Goal: Information Seeking & Learning: Learn about a topic

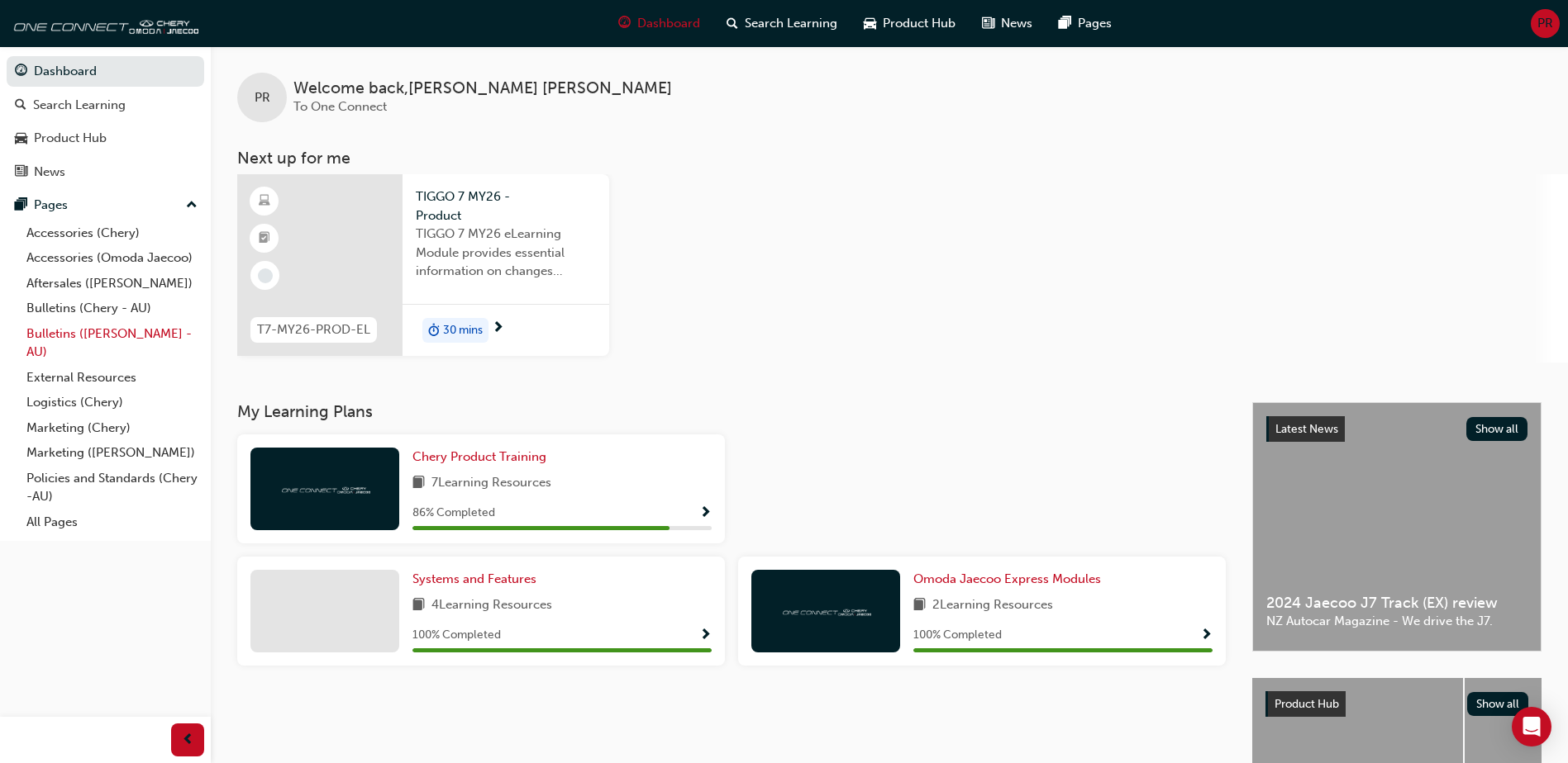
click at [102, 336] on link "Bulletins ([PERSON_NAME] - AU)" at bounding box center [112, 343] width 184 height 44
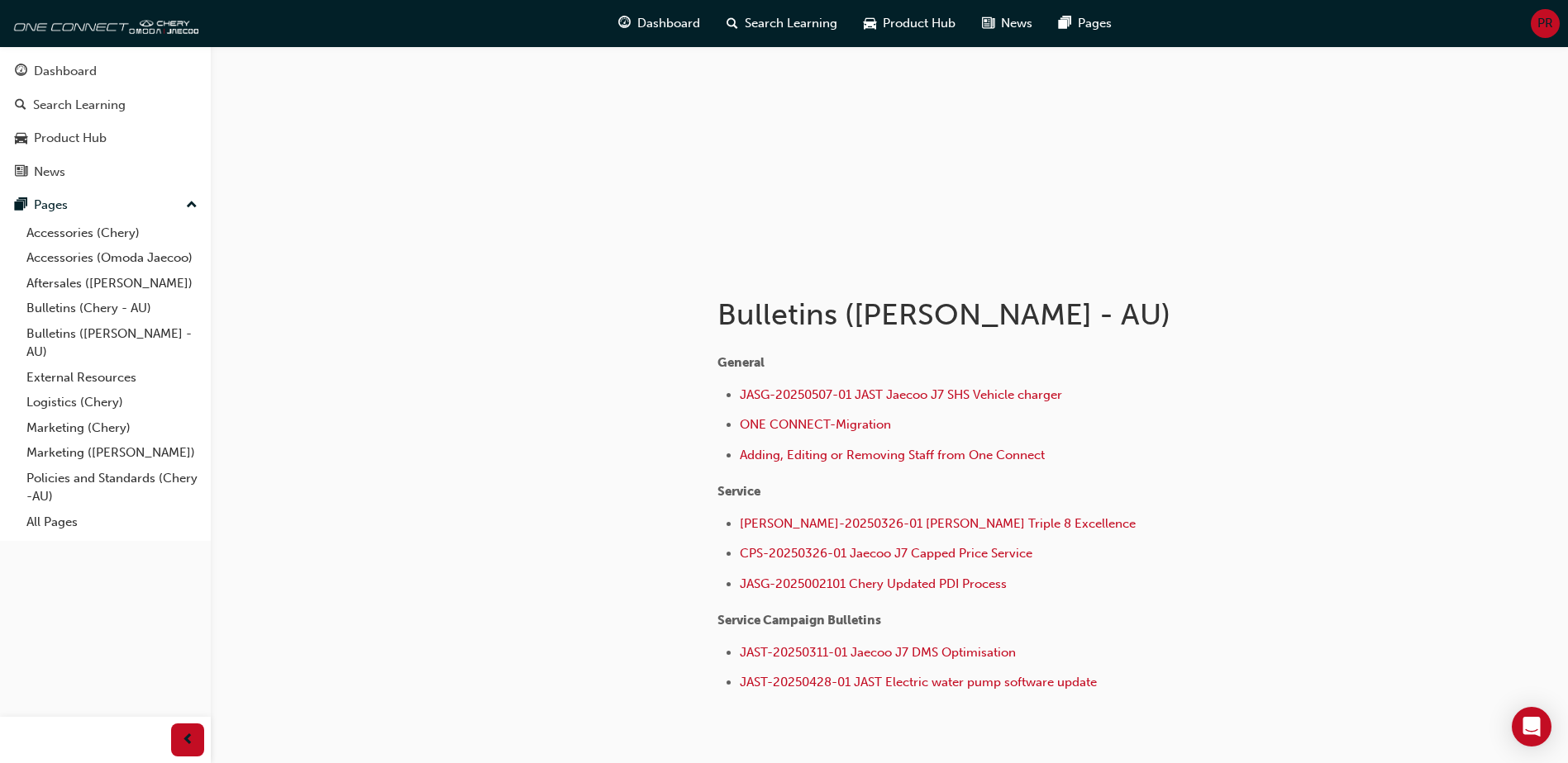
scroll to position [165, 0]
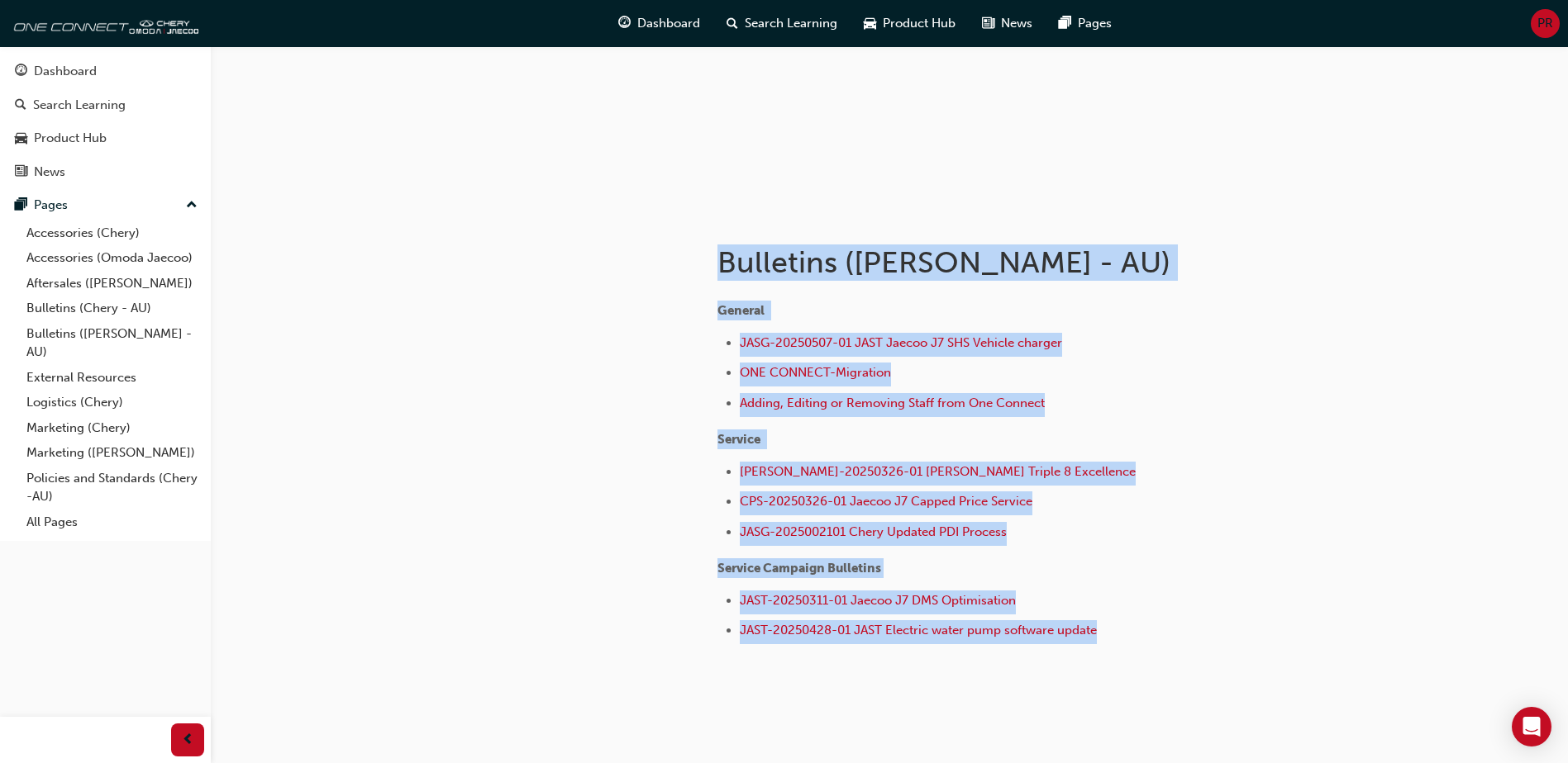
drag, startPoint x: 1106, startPoint y: 632, endPoint x: 714, endPoint y: 279, distance: 527.5
click at [714, 279] on div "Bulletins (Omoda Jaecoo - AU) General JASG-20250507-01 JAST Jaecoo J7 SHS Vehic…" at bounding box center [1037, 434] width 694 height 445
click at [712, 279] on div "Bulletins (Omoda Jaecoo - AU) General JASG-20250507-01 JAST Jaecoo J7 SHS Vehic…" at bounding box center [1037, 434] width 694 height 445
drag, startPoint x: 721, startPoint y: 262, endPoint x: 1185, endPoint y: 623, distance: 587.9
click at [1185, 623] on div "Bulletins (Omoda Jaecoo - AU) General JASG-20250507-01 JAST Jaecoo J7 SHS Vehic…" at bounding box center [1037, 434] width 694 height 445
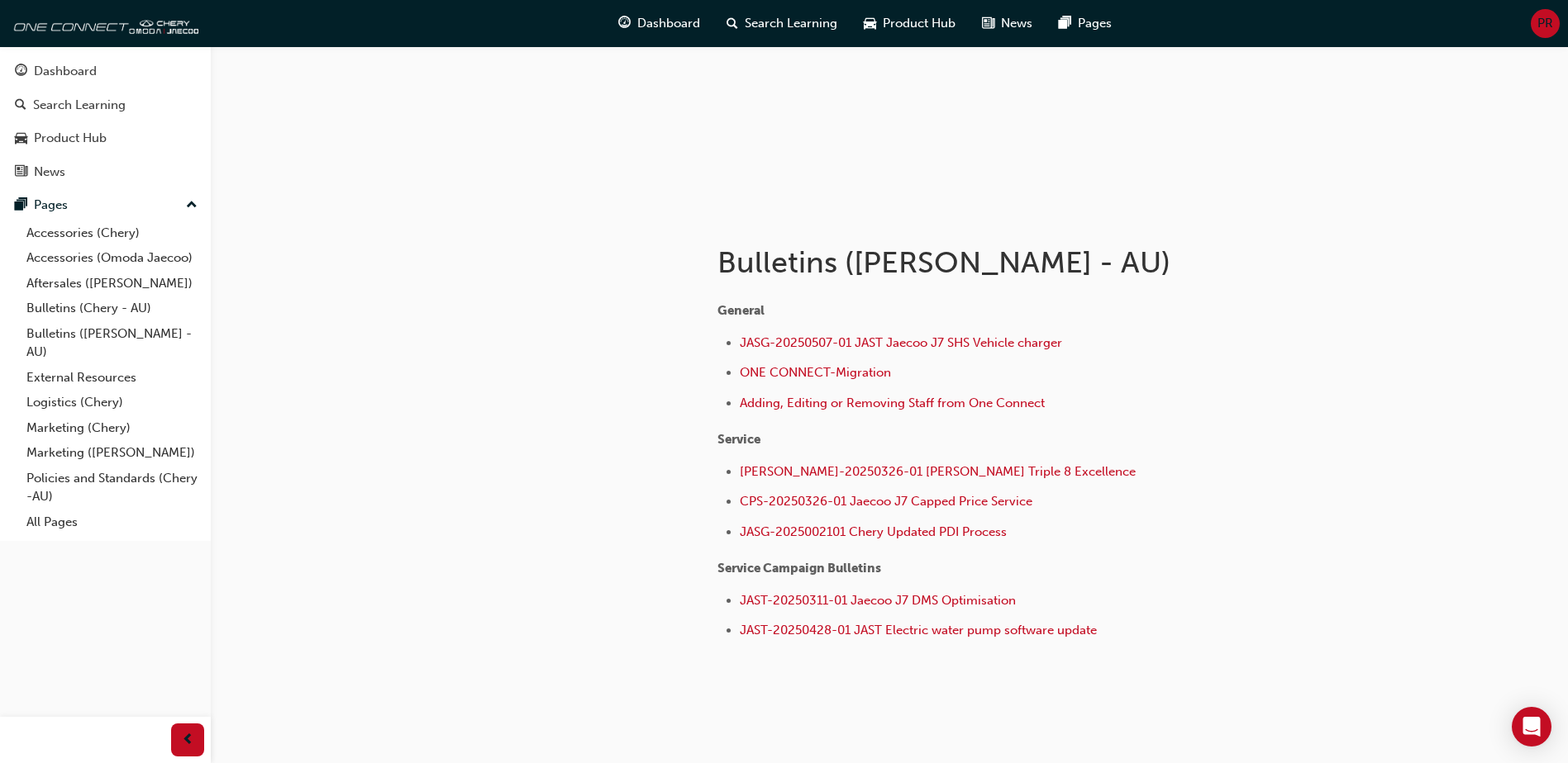
click at [474, 446] on div at bounding box center [542, 460] width 297 height 498
click at [62, 72] on div "Dashboard" at bounding box center [64, 71] width 63 height 19
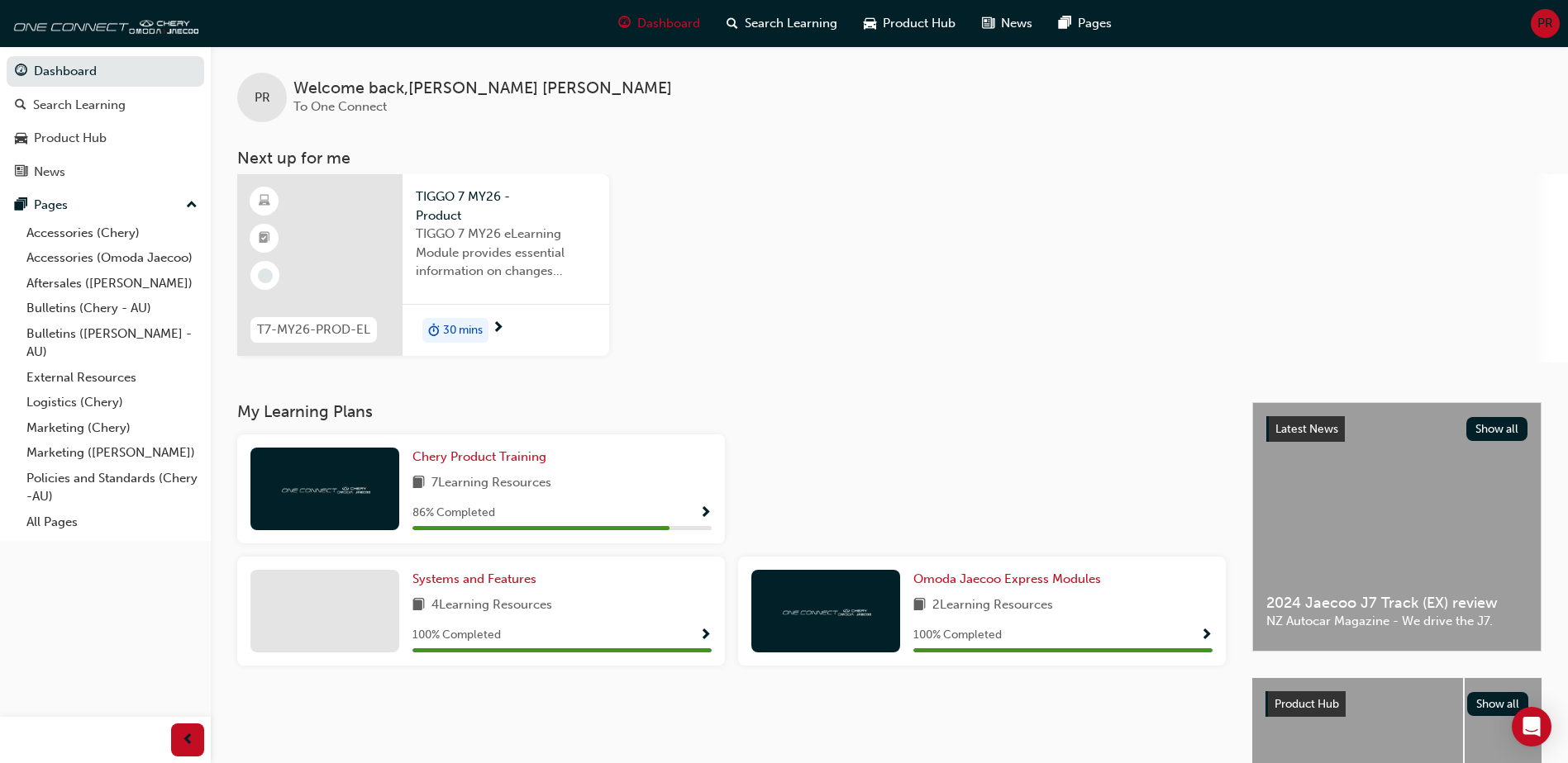
click at [462, 330] on span "30 mins" at bounding box center [462, 330] width 39 height 19
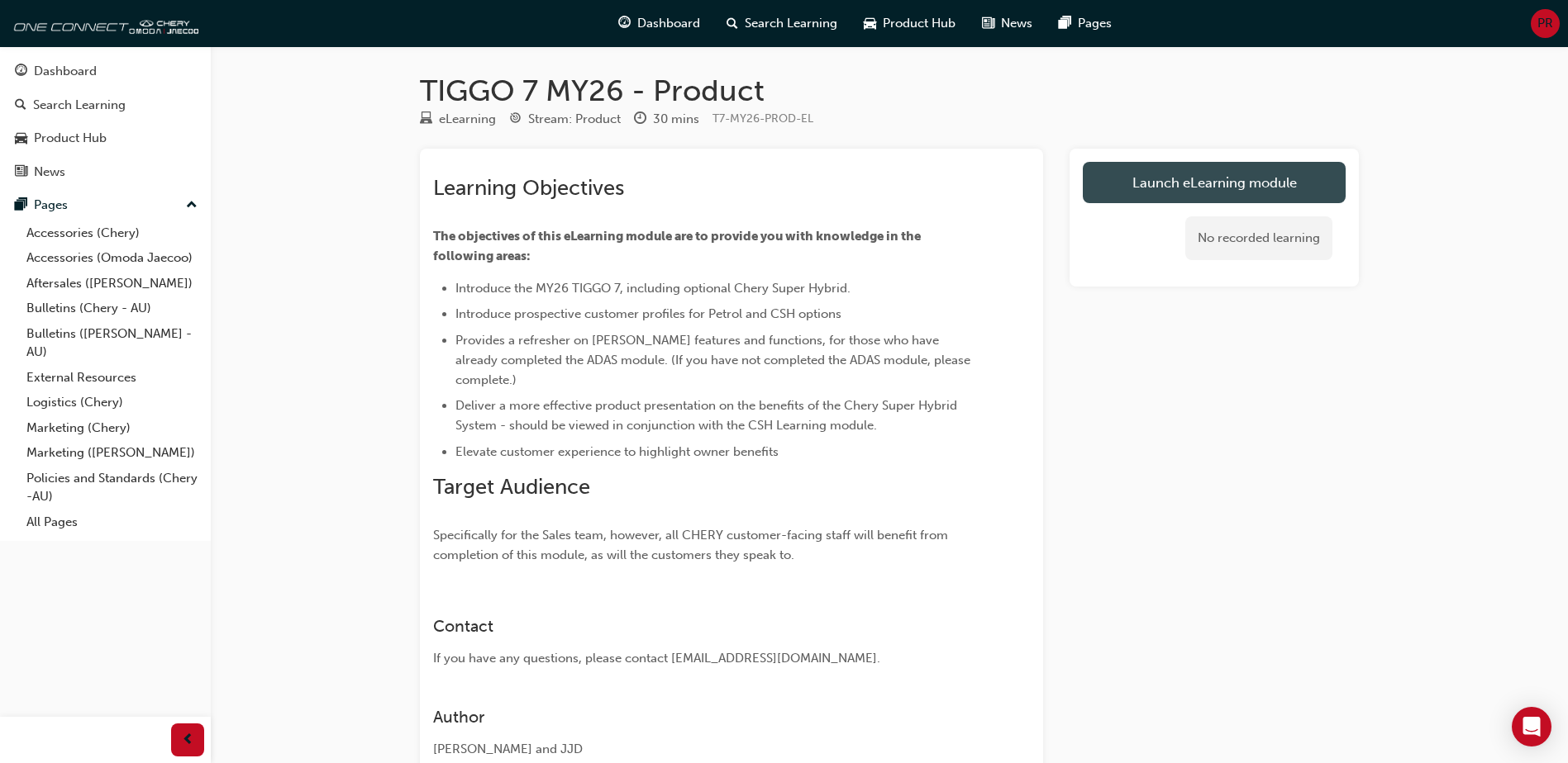
click at [1233, 180] on link "Launch eLearning module" at bounding box center [1215, 182] width 263 height 41
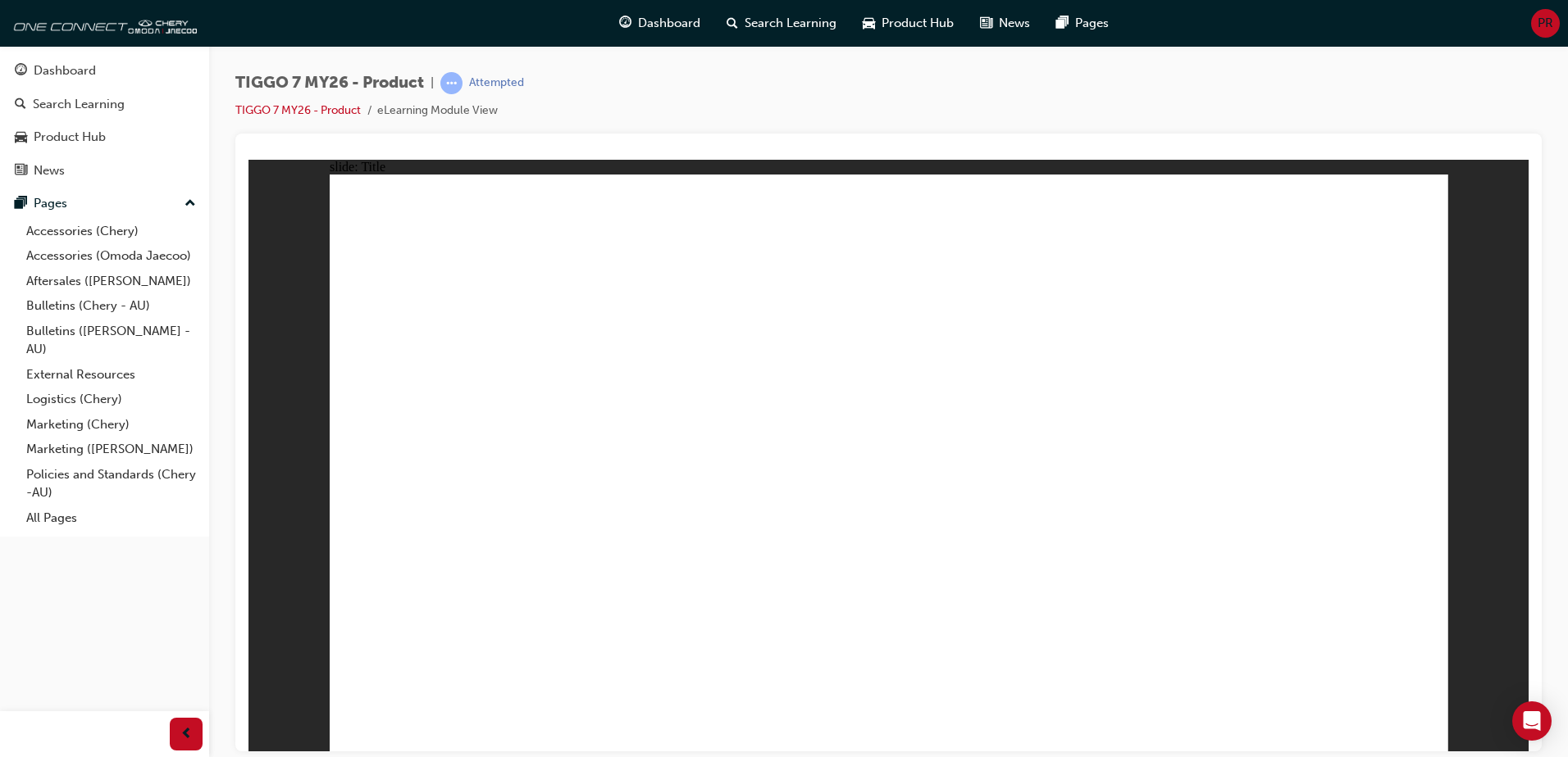
drag, startPoint x: 1198, startPoint y: 251, endPoint x: 1475, endPoint y: 238, distance: 277.3
click at [1475, 238] on div "slide: Title Rectangle 2 Rectangle 1 MY 26 TIGGO 7 eLearning module BEGIN Arrow…" at bounding box center [888, 455] width 1280 height 592
drag, startPoint x: 511, startPoint y: 115, endPoint x: 231, endPoint y: 88, distance: 281.3
click at [231, 88] on div "TIGGO 7 MY26 - Product | Attempted TIGGO 7 MY26 - Product eLearning Module View" at bounding box center [889, 381] width 1359 height 671
click at [578, 77] on div "TIGGO 7 MY26 - Product | Attempted TIGGO 7 MY26 - Product eLearning Module View" at bounding box center [888, 103] width 1306 height 61
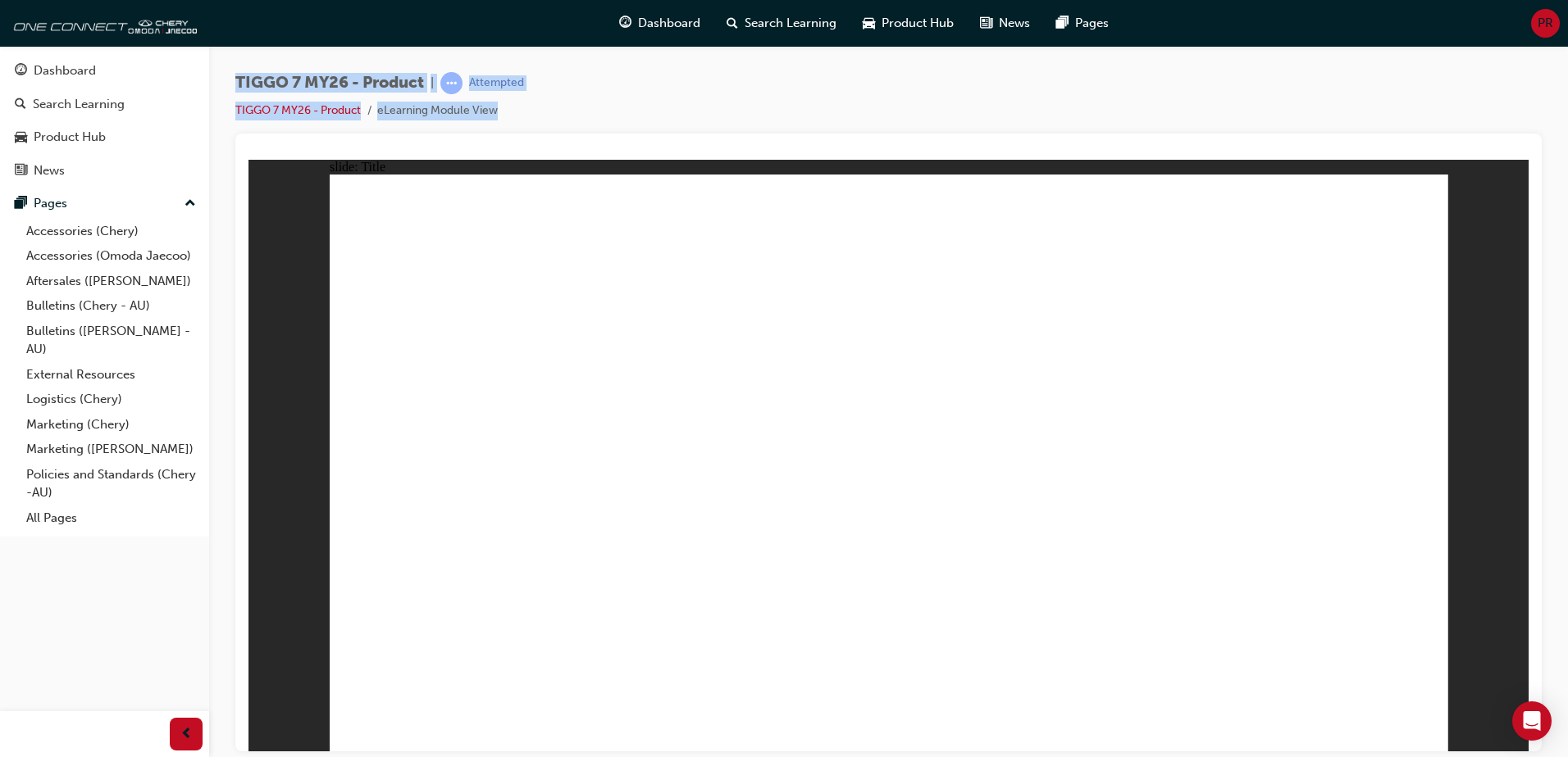
drag, startPoint x: 238, startPoint y: 77, endPoint x: 555, endPoint y: 117, distance: 319.5
click at [555, 117] on div "TIGGO 7 MY26 - Product | Attempted TIGGO 7 MY26 - Product eLearning Module View" at bounding box center [888, 103] width 1306 height 61
drag, startPoint x: 237, startPoint y: 81, endPoint x: 572, endPoint y: 101, distance: 335.6
click at [572, 101] on div "TIGGO 7 MY26 - Product | Attempted TIGGO 7 MY26 - Product eLearning Module View" at bounding box center [888, 103] width 1306 height 61
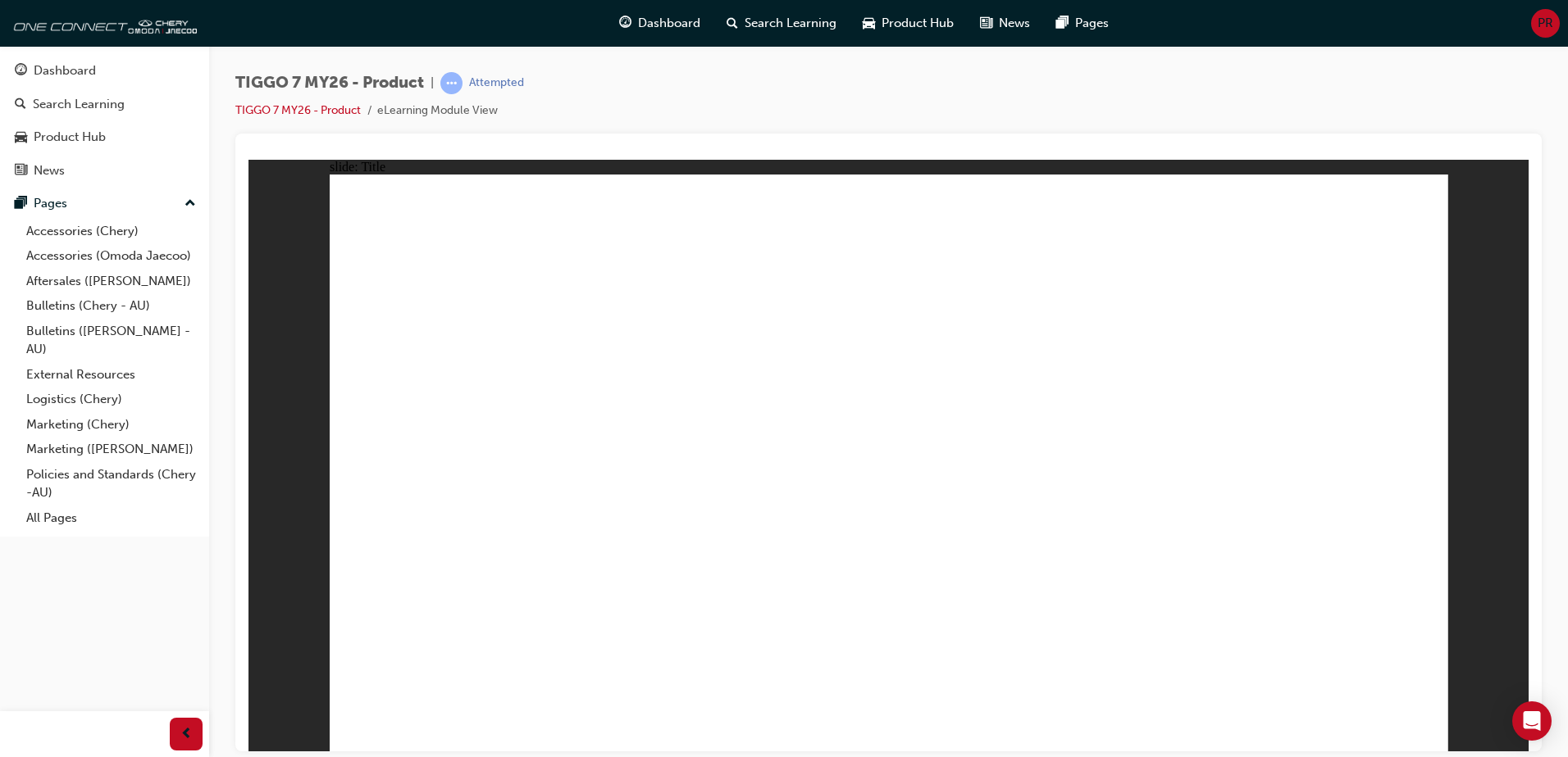
click at [572, 101] on div "TIGGO 7 MY26 - Product | Attempted TIGGO 7 MY26 - Product eLearning Module View" at bounding box center [888, 103] width 1306 height 61
drag, startPoint x: 537, startPoint y: 109, endPoint x: 223, endPoint y: 121, distance: 314.2
click at [223, 121] on div "TIGGO 7 MY26 - Product | Attempted TIGGO 7 MY26 - Product eLearning Module View" at bounding box center [889, 381] width 1359 height 671
drag, startPoint x: 223, startPoint y: 109, endPoint x: 568, endPoint y: 117, distance: 345.1
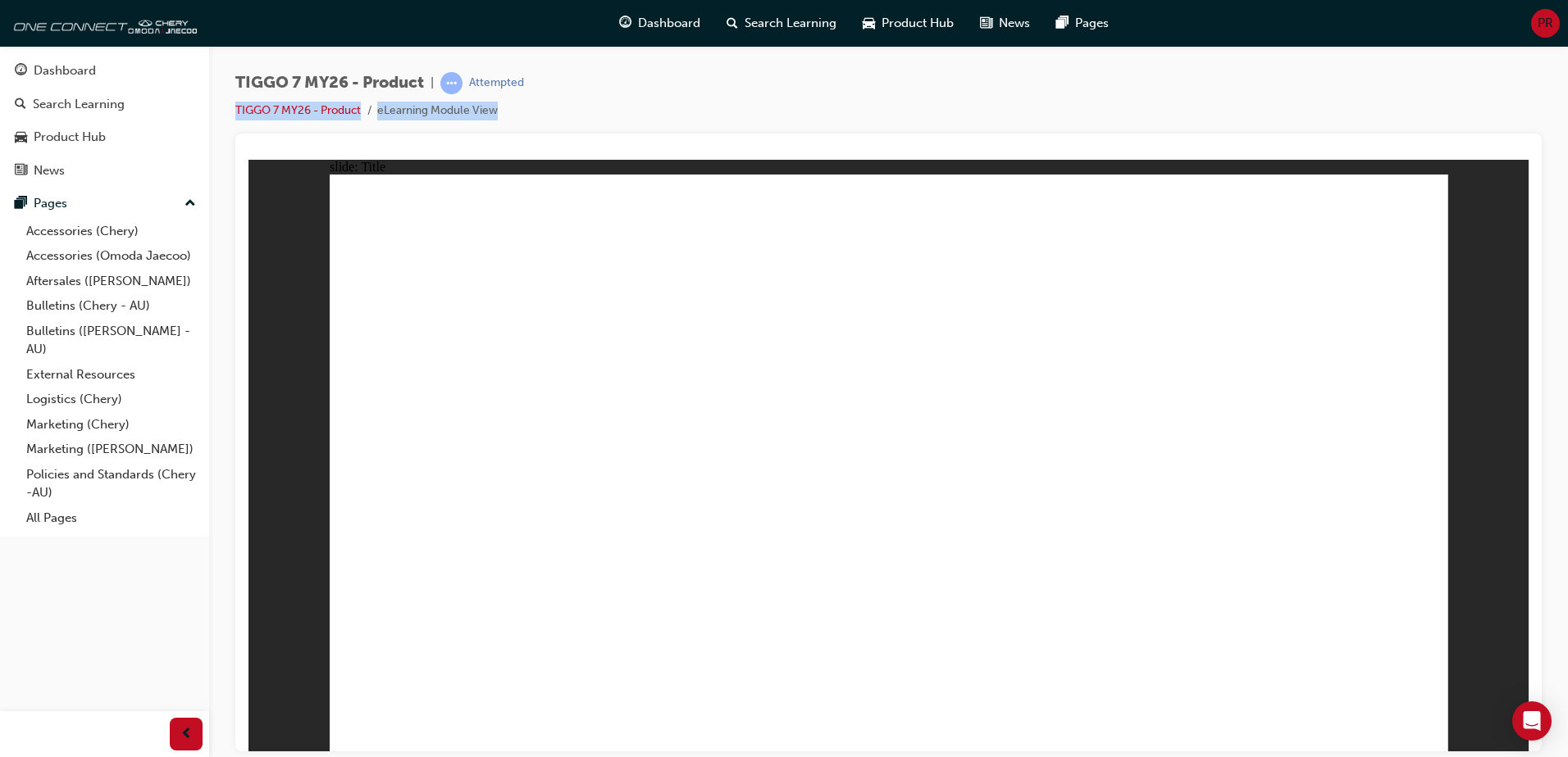
click at [568, 117] on div "TIGGO 7 MY26 - Product | Attempted TIGGO 7 MY26 - Product eLearning Module View" at bounding box center [889, 381] width 1359 height 671
drag, startPoint x: 568, startPoint y: 117, endPoint x: 583, endPoint y: 114, distance: 15.3
click at [583, 114] on div "TIGGO 7 MY26 - Product | Attempted TIGGO 7 MY26 - Product eLearning Module View" at bounding box center [888, 103] width 1306 height 61
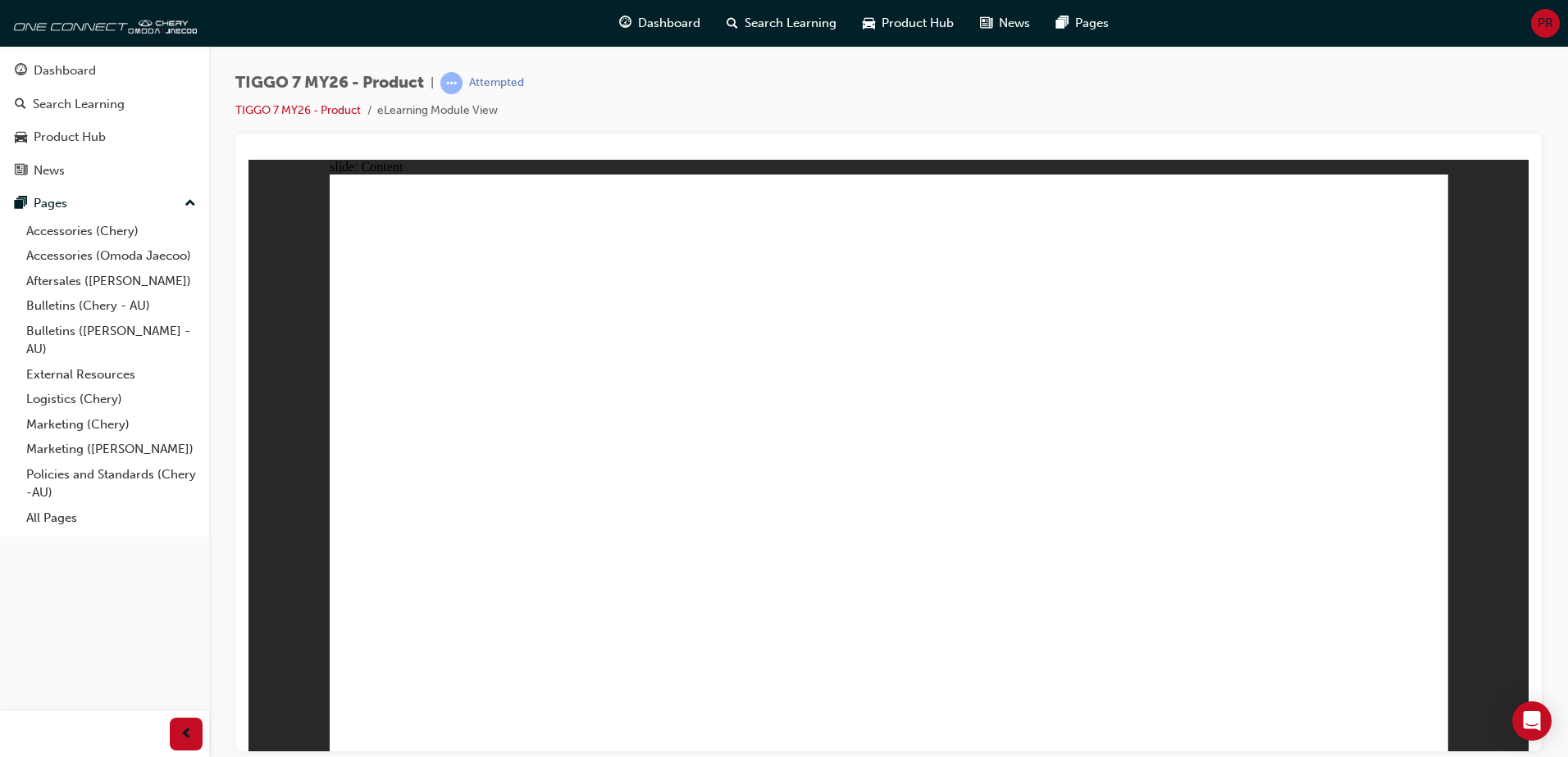
drag, startPoint x: 561, startPoint y: 574, endPoint x: 534, endPoint y: 398, distance: 178.1
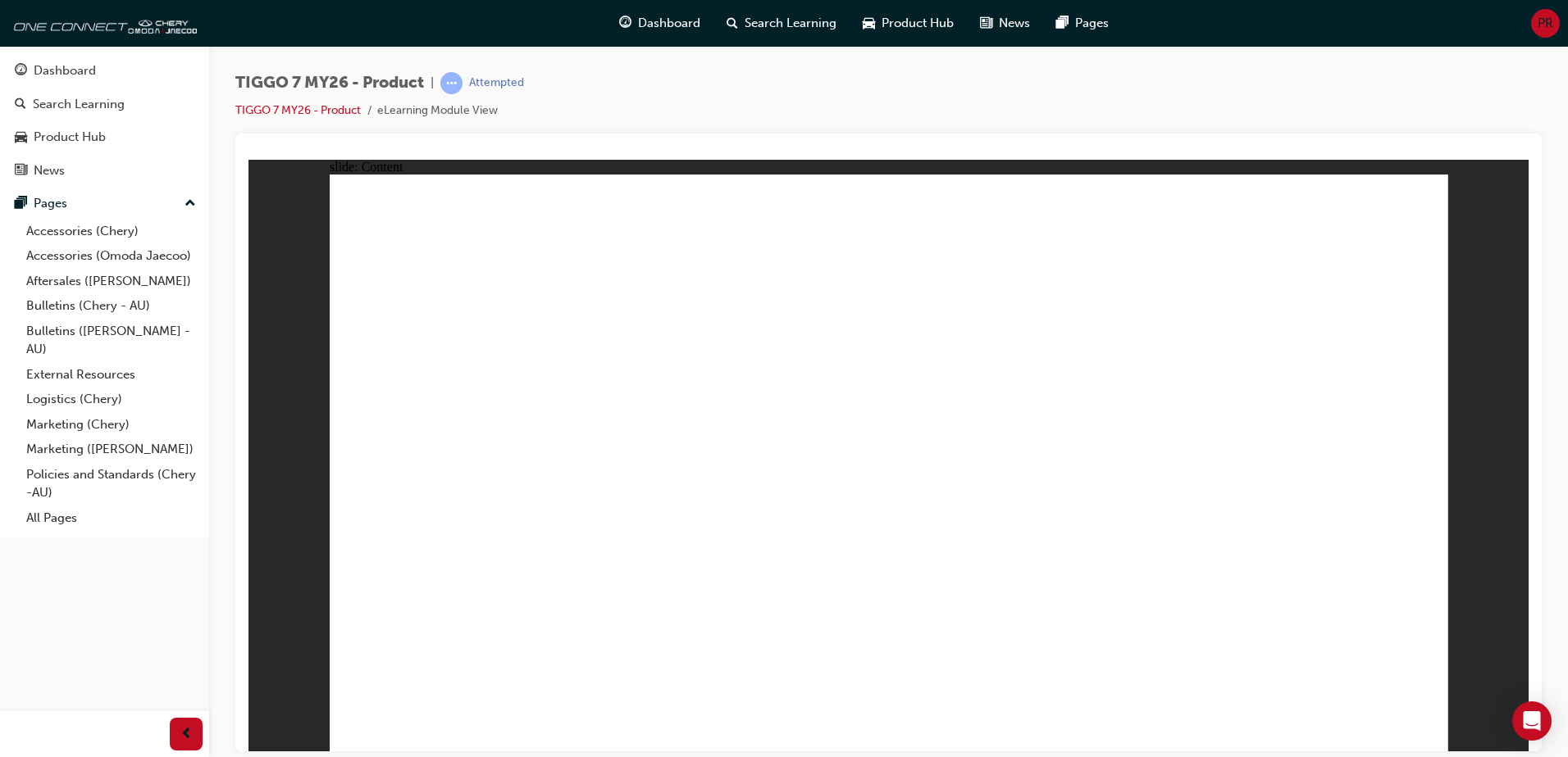
drag, startPoint x: 307, startPoint y: 180, endPoint x: 1512, endPoint y: 558, distance: 1262.9
click at [1510, 564] on div "slide: Content Rectangle 1 TIGGO 7 on the Global Stage EXTERIOR DESIGN INTERIOR…" at bounding box center [888, 455] width 1280 height 592
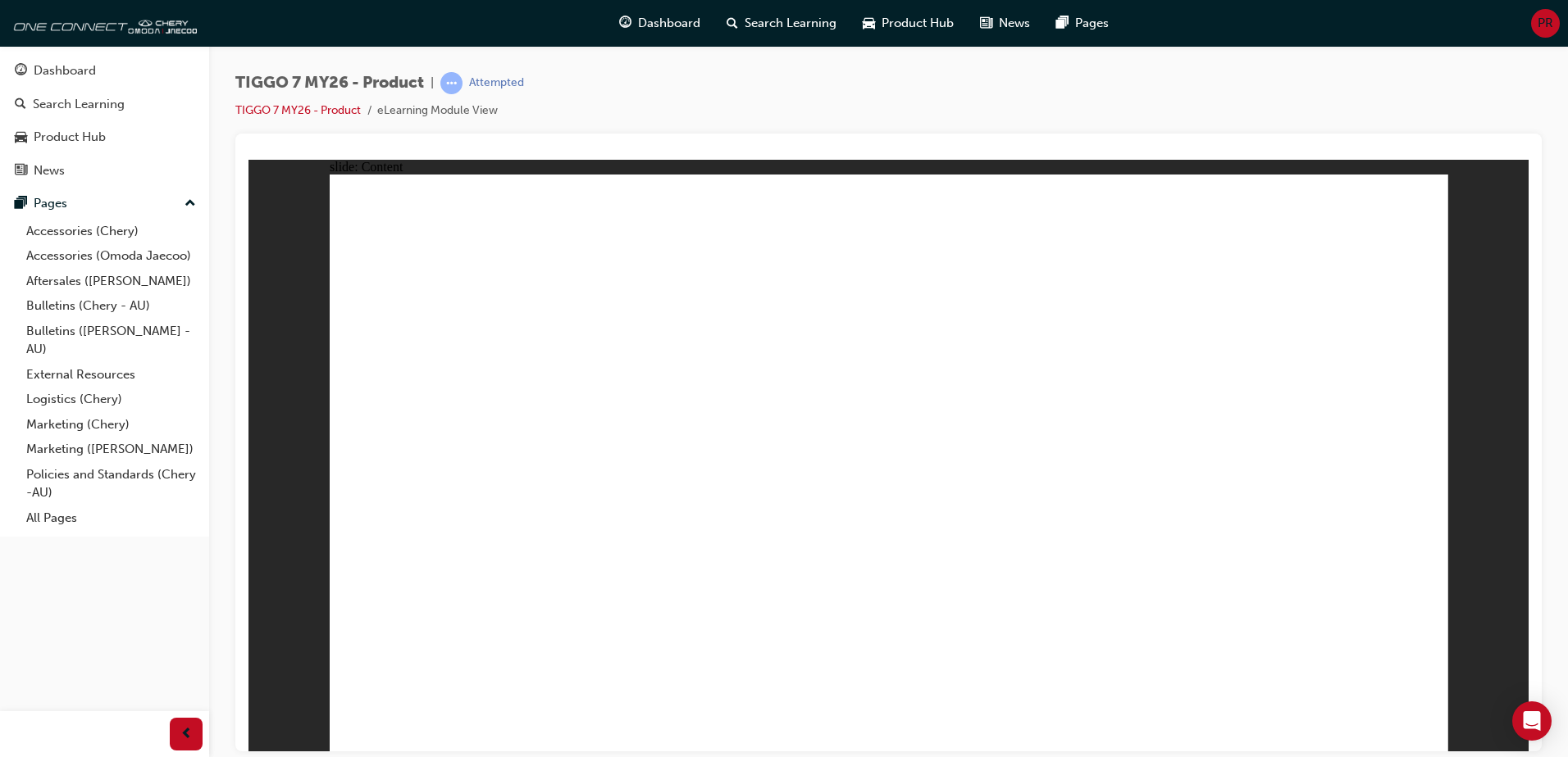
drag, startPoint x: 463, startPoint y: 424, endPoint x: 552, endPoint y: 426, distance: 89.0
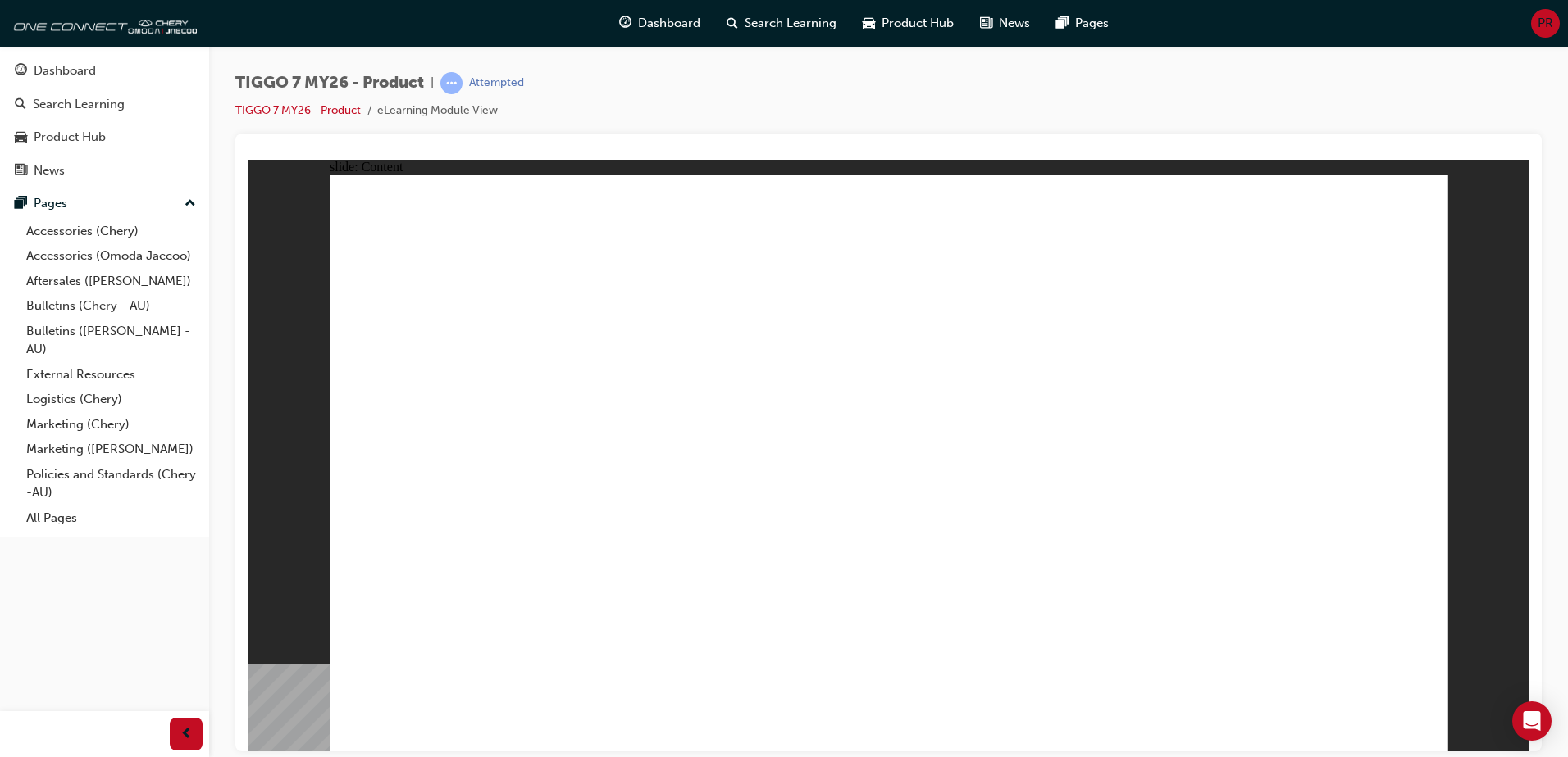
drag, startPoint x: 850, startPoint y: 540, endPoint x: 858, endPoint y: 540, distance: 8.0
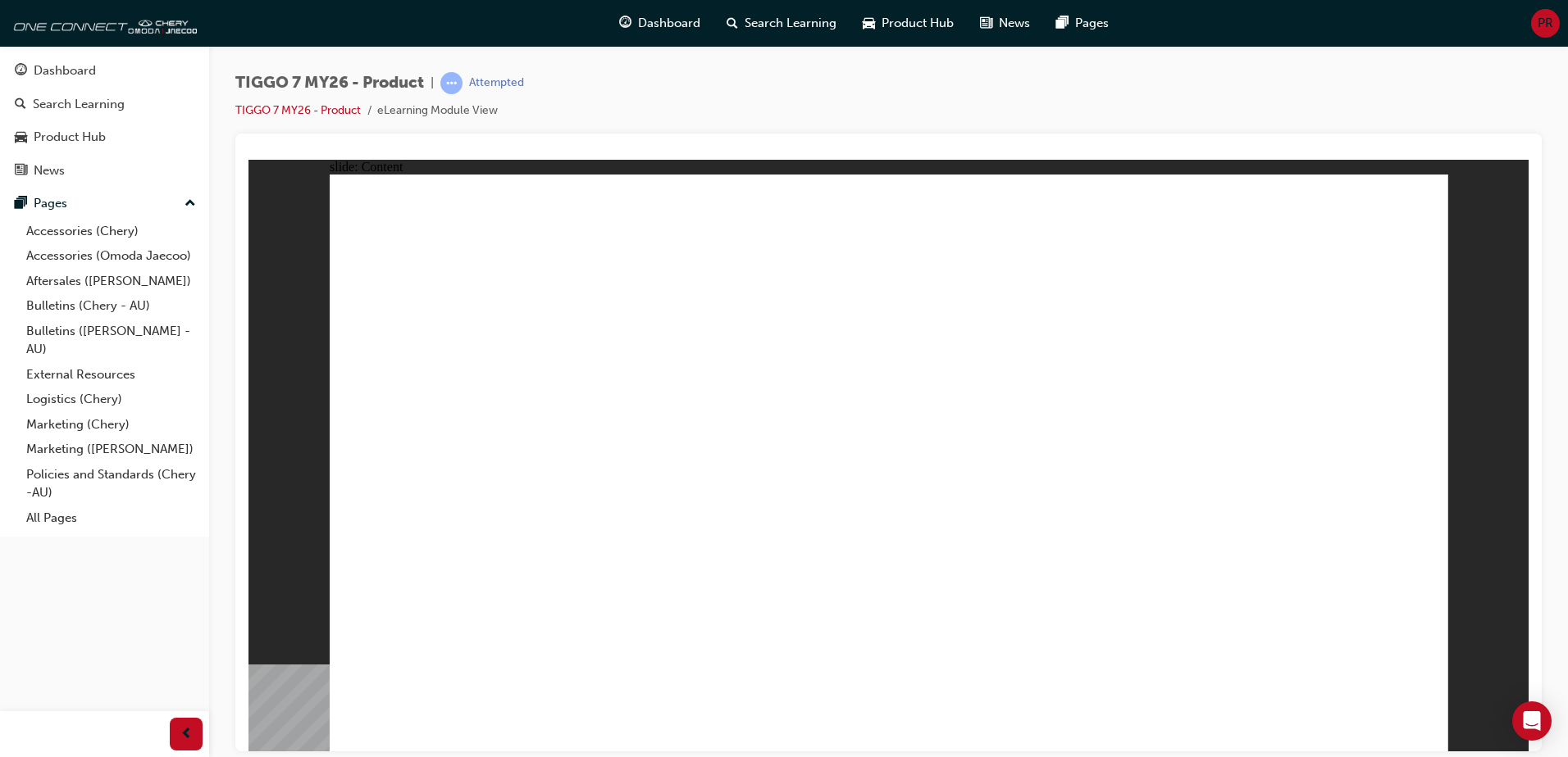
drag, startPoint x: 513, startPoint y: 221, endPoint x: 512, endPoint y: 274, distance: 53.0
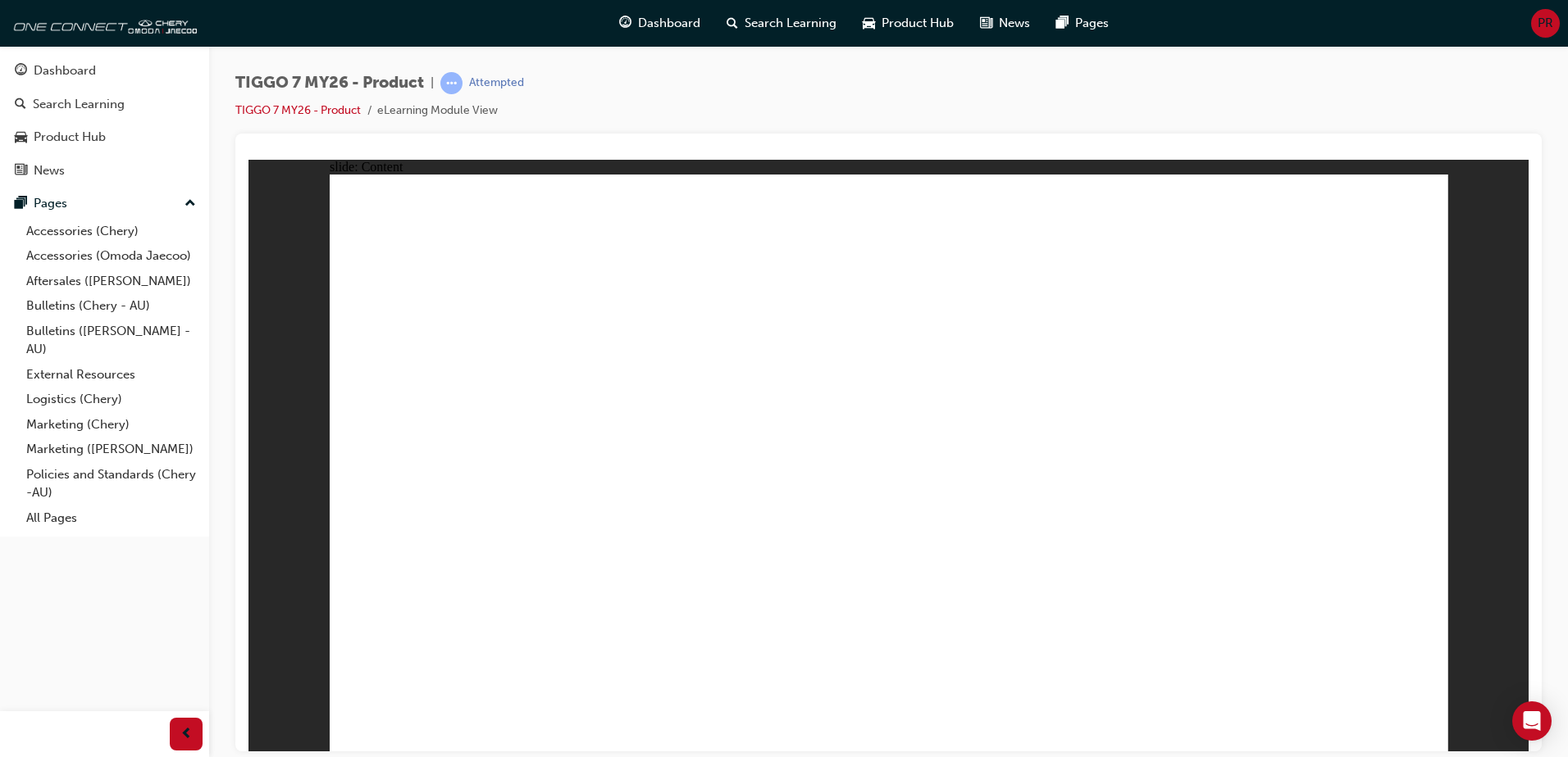
drag, startPoint x: 489, startPoint y: 362, endPoint x: 493, endPoint y: 396, distance: 34.2
drag, startPoint x: 930, startPoint y: 432, endPoint x: 1219, endPoint y: 592, distance: 330.3
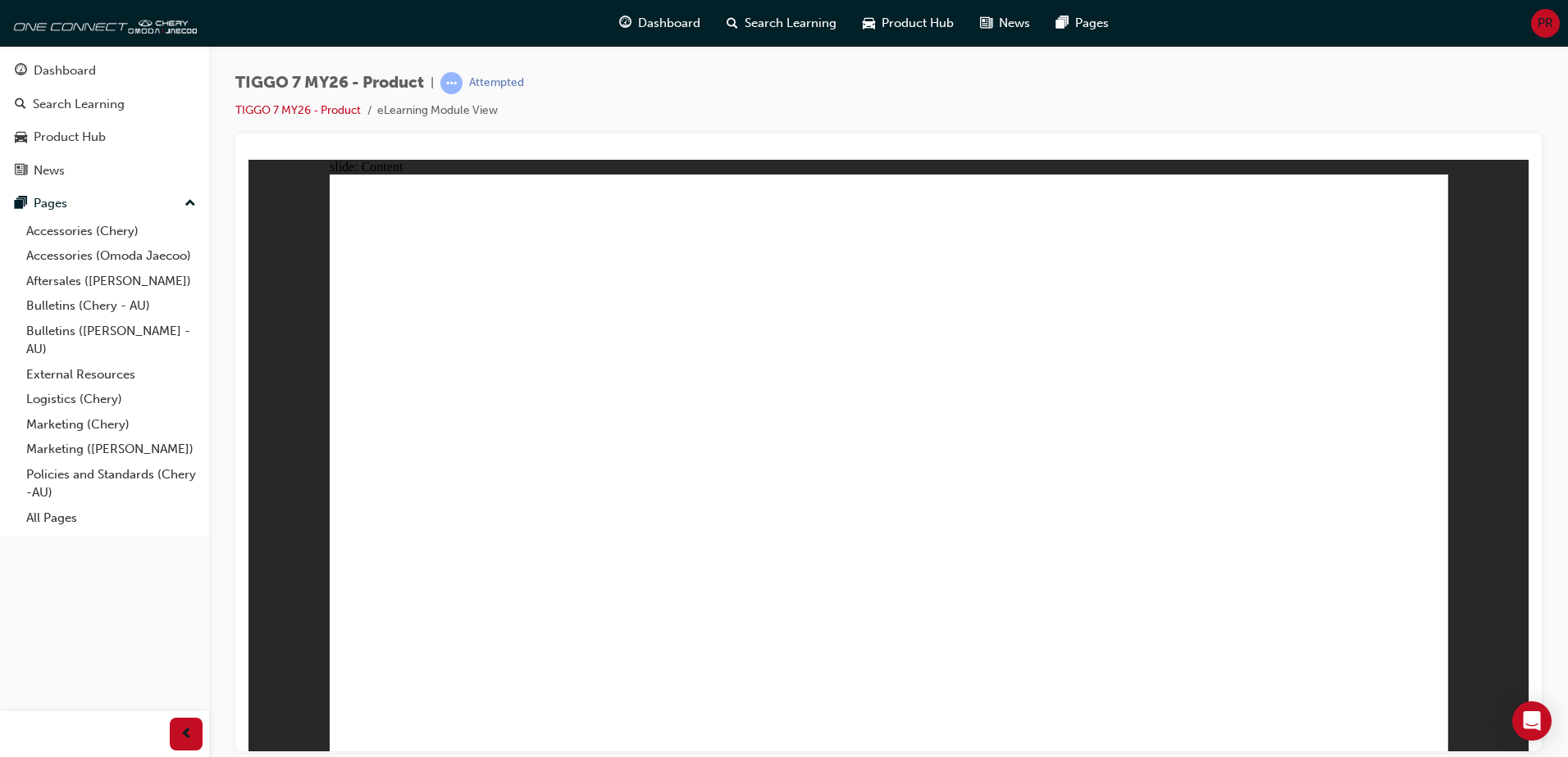
drag, startPoint x: 1295, startPoint y: 579, endPoint x: 1310, endPoint y: 578, distance: 15.0
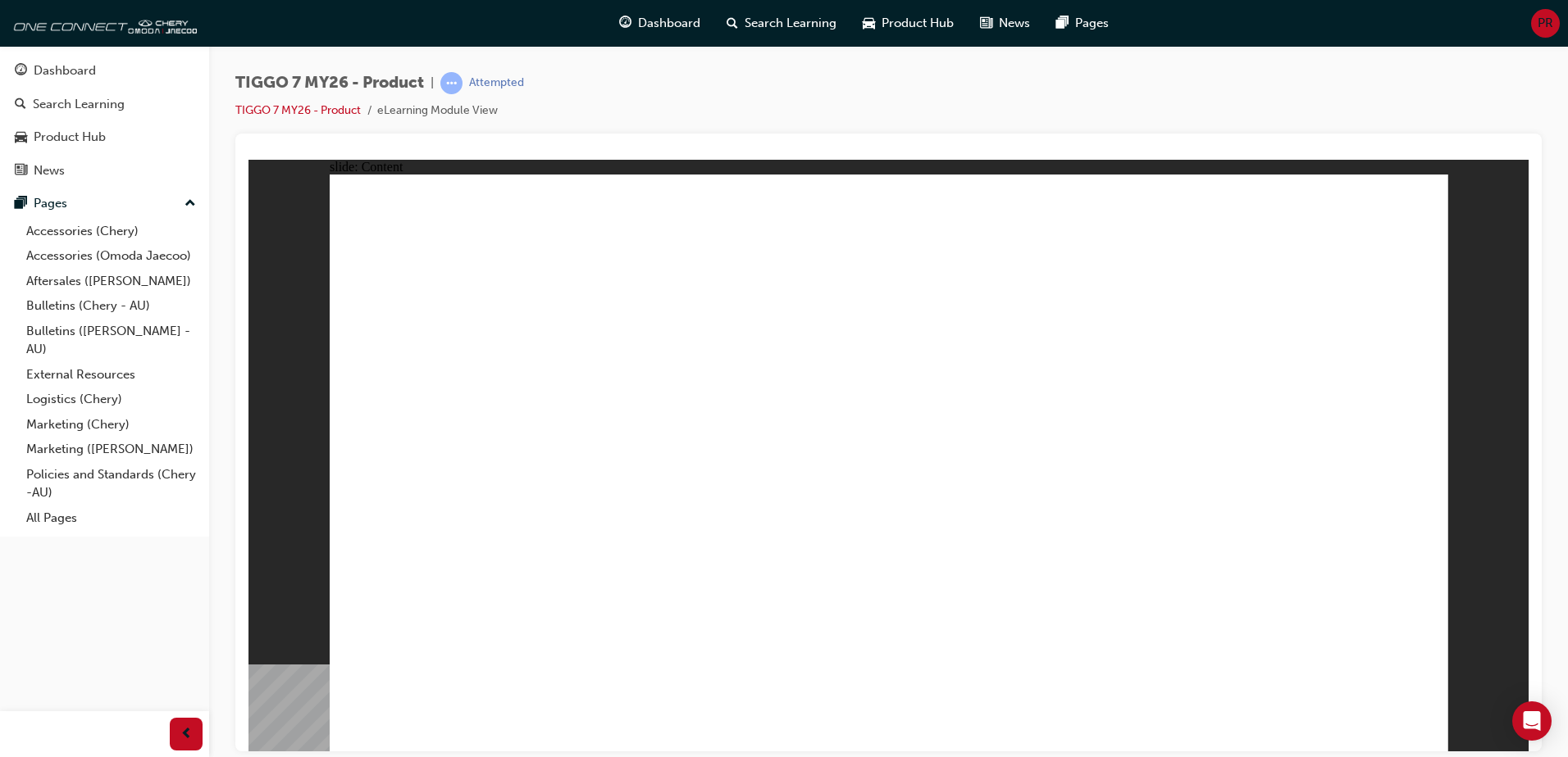
drag, startPoint x: 655, startPoint y: 362, endPoint x: 601, endPoint y: 404, distance: 68.4
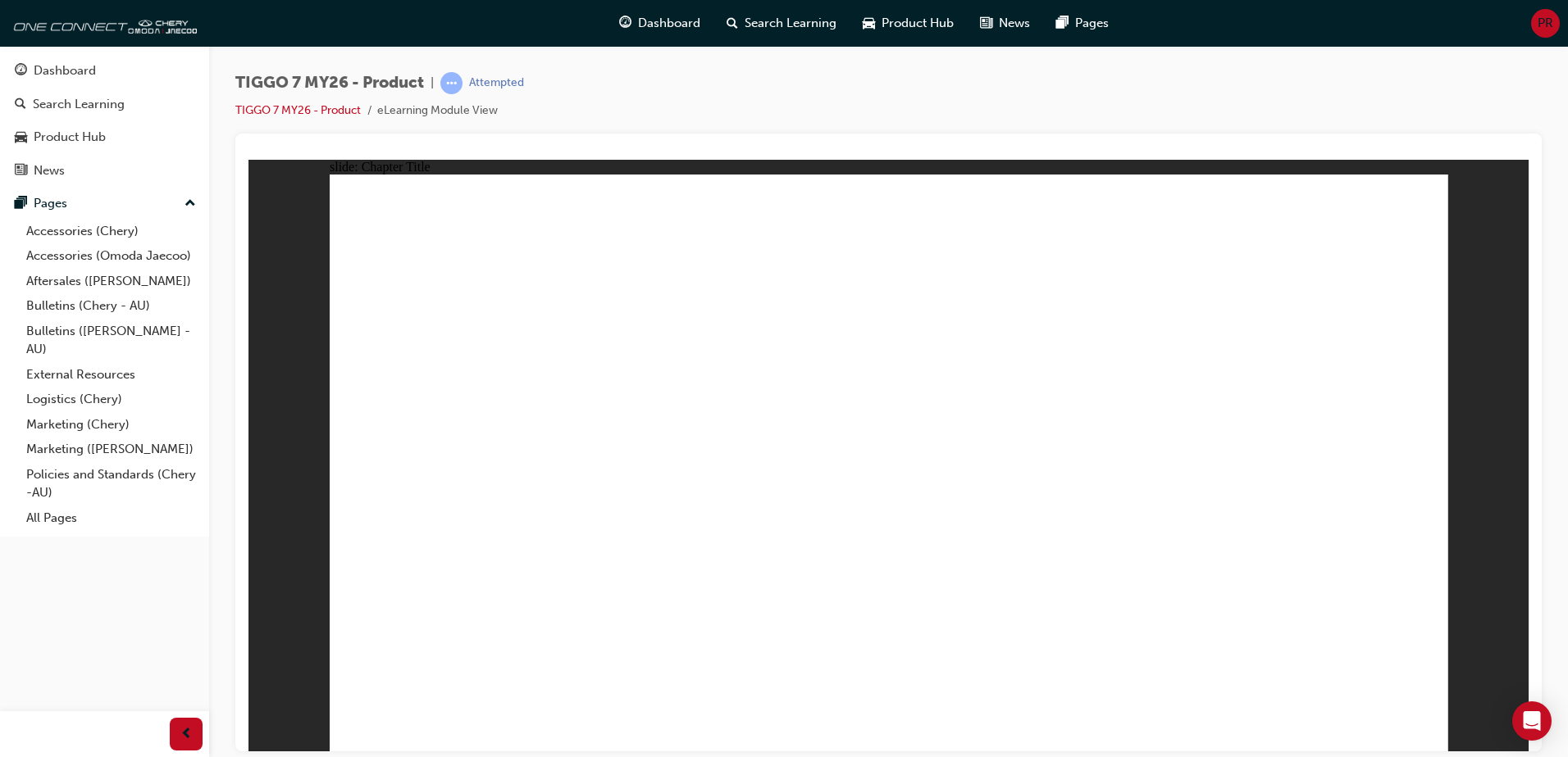
drag, startPoint x: 635, startPoint y: 549, endPoint x: 804, endPoint y: 520, distance: 171.5
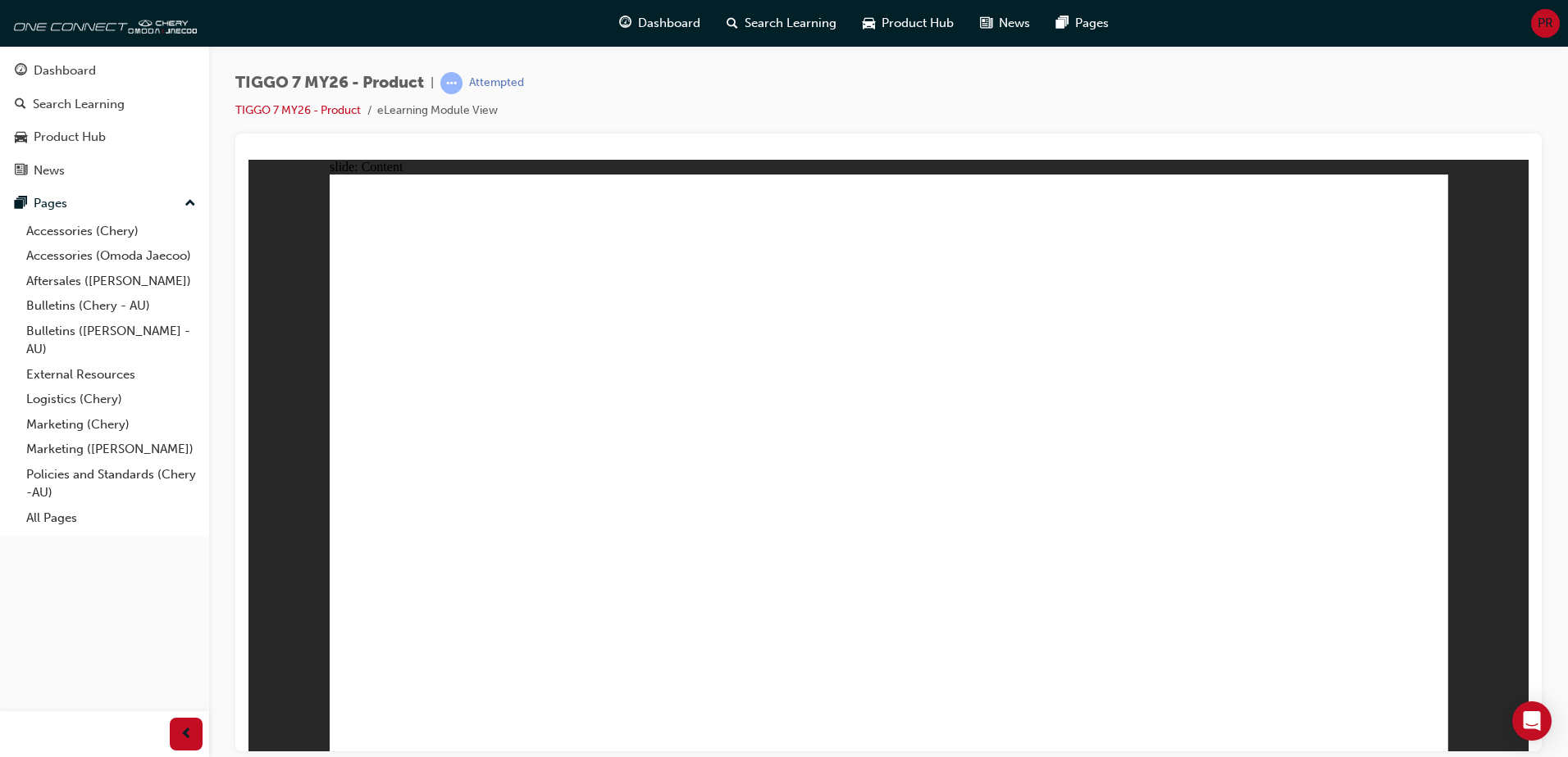
click at [1497, 629] on div "slide: Content With [PERSON_NAME] 7-Year Capped Price Servicing Program, our cu…" at bounding box center [888, 455] width 1280 height 592
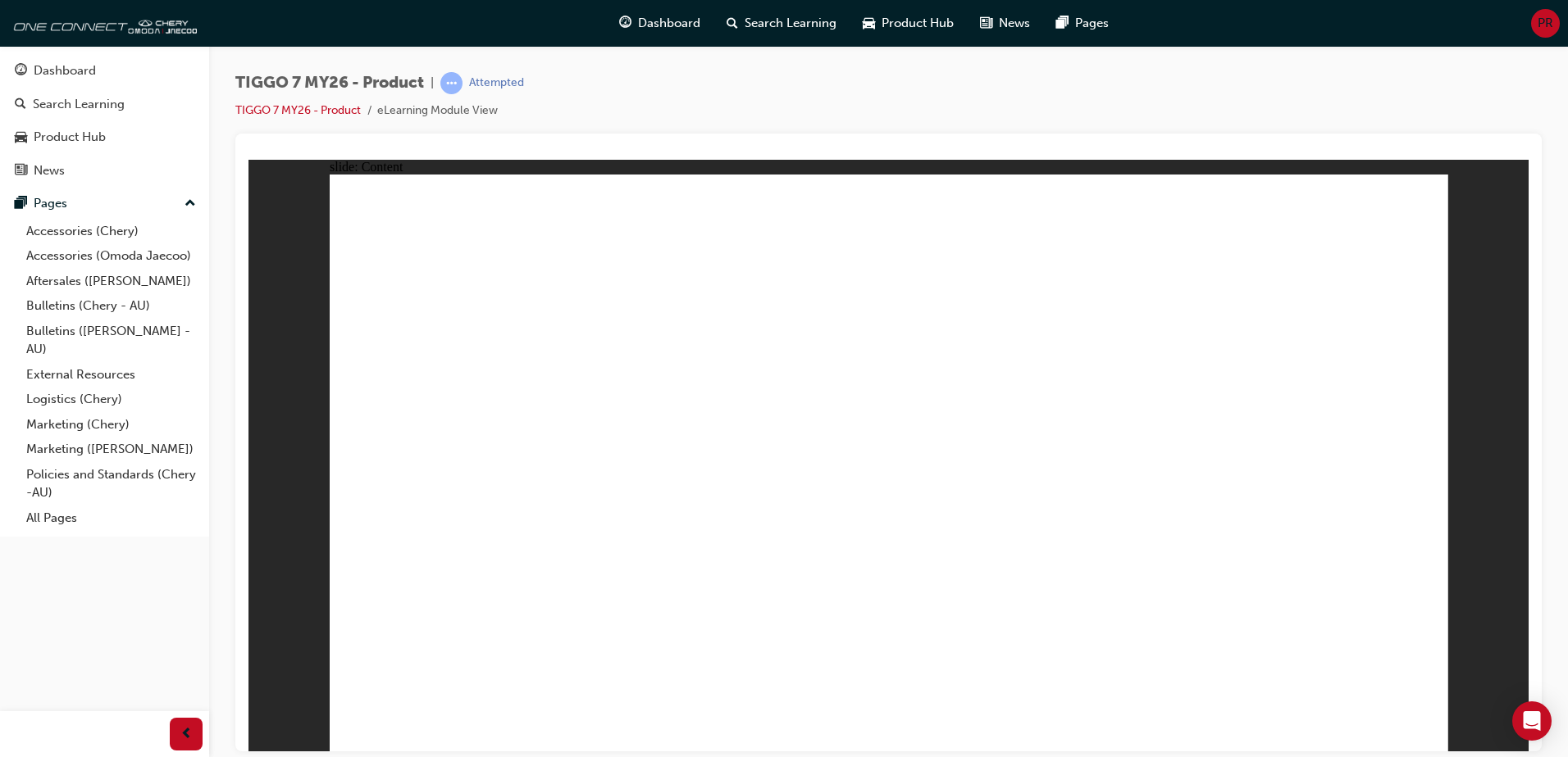
drag, startPoint x: 513, startPoint y: 530, endPoint x: 537, endPoint y: 408, distance: 124.3
drag, startPoint x: 545, startPoint y: 384, endPoint x: 631, endPoint y: 232, distance: 174.6
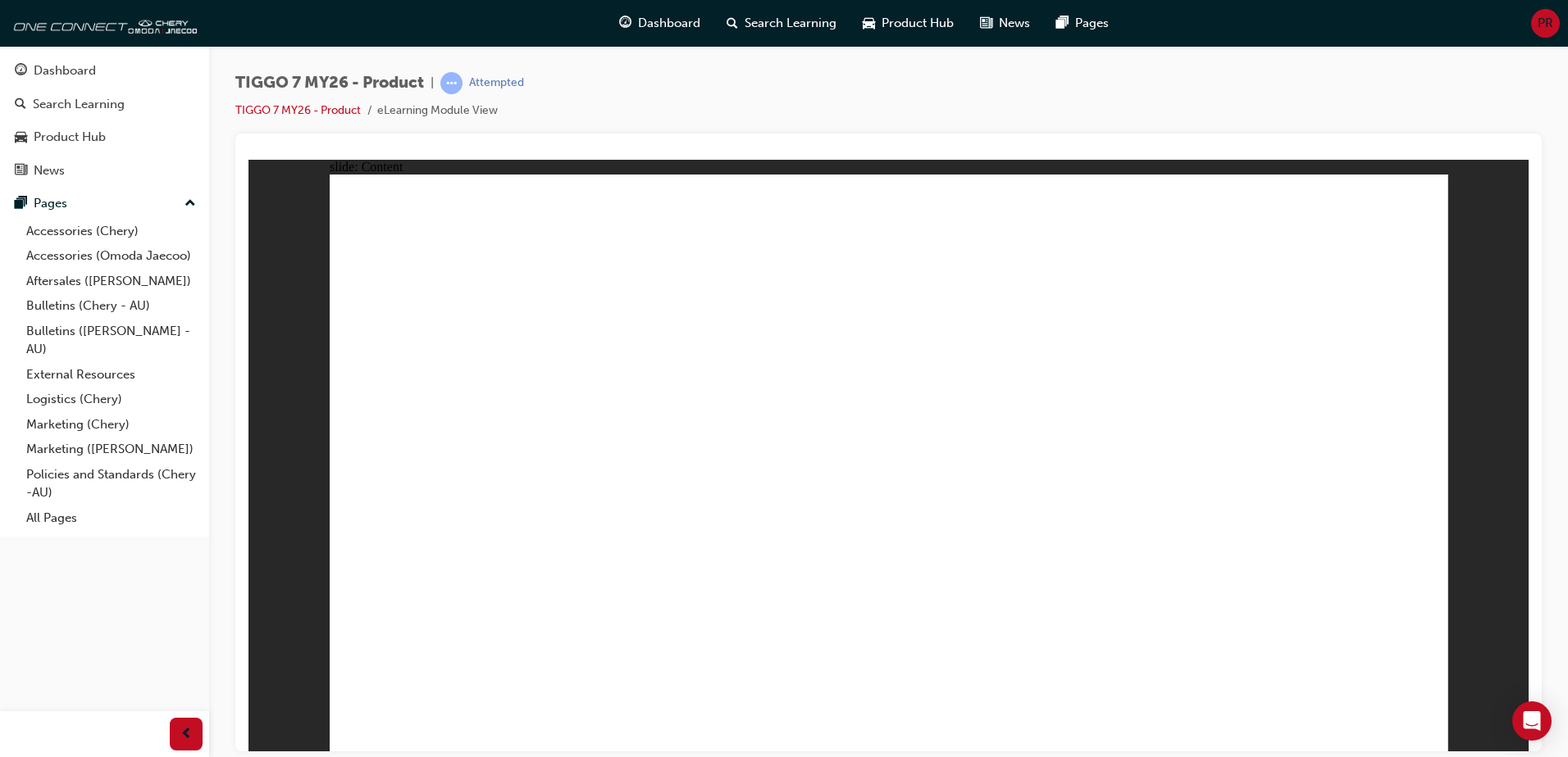
drag, startPoint x: 1203, startPoint y: 458, endPoint x: 1212, endPoint y: 485, distance: 28.5
drag, startPoint x: 1318, startPoint y: 593, endPoint x: 1352, endPoint y: 615, distance: 40.5
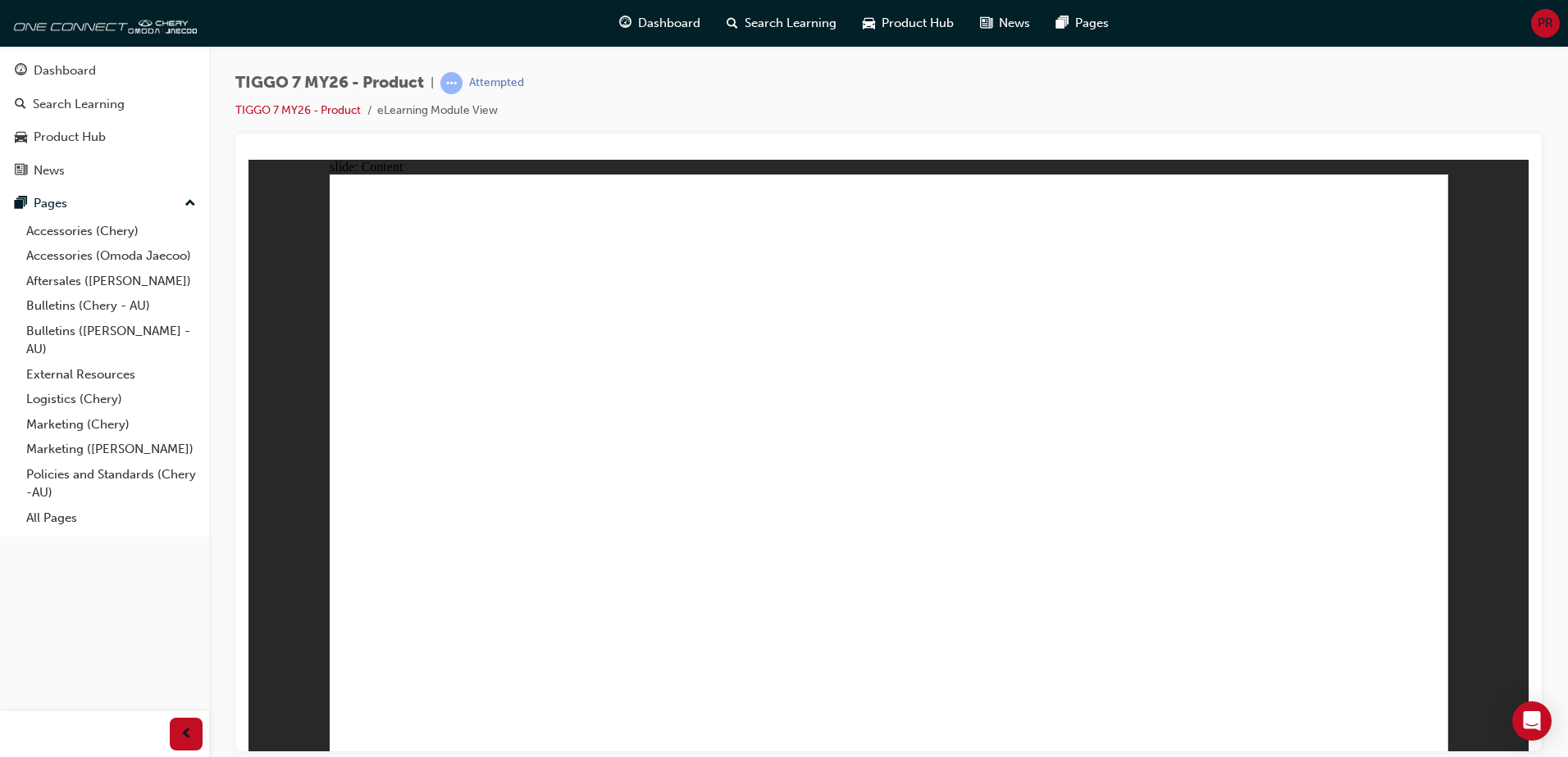
drag, startPoint x: 861, startPoint y: 228, endPoint x: 488, endPoint y: 484, distance: 452.4
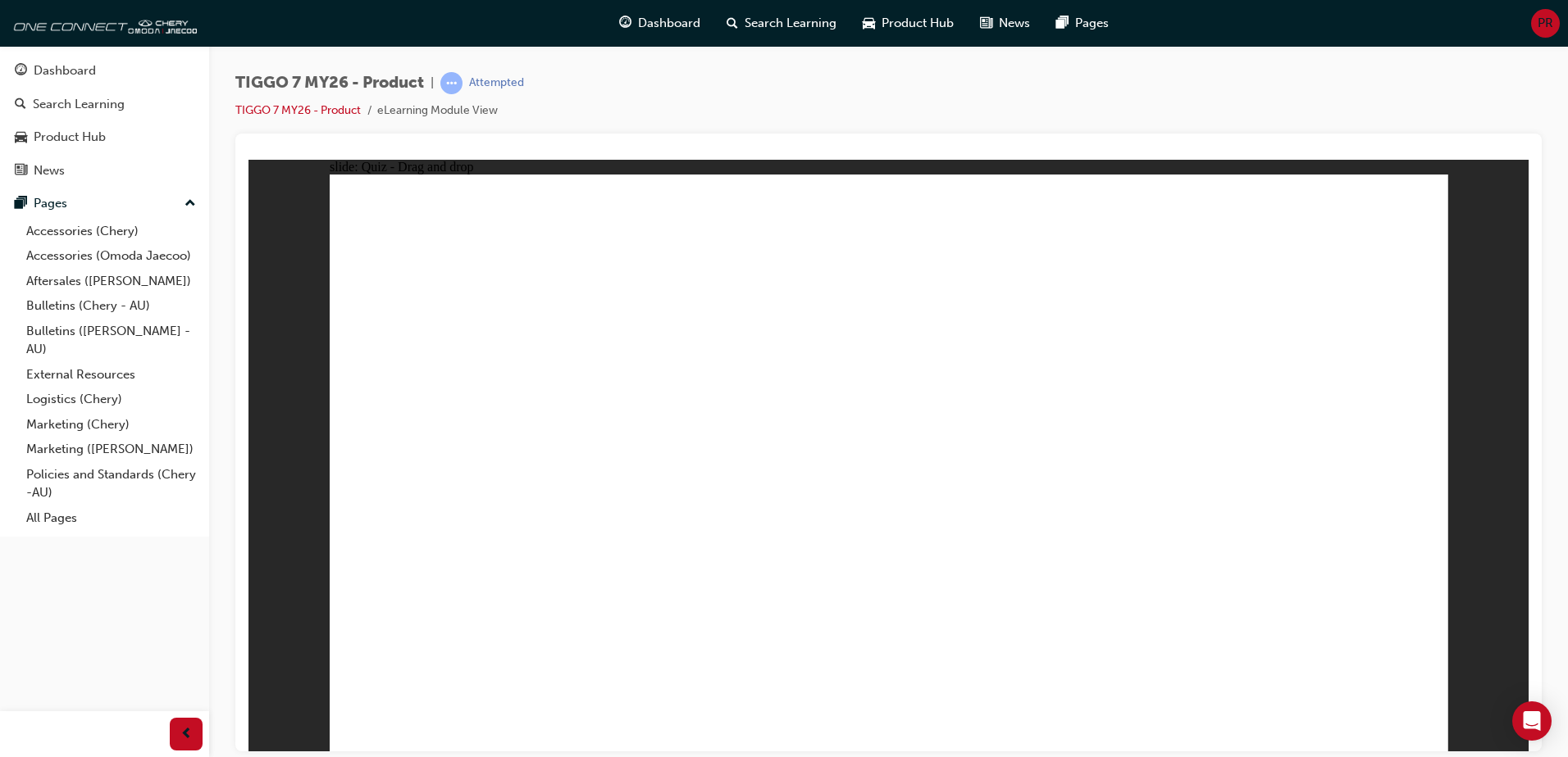
drag, startPoint x: 1081, startPoint y: 233, endPoint x: 481, endPoint y: 492, distance: 653.5
drag, startPoint x: 1289, startPoint y: 228, endPoint x: 865, endPoint y: 484, distance: 495.3
drag, startPoint x: 953, startPoint y: 335, endPoint x: 1311, endPoint y: 482, distance: 387.0
drag, startPoint x: 1179, startPoint y: 345, endPoint x: 1083, endPoint y: 480, distance: 165.7
drag, startPoint x: 865, startPoint y: 223, endPoint x: 669, endPoint y: 488, distance: 329.6
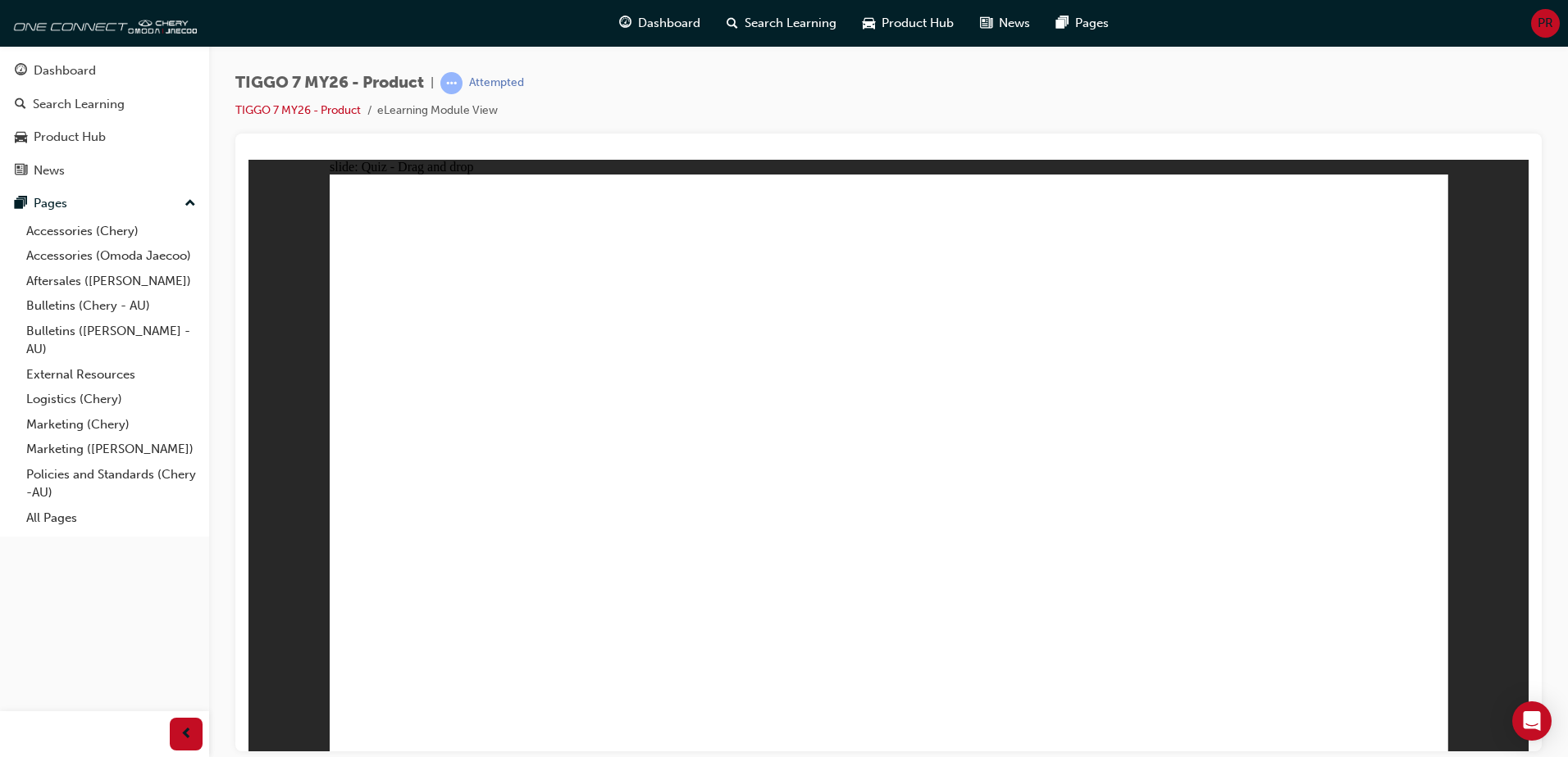
drag, startPoint x: 919, startPoint y: 296, endPoint x: 507, endPoint y: 513, distance: 465.7
drag, startPoint x: 1144, startPoint y: 310, endPoint x: 519, endPoint y: 598, distance: 688.2
drag, startPoint x: 1343, startPoint y: 286, endPoint x: 971, endPoint y: 530, distance: 444.9
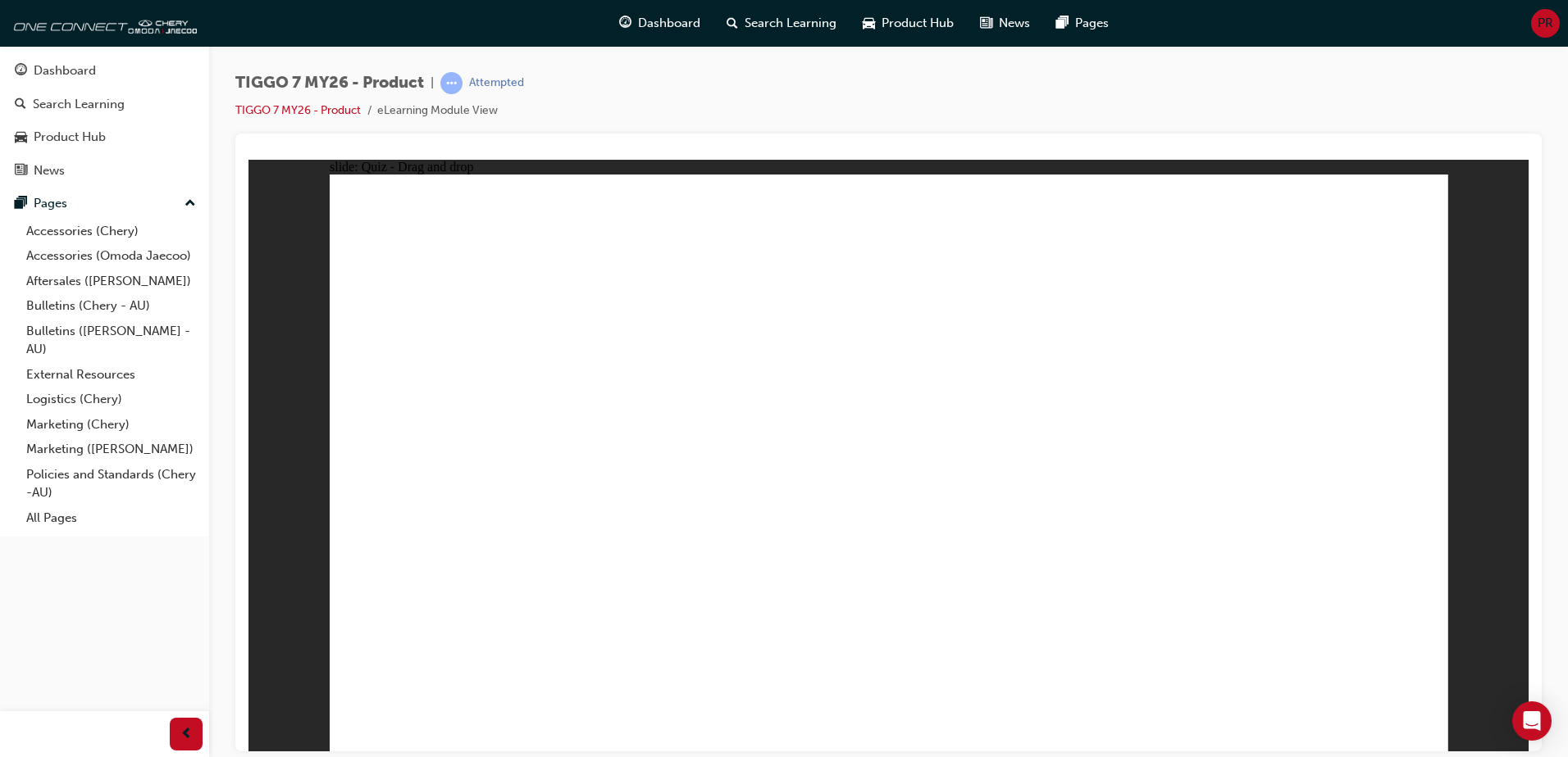
drag, startPoint x: 870, startPoint y: 236, endPoint x: 527, endPoint y: 558, distance: 470.5
drag, startPoint x: 985, startPoint y: 234, endPoint x: 532, endPoint y: 563, distance: 559.9
drag, startPoint x: 860, startPoint y: 286, endPoint x: 630, endPoint y: 544, distance: 345.6
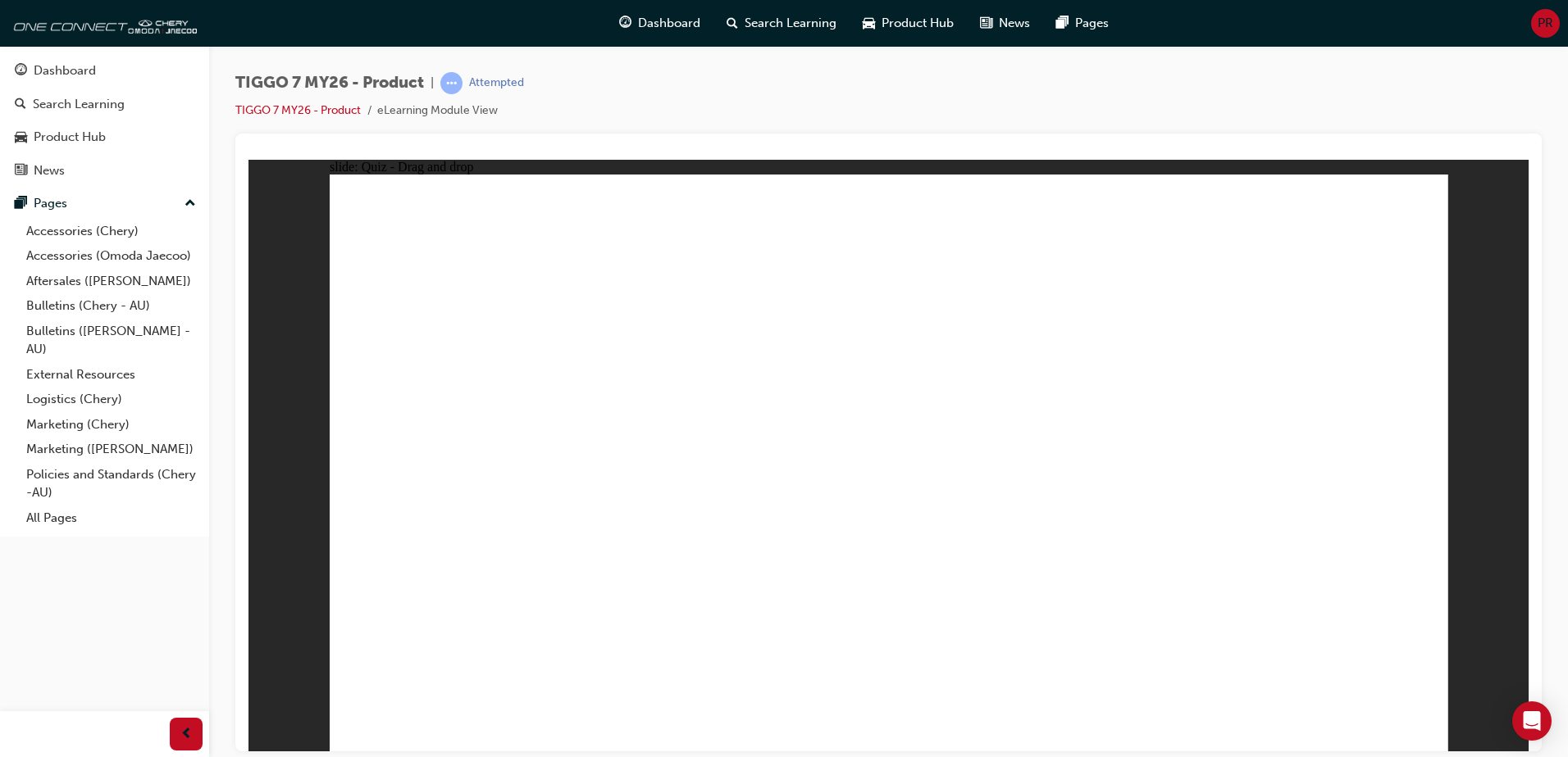
drag, startPoint x: 1101, startPoint y: 333, endPoint x: 734, endPoint y: 541, distance: 421.8
drag, startPoint x: 1233, startPoint y: 328, endPoint x: 571, endPoint y: 601, distance: 716.1
drag, startPoint x: 1213, startPoint y: 287, endPoint x: 891, endPoint y: 549, distance: 415.1
drag, startPoint x: 1207, startPoint y: 237, endPoint x: 1108, endPoint y: 274, distance: 105.7
drag, startPoint x: 1118, startPoint y: 227, endPoint x: 1102, endPoint y: 546, distance: 319.4
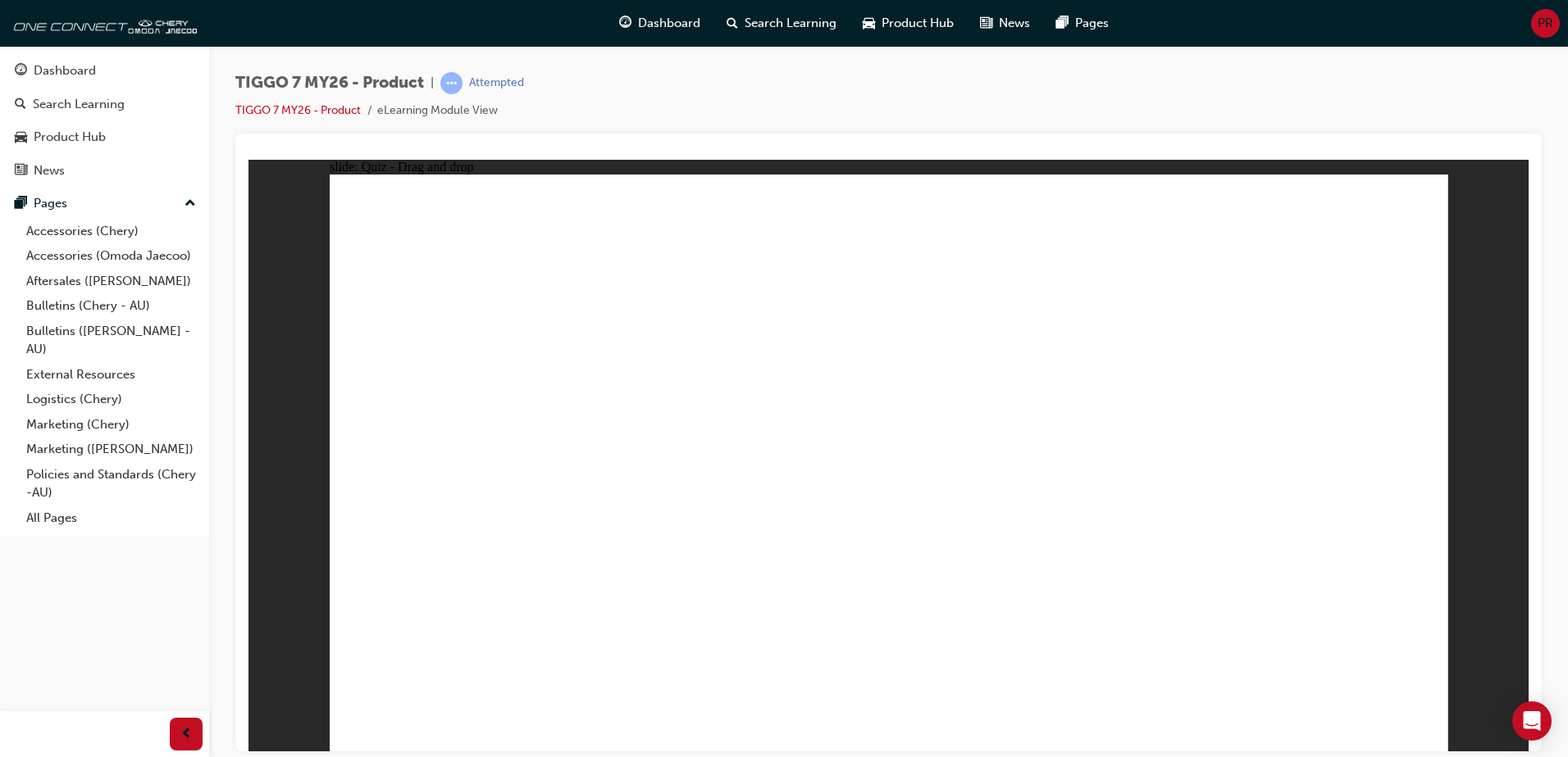
drag, startPoint x: 1106, startPoint y: 281, endPoint x: 1164, endPoint y: 537, distance: 262.5
drag, startPoint x: 1350, startPoint y: 282, endPoint x: 952, endPoint y: 575, distance: 494.2
drag, startPoint x: 1349, startPoint y: 235, endPoint x: 657, endPoint y: 580, distance: 773.2
drag, startPoint x: 988, startPoint y: 334, endPoint x: 653, endPoint y: 575, distance: 412.7
drag, startPoint x: 999, startPoint y: 285, endPoint x: 769, endPoint y: 577, distance: 371.7
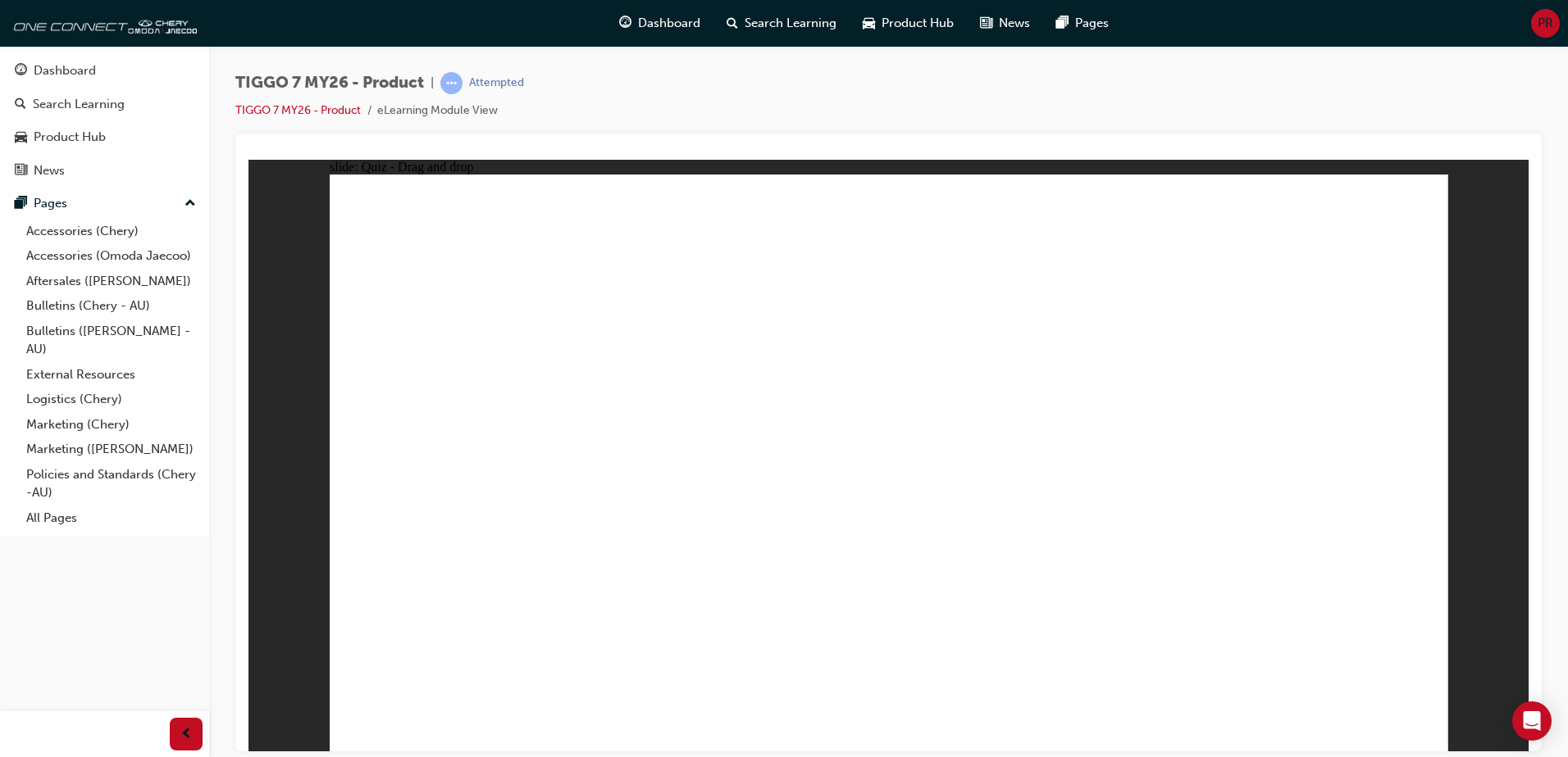
drag, startPoint x: 1331, startPoint y: 278, endPoint x: 664, endPoint y: 463, distance: 692.2
drag, startPoint x: 901, startPoint y: 274, endPoint x: 1019, endPoint y: 462, distance: 222.0
drag, startPoint x: 1097, startPoint y: 290, endPoint x: 1084, endPoint y: 372, distance: 83.0
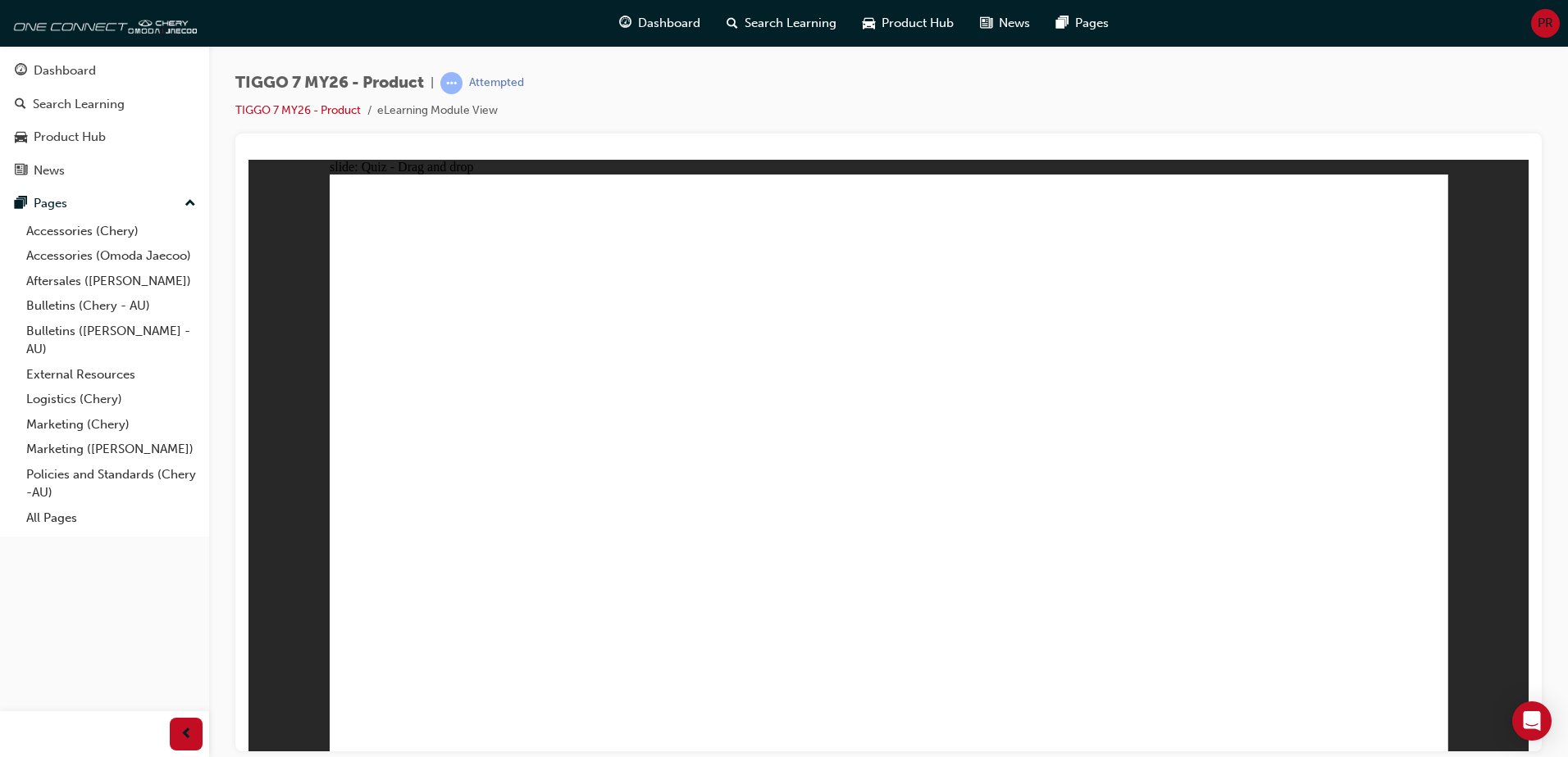
drag, startPoint x: 1114, startPoint y: 278, endPoint x: 1034, endPoint y: 540, distance: 273.9
radio input "true"
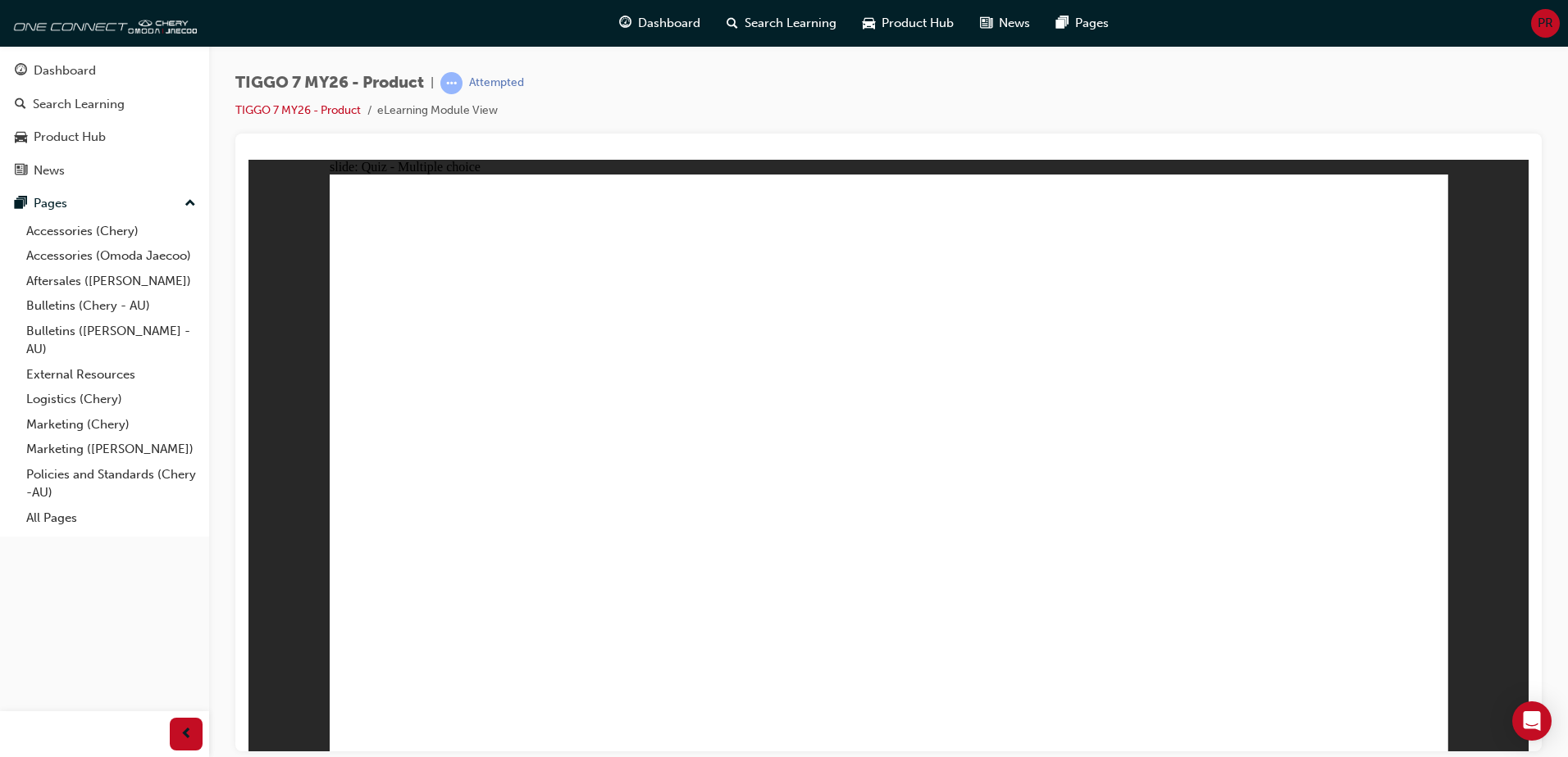
drag, startPoint x: 923, startPoint y: 230, endPoint x: 989, endPoint y: 545, distance: 321.8
drag, startPoint x: 919, startPoint y: 274, endPoint x: 1007, endPoint y: 606, distance: 343.5
drag, startPoint x: 1131, startPoint y: 227, endPoint x: 1081, endPoint y: 568, distance: 344.6
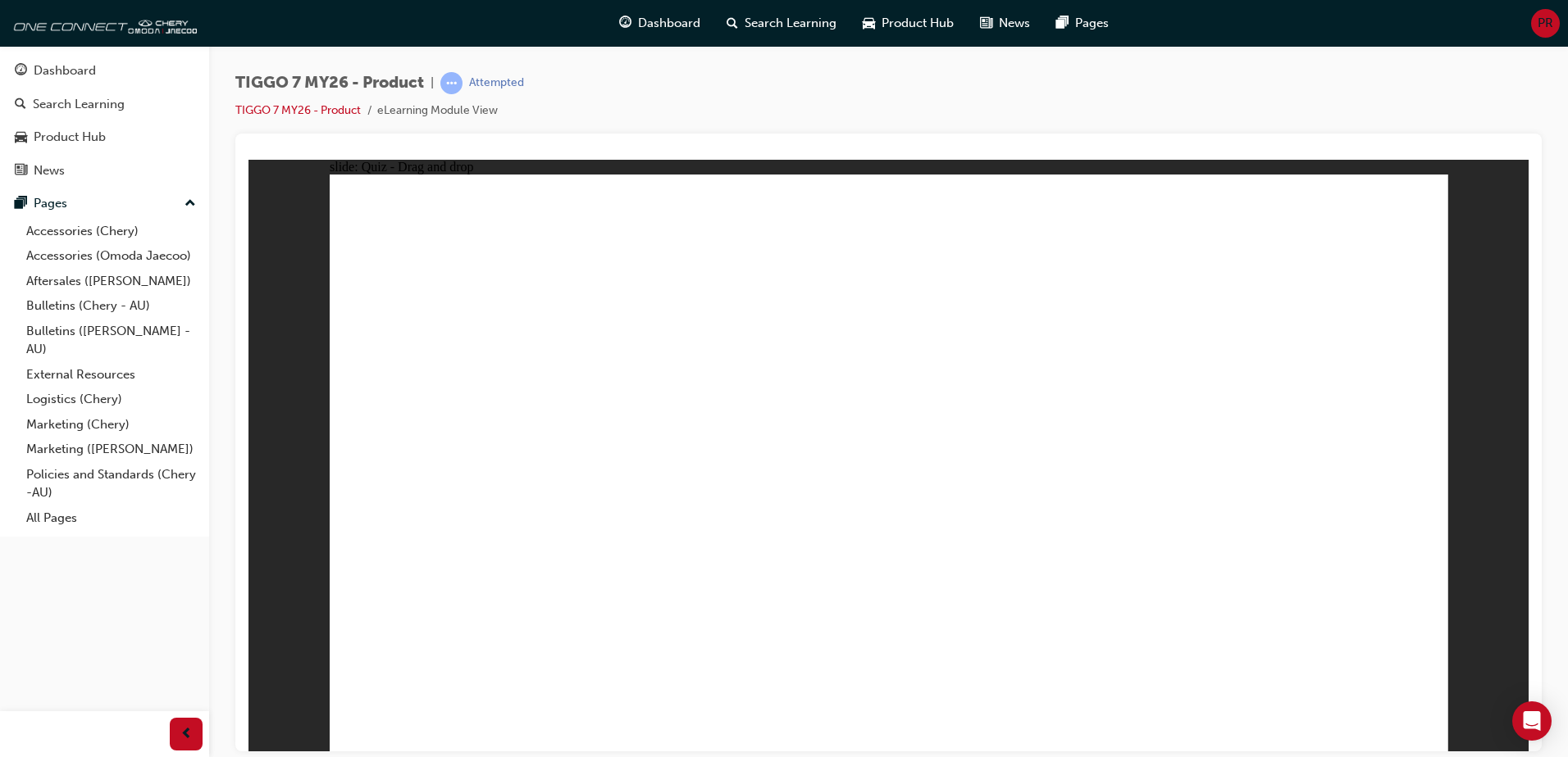
drag, startPoint x: 1120, startPoint y: 276, endPoint x: 534, endPoint y: 577, distance: 658.8
drag, startPoint x: 1068, startPoint y: 315, endPoint x: 1102, endPoint y: 603, distance: 290.0
drag, startPoint x: 1057, startPoint y: 280, endPoint x: 541, endPoint y: 567, distance: 590.4
drag, startPoint x: 1127, startPoint y: 272, endPoint x: 1022, endPoint y: 574, distance: 319.7
drag, startPoint x: 1288, startPoint y: 275, endPoint x: 983, endPoint y: 608, distance: 451.6
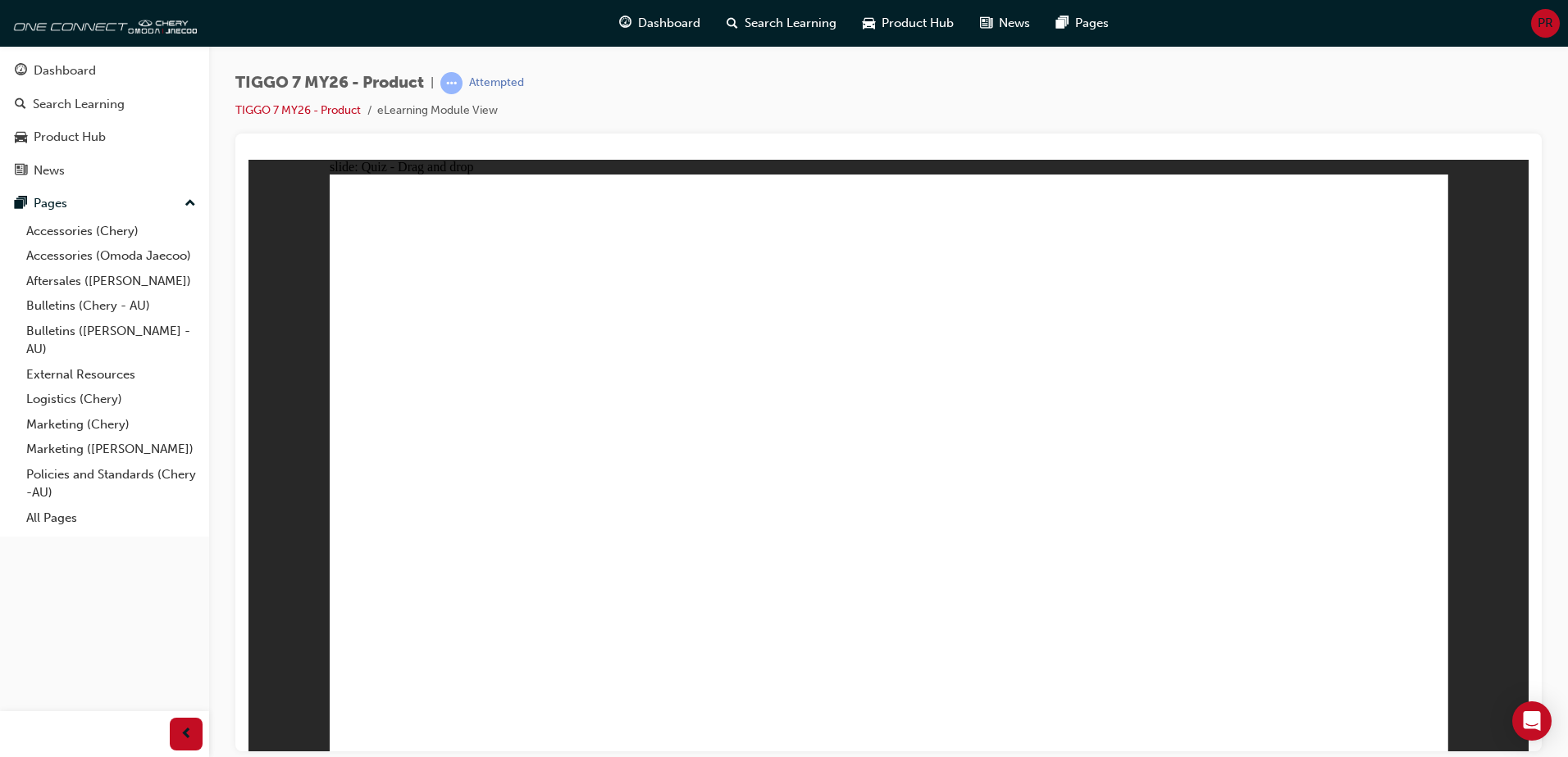
drag, startPoint x: 1296, startPoint y: 235, endPoint x: 978, endPoint y: 592, distance: 478.1
radio input "true"
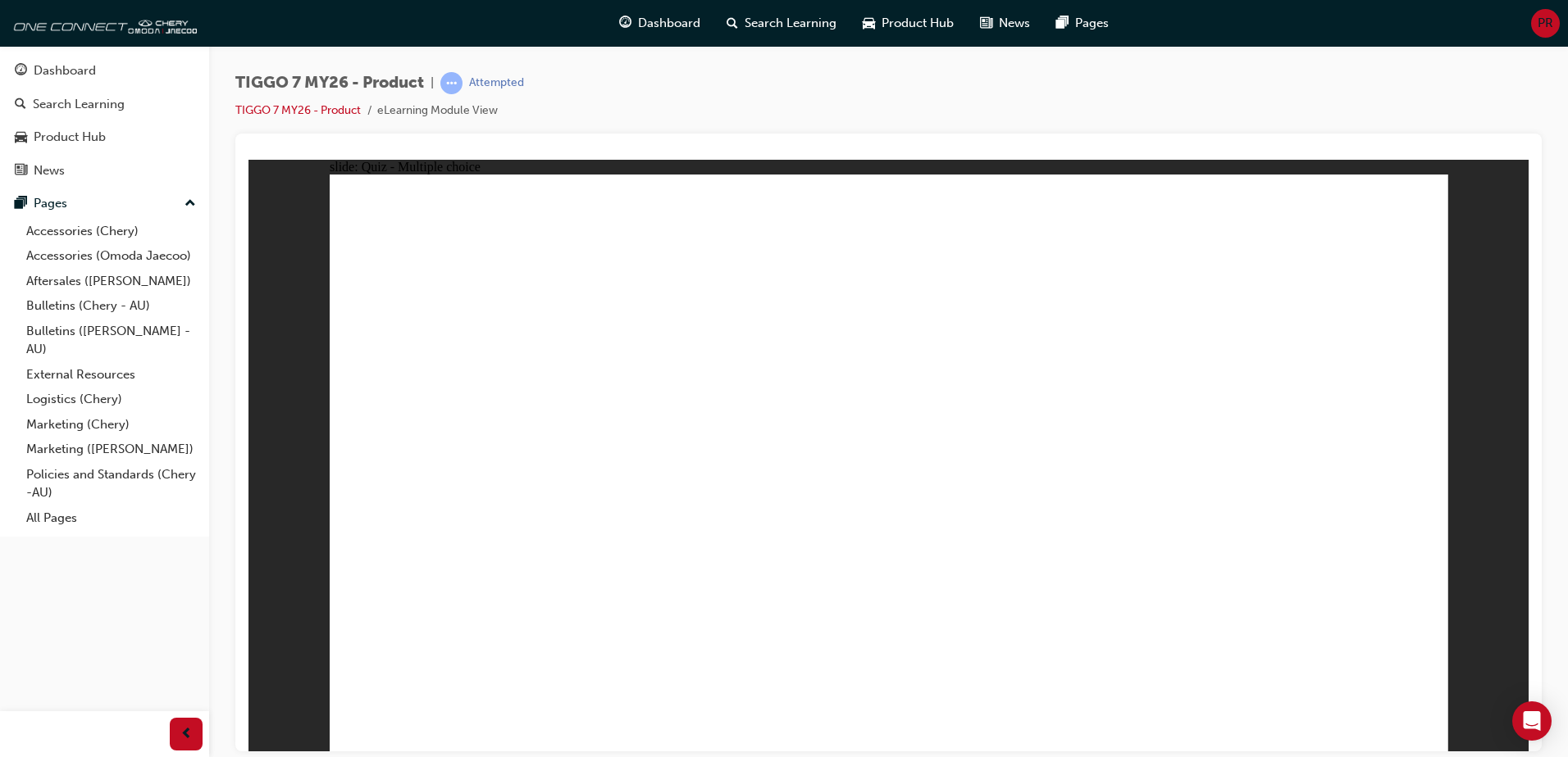
drag, startPoint x: 1059, startPoint y: 217, endPoint x: 419, endPoint y: 472, distance: 688.9
drag, startPoint x: 424, startPoint y: 484, endPoint x: 599, endPoint y: 490, distance: 175.1
drag, startPoint x: 1330, startPoint y: 235, endPoint x: 467, endPoint y: 513, distance: 906.7
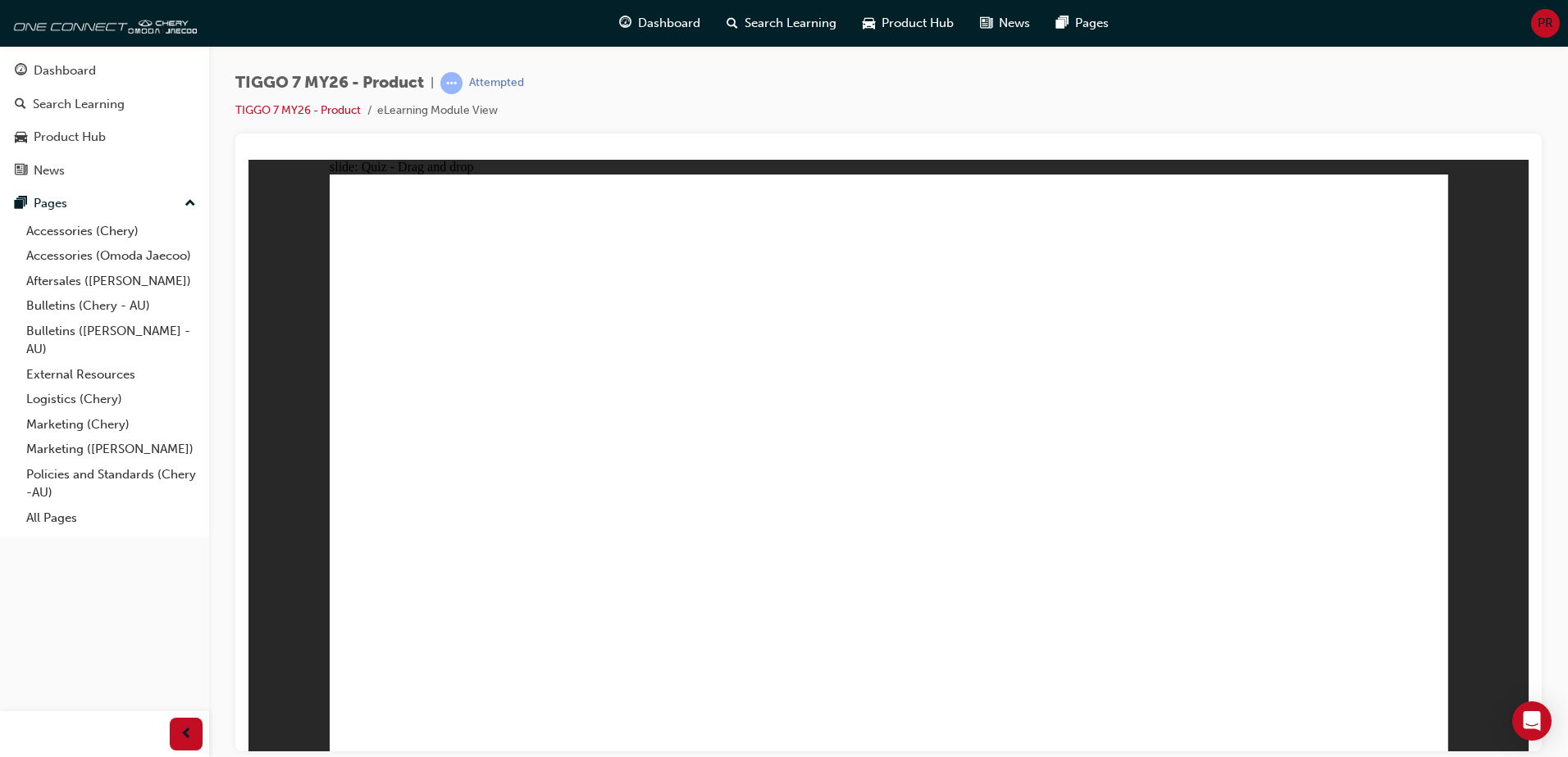
drag, startPoint x: 852, startPoint y: 230, endPoint x: 884, endPoint y: 493, distance: 264.9
drag, startPoint x: 963, startPoint y: 336, endPoint x: 1105, endPoint y: 485, distance: 205.8
drag, startPoint x: 1174, startPoint y: 320, endPoint x: 1300, endPoint y: 474, distance: 199.0
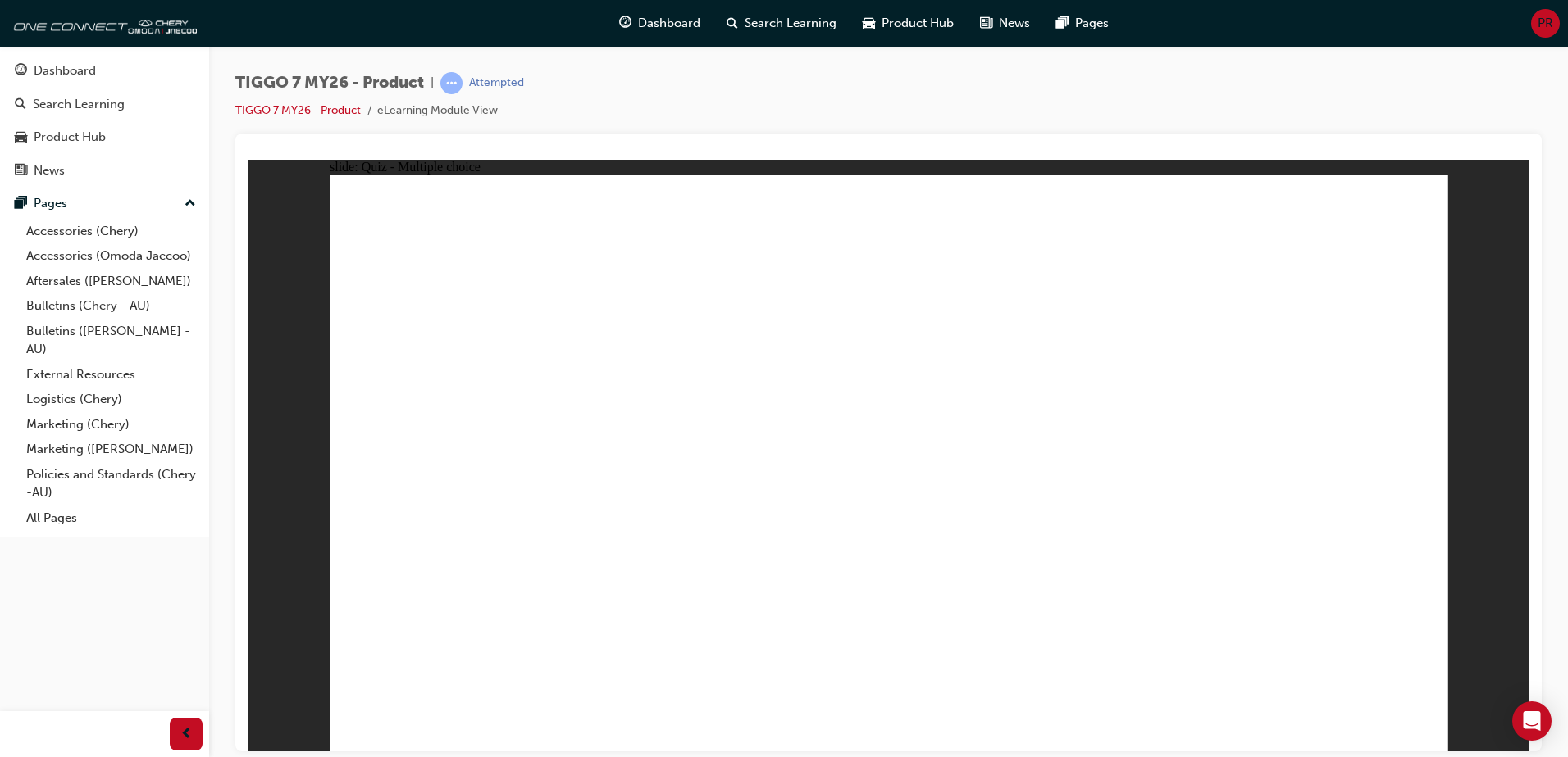
radio input "true"
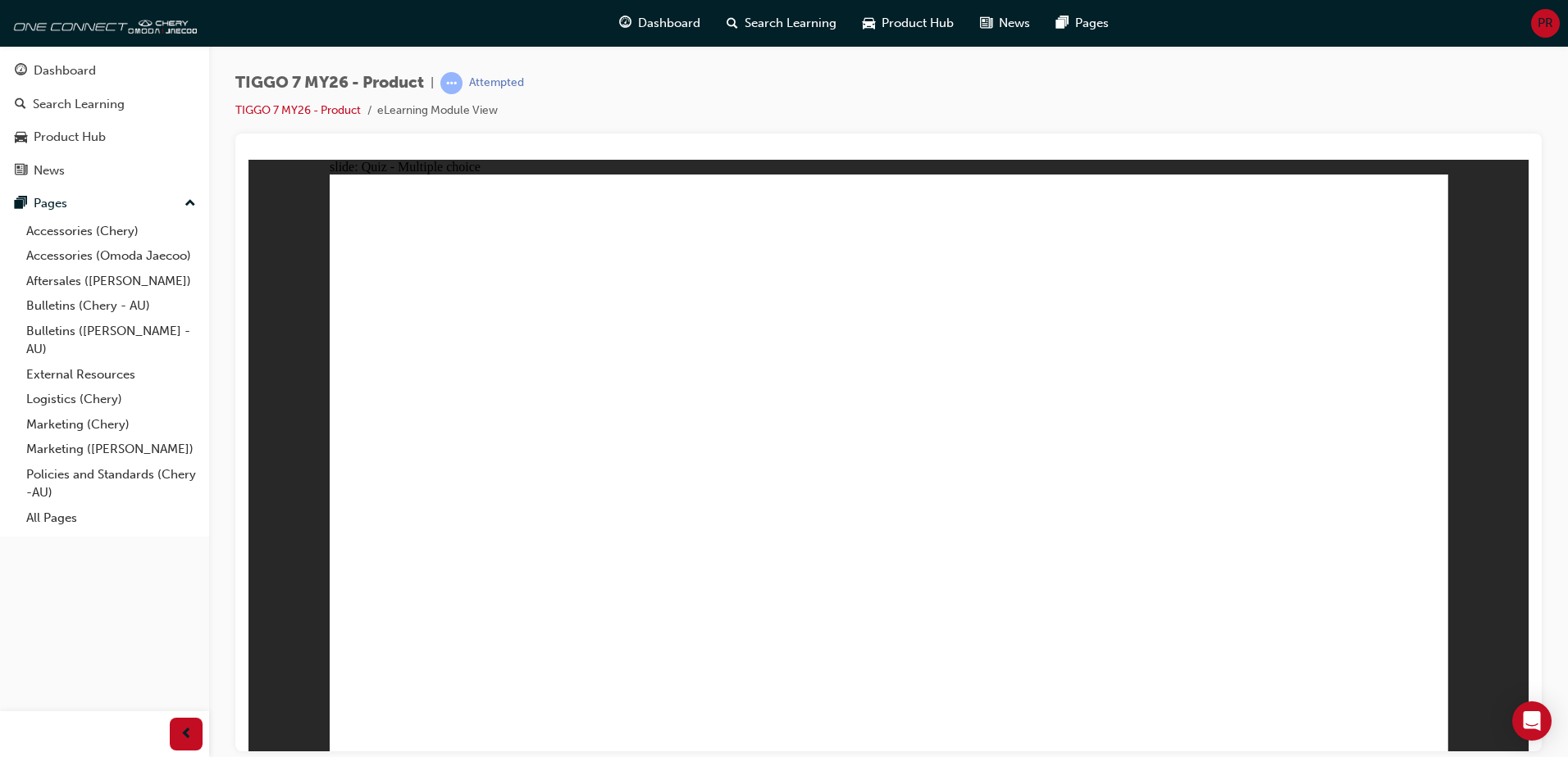
radio input "true"
drag, startPoint x: 1069, startPoint y: 233, endPoint x: 445, endPoint y: 491, distance: 675.2
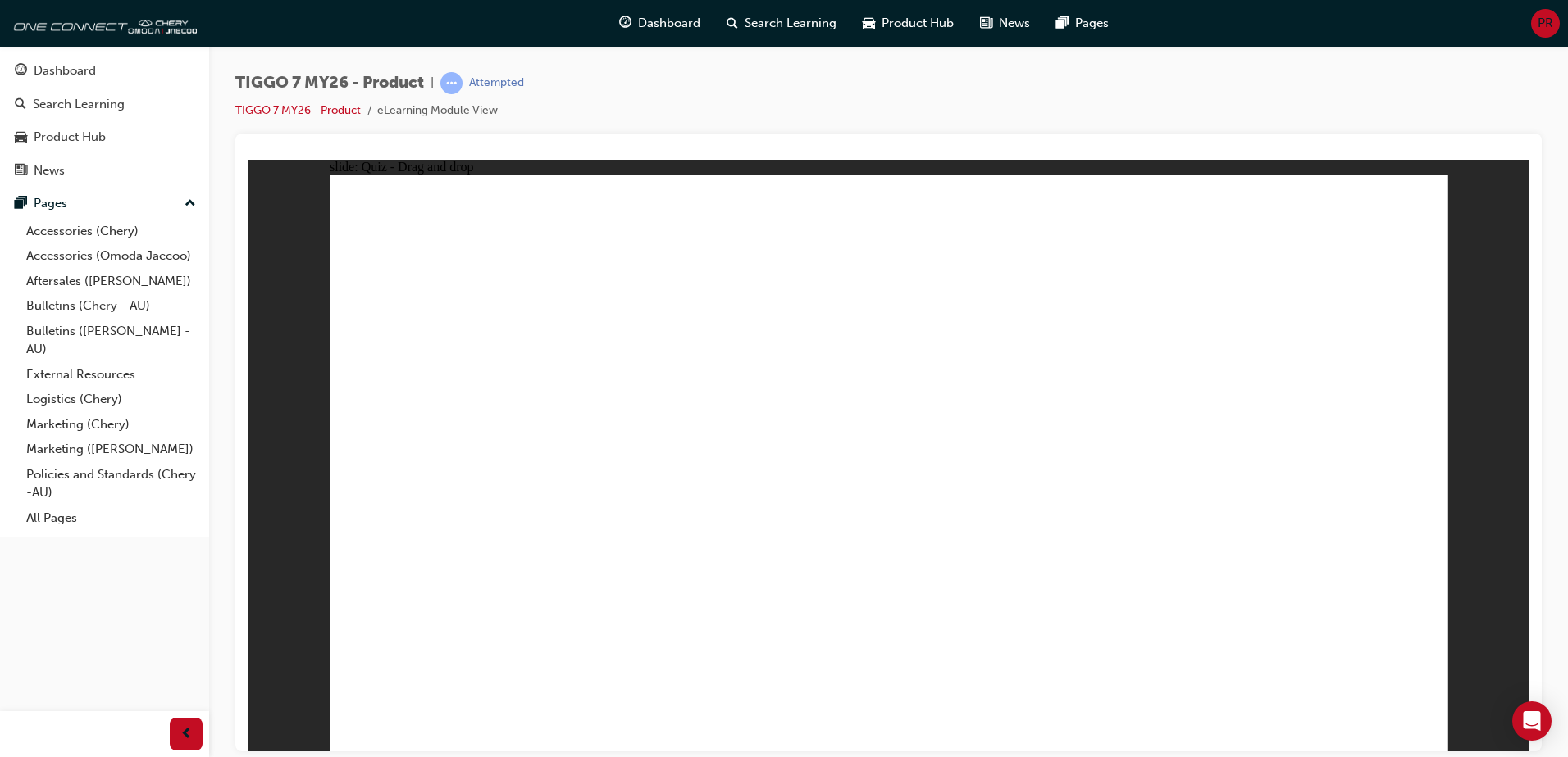
drag, startPoint x: 1309, startPoint y: 232, endPoint x: 1101, endPoint y: 489, distance: 330.6
drag, startPoint x: 1187, startPoint y: 347, endPoint x: 883, endPoint y: 483, distance: 333.0
drag, startPoint x: 844, startPoint y: 233, endPoint x: 1322, endPoint y: 486, distance: 540.8
drag, startPoint x: 972, startPoint y: 349, endPoint x: 685, endPoint y: 487, distance: 318.5
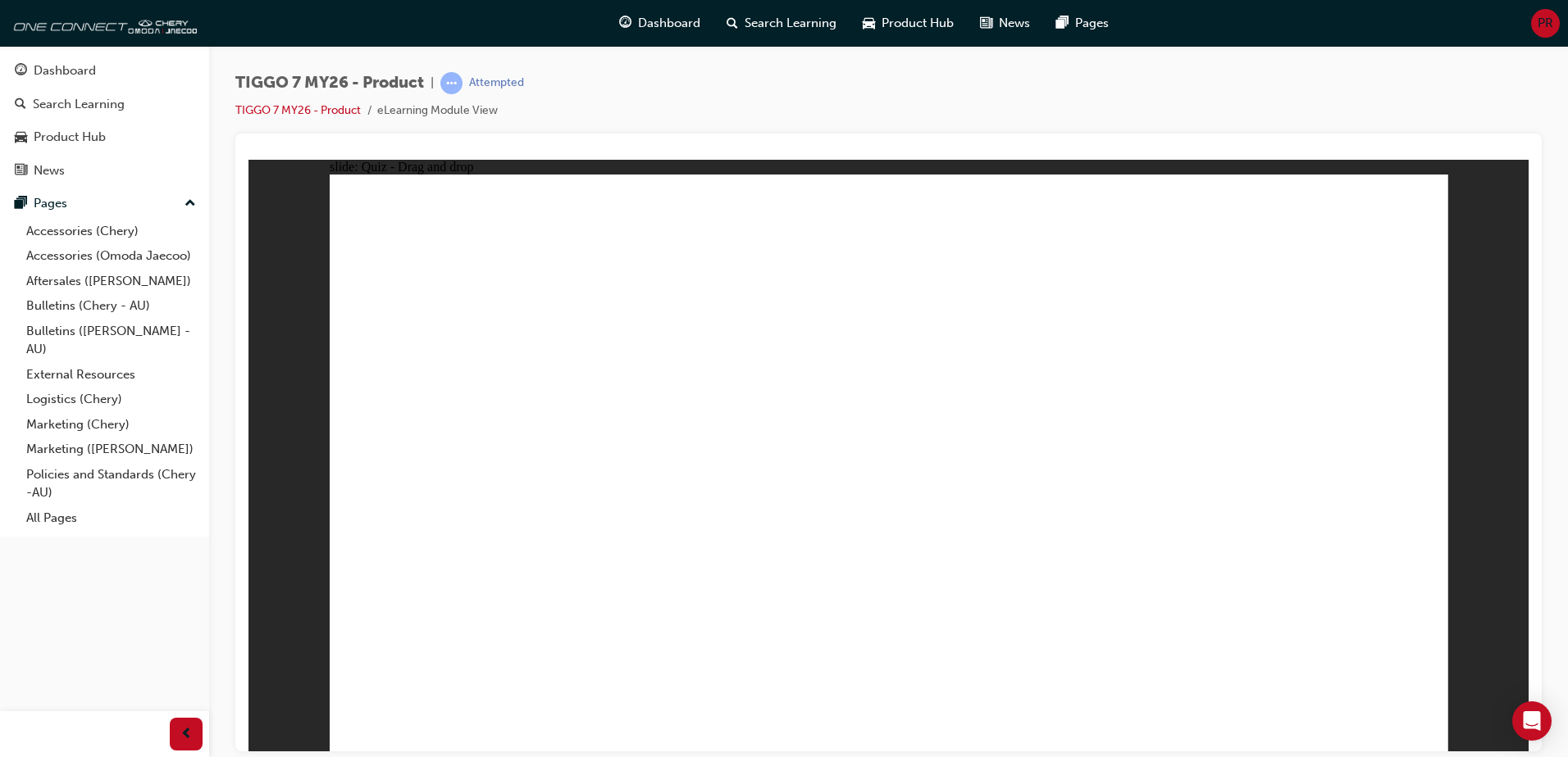
drag, startPoint x: 1110, startPoint y: 305, endPoint x: 493, endPoint y: 532, distance: 657.4
drag, startPoint x: 1344, startPoint y: 301, endPoint x: 953, endPoint y: 520, distance: 448.2
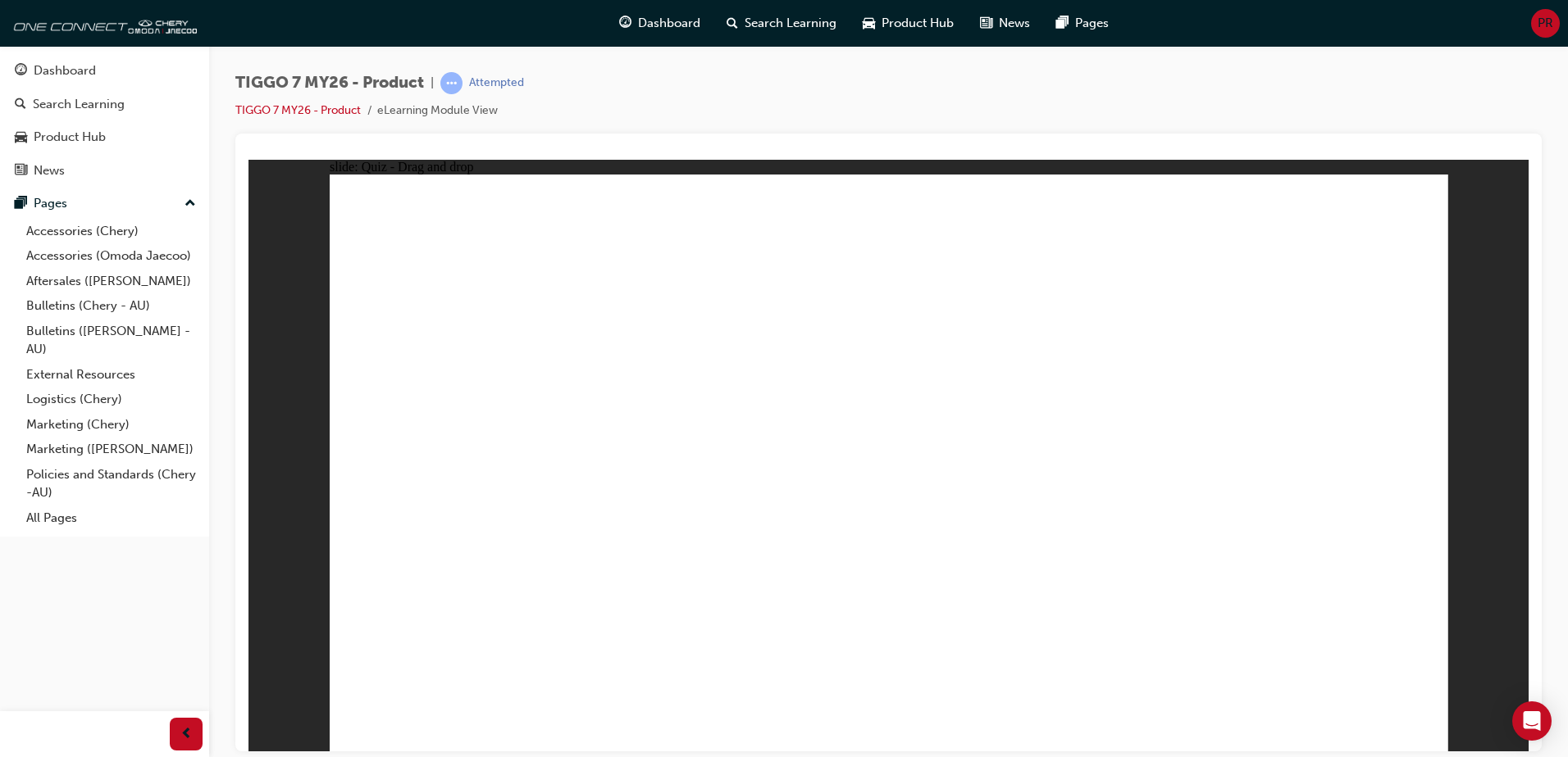
drag, startPoint x: 878, startPoint y: 233, endPoint x: 484, endPoint y: 562, distance: 513.3
drag, startPoint x: 994, startPoint y: 231, endPoint x: 912, endPoint y: 548, distance: 327.4
drag, startPoint x: 987, startPoint y: 331, endPoint x: 639, endPoint y: 554, distance: 413.3
drag, startPoint x: 1105, startPoint y: 338, endPoint x: 1013, endPoint y: 535, distance: 217.4
drag, startPoint x: 1226, startPoint y: 335, endPoint x: 687, endPoint y: 538, distance: 576.0
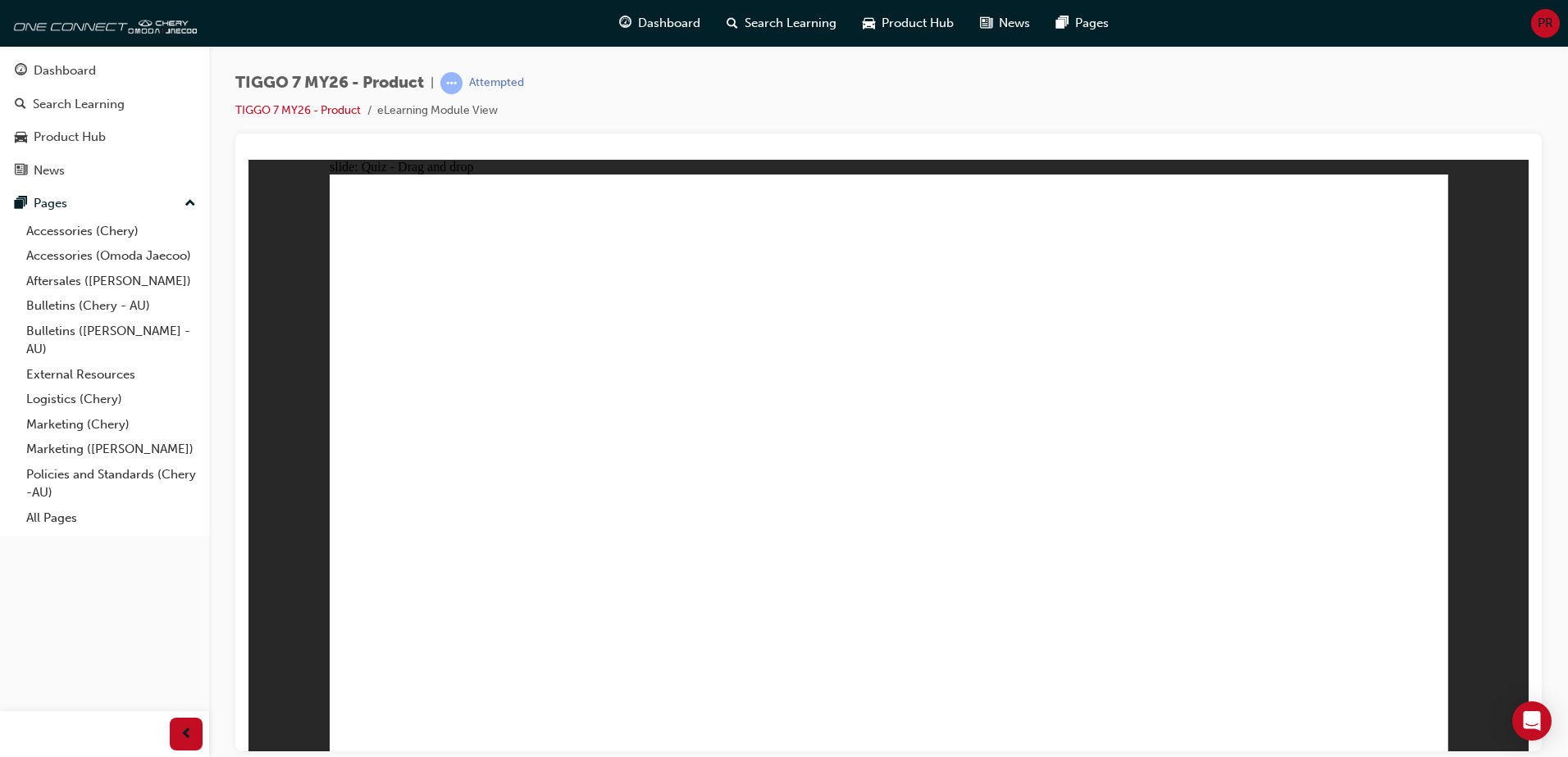
drag, startPoint x: 881, startPoint y: 286, endPoint x: 925, endPoint y: 566, distance: 283.4
drag, startPoint x: 985, startPoint y: 281, endPoint x: 914, endPoint y: 578, distance: 305.4
drag, startPoint x: 1090, startPoint y: 236, endPoint x: 708, endPoint y: 554, distance: 497.0
drag, startPoint x: 1105, startPoint y: 286, endPoint x: 907, endPoint y: 568, distance: 344.6
drag, startPoint x: 1230, startPoint y: 285, endPoint x: 1033, endPoint y: 578, distance: 353.1
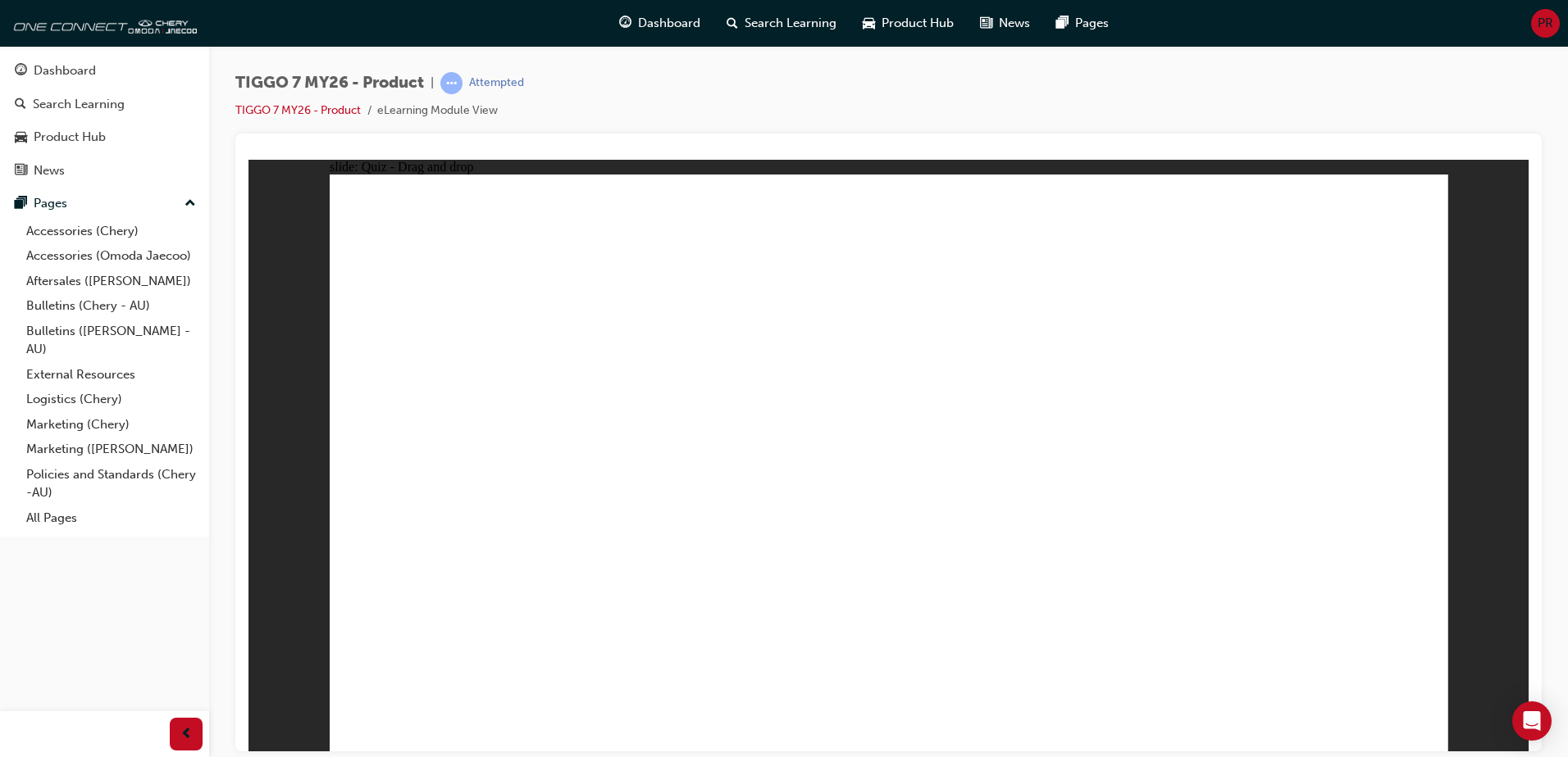
drag, startPoint x: 1341, startPoint y: 284, endPoint x: 1154, endPoint y: 579, distance: 349.3
drag, startPoint x: 1223, startPoint y: 236, endPoint x: 937, endPoint y: 608, distance: 469.2
drag, startPoint x: 1343, startPoint y: 237, endPoint x: 681, endPoint y: 579, distance: 745.1
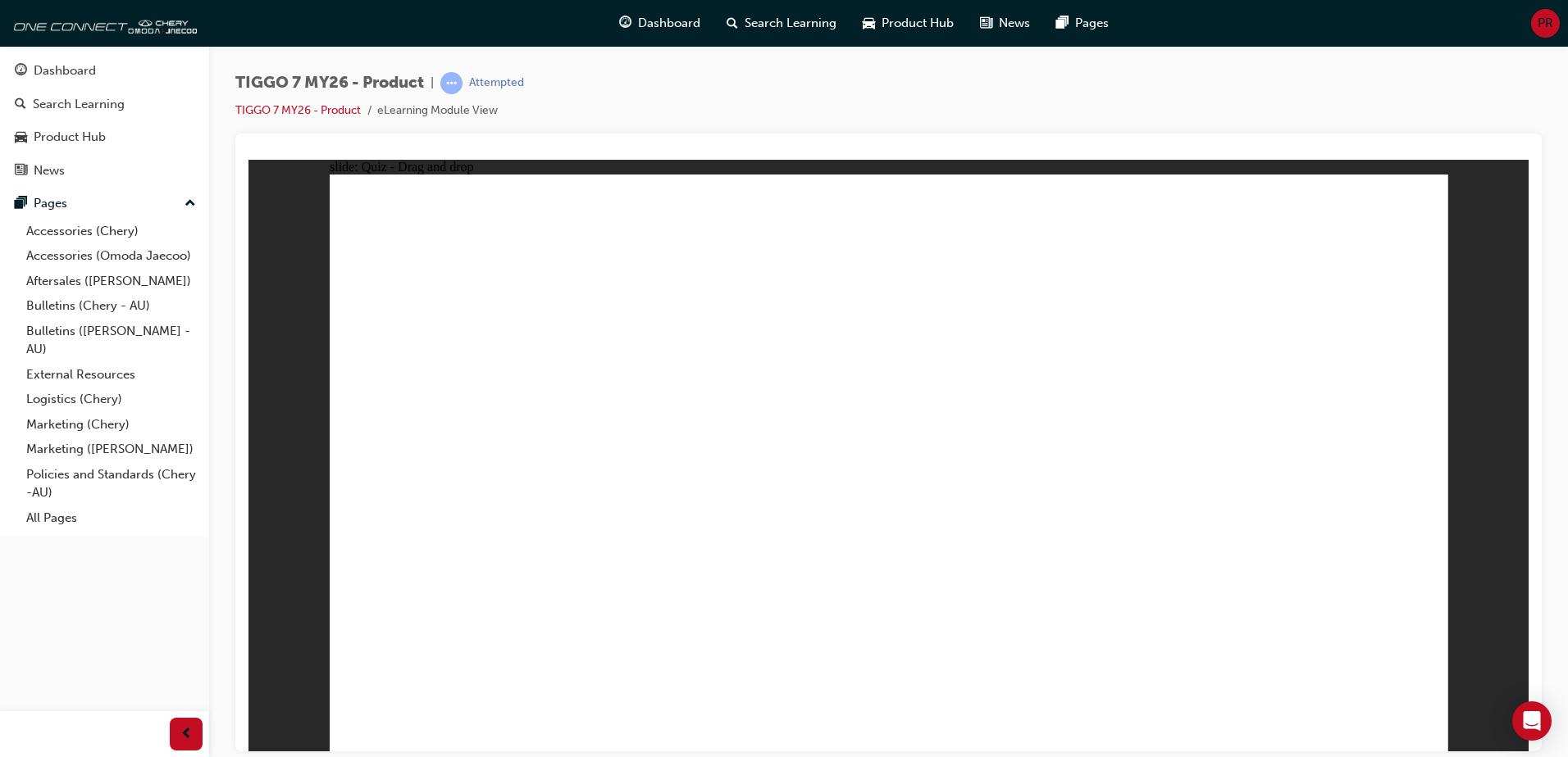
drag, startPoint x: 1144, startPoint y: 282, endPoint x: 1047, endPoint y: 444, distance: 188.8
drag, startPoint x: 904, startPoint y: 301, endPoint x: 1051, endPoint y: 524, distance: 267.1
drag, startPoint x: 1321, startPoint y: 264, endPoint x: 569, endPoint y: 486, distance: 784.1
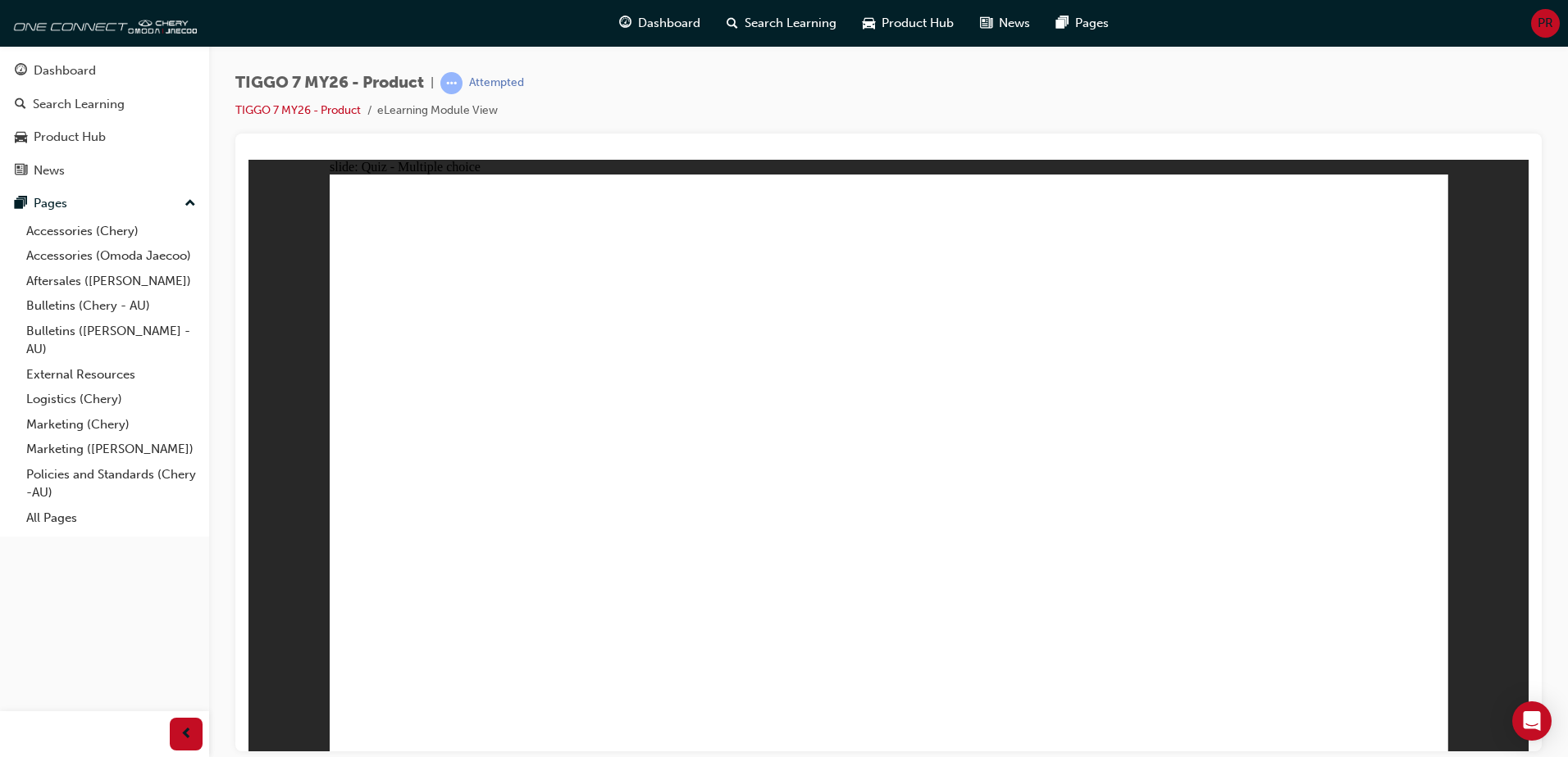
radio input "true"
drag, startPoint x: 909, startPoint y: 230, endPoint x: 965, endPoint y: 551, distance: 325.8
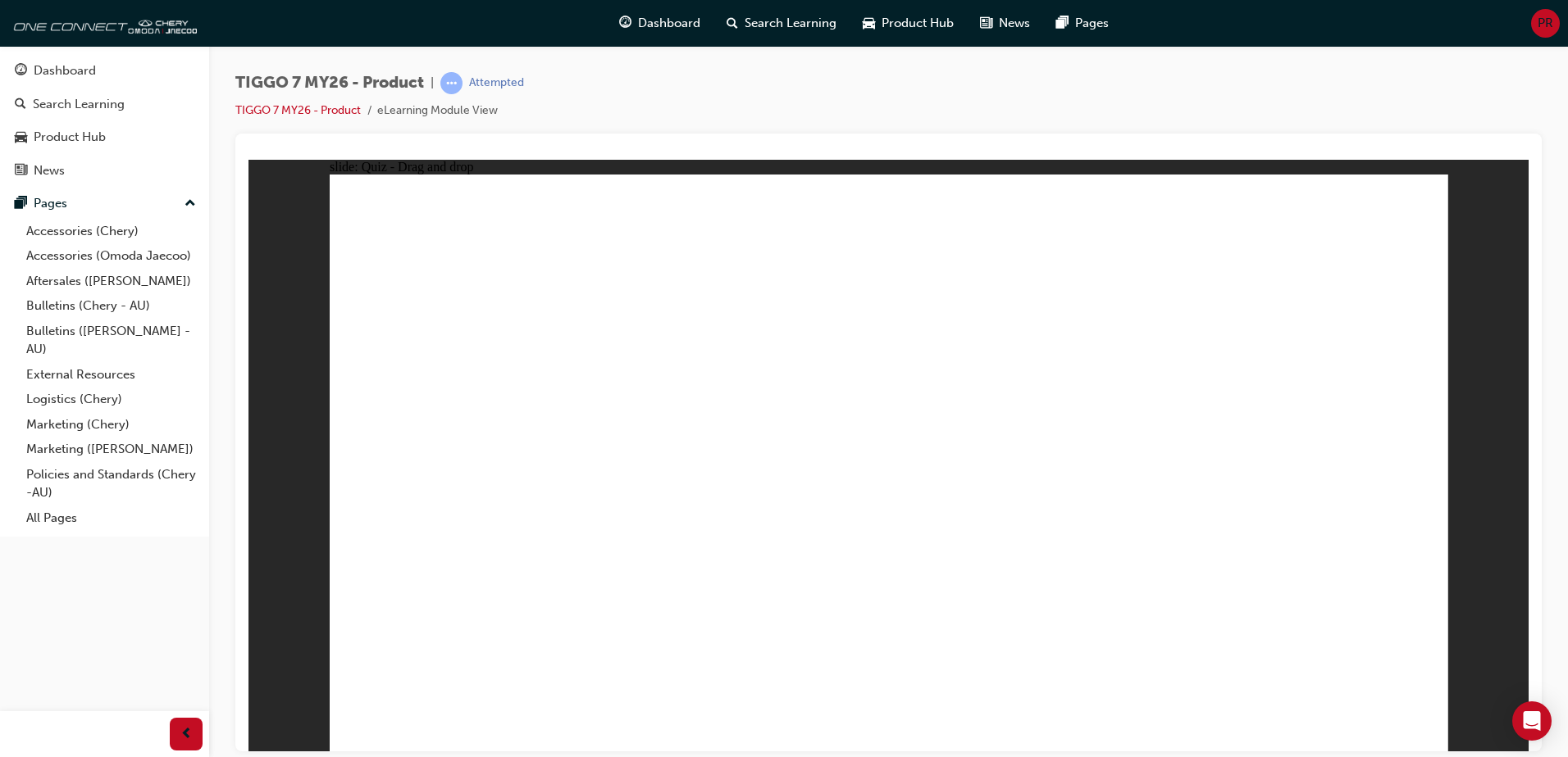
drag, startPoint x: 912, startPoint y: 280, endPoint x: 963, endPoint y: 548, distance: 272.8
drag, startPoint x: 1090, startPoint y: 240, endPoint x: 983, endPoint y: 571, distance: 347.9
drag, startPoint x: 1076, startPoint y: 279, endPoint x: 617, endPoint y: 581, distance: 549.4
drag, startPoint x: 1092, startPoint y: 319, endPoint x: 1100, endPoint y: 544, distance: 225.1
drag, startPoint x: 1276, startPoint y: 279, endPoint x: 1076, endPoint y: 608, distance: 385.0
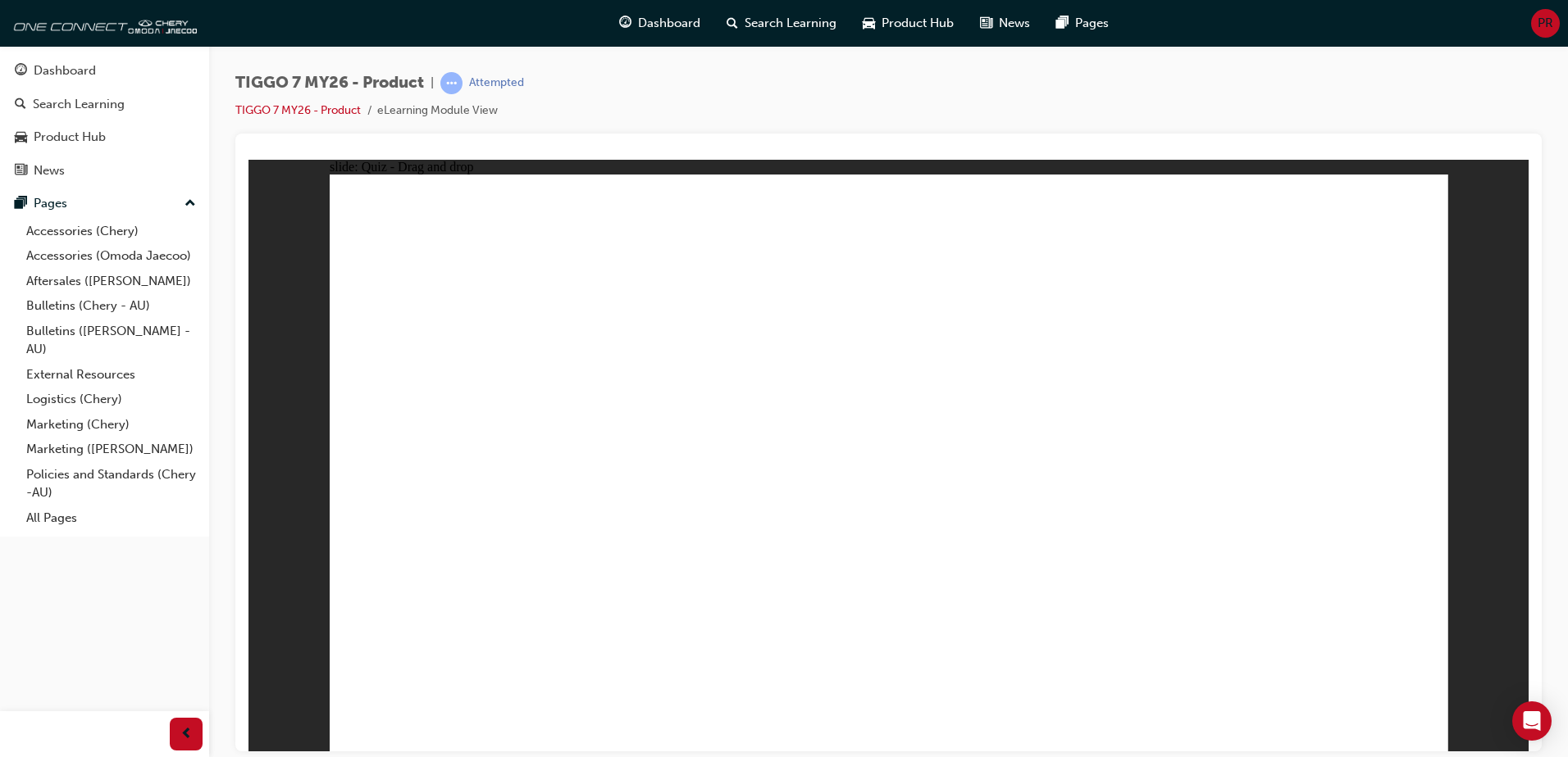
drag, startPoint x: 1294, startPoint y: 237, endPoint x: 1121, endPoint y: 580, distance: 384.2
drag, startPoint x: 1100, startPoint y: 272, endPoint x: 591, endPoint y: 565, distance: 587.3
drag, startPoint x: 1105, startPoint y: 276, endPoint x: 599, endPoint y: 566, distance: 583.2
drag, startPoint x: 1087, startPoint y: 279, endPoint x: 1045, endPoint y: 586, distance: 309.9
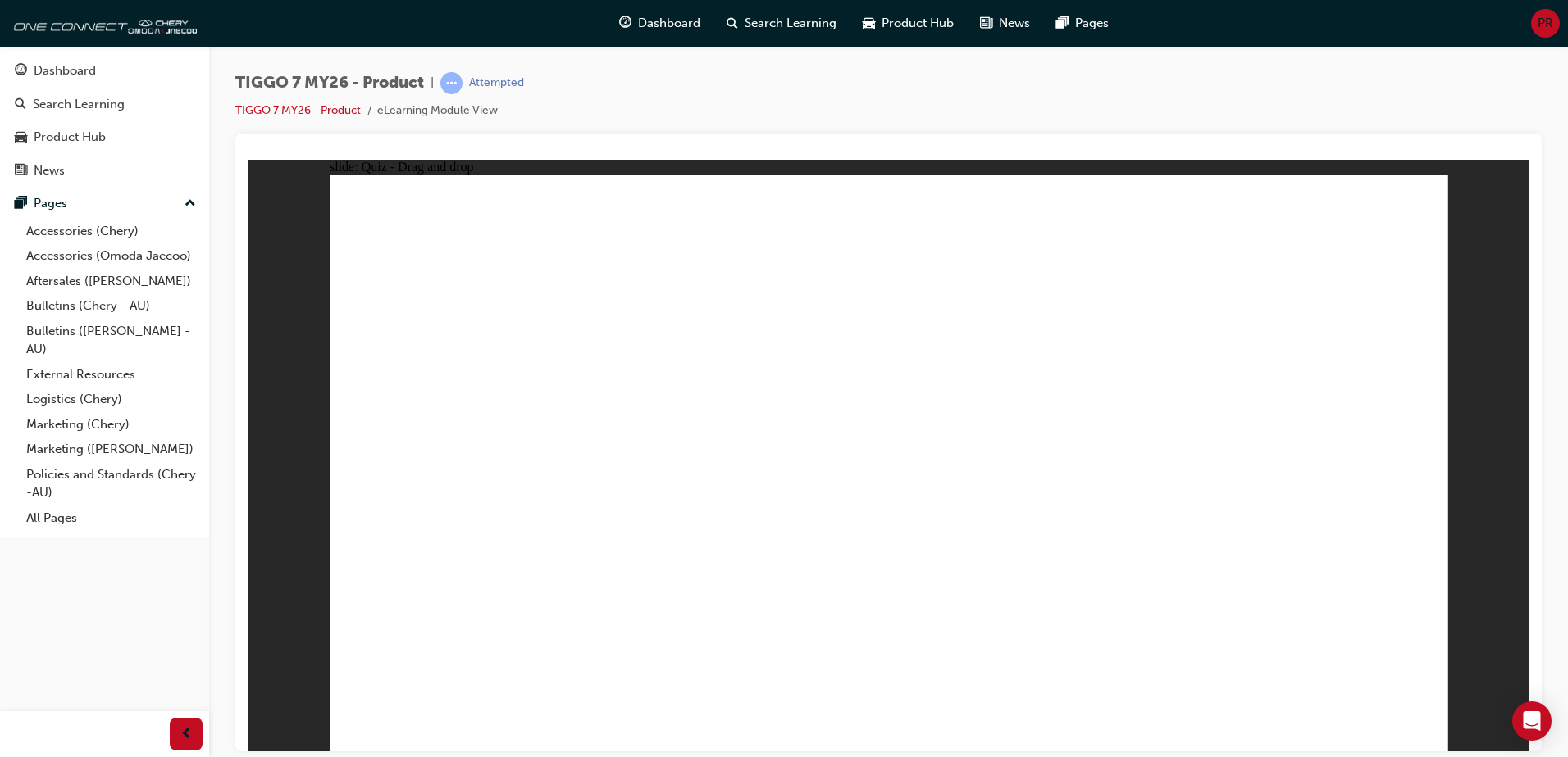
radio input "true"
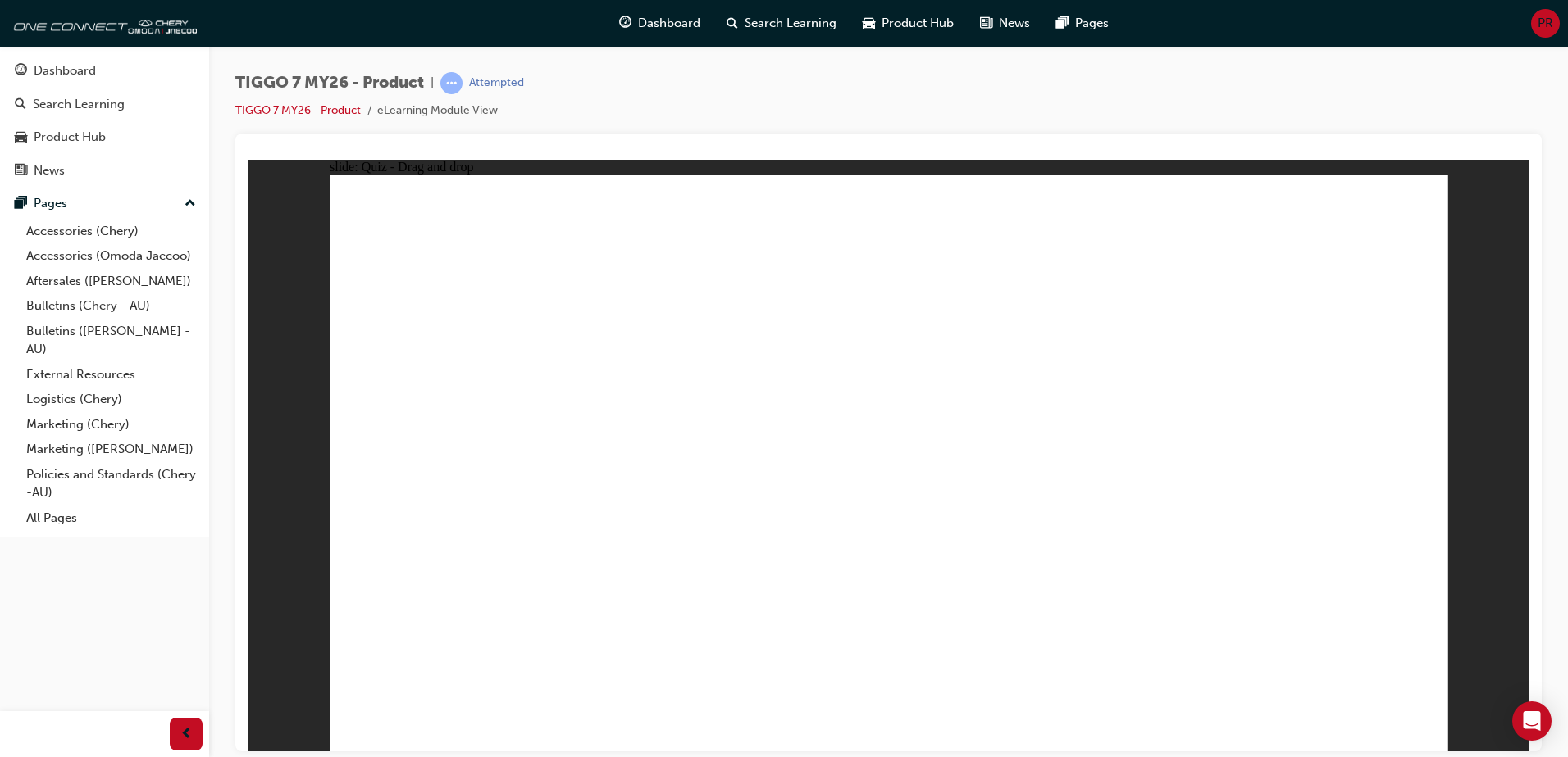
drag, startPoint x: 1195, startPoint y: 341, endPoint x: 1327, endPoint y: 486, distance: 196.1
drag, startPoint x: 855, startPoint y: 241, endPoint x: 890, endPoint y: 499, distance: 260.4
drag, startPoint x: 968, startPoint y: 350, endPoint x: 1105, endPoint y: 497, distance: 200.9
drag, startPoint x: 1062, startPoint y: 209, endPoint x: 654, endPoint y: 471, distance: 484.9
drag, startPoint x: 1330, startPoint y: 238, endPoint x: 478, endPoint y: 492, distance: 889.1
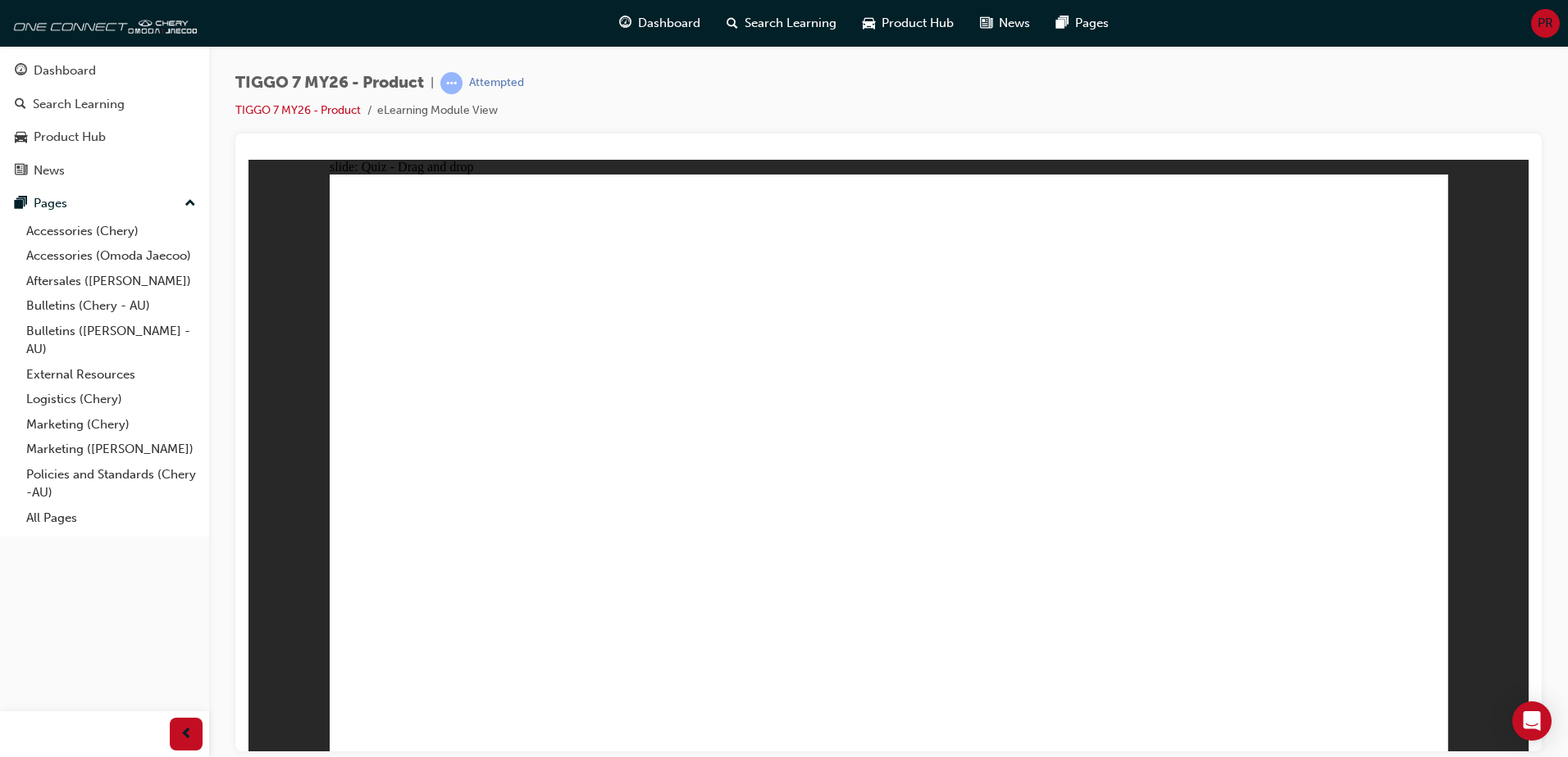
radio input "true"
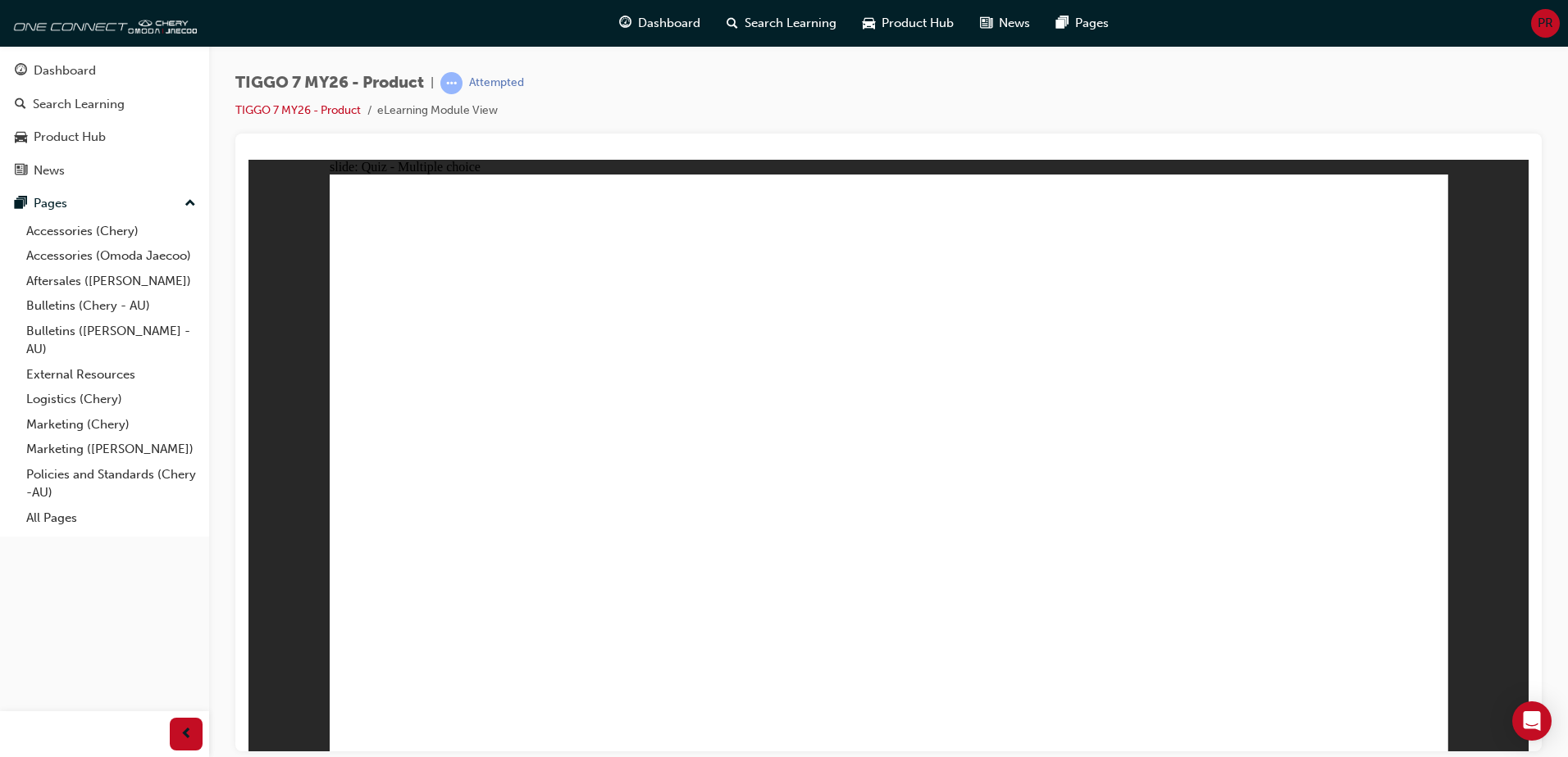
radio input "true"
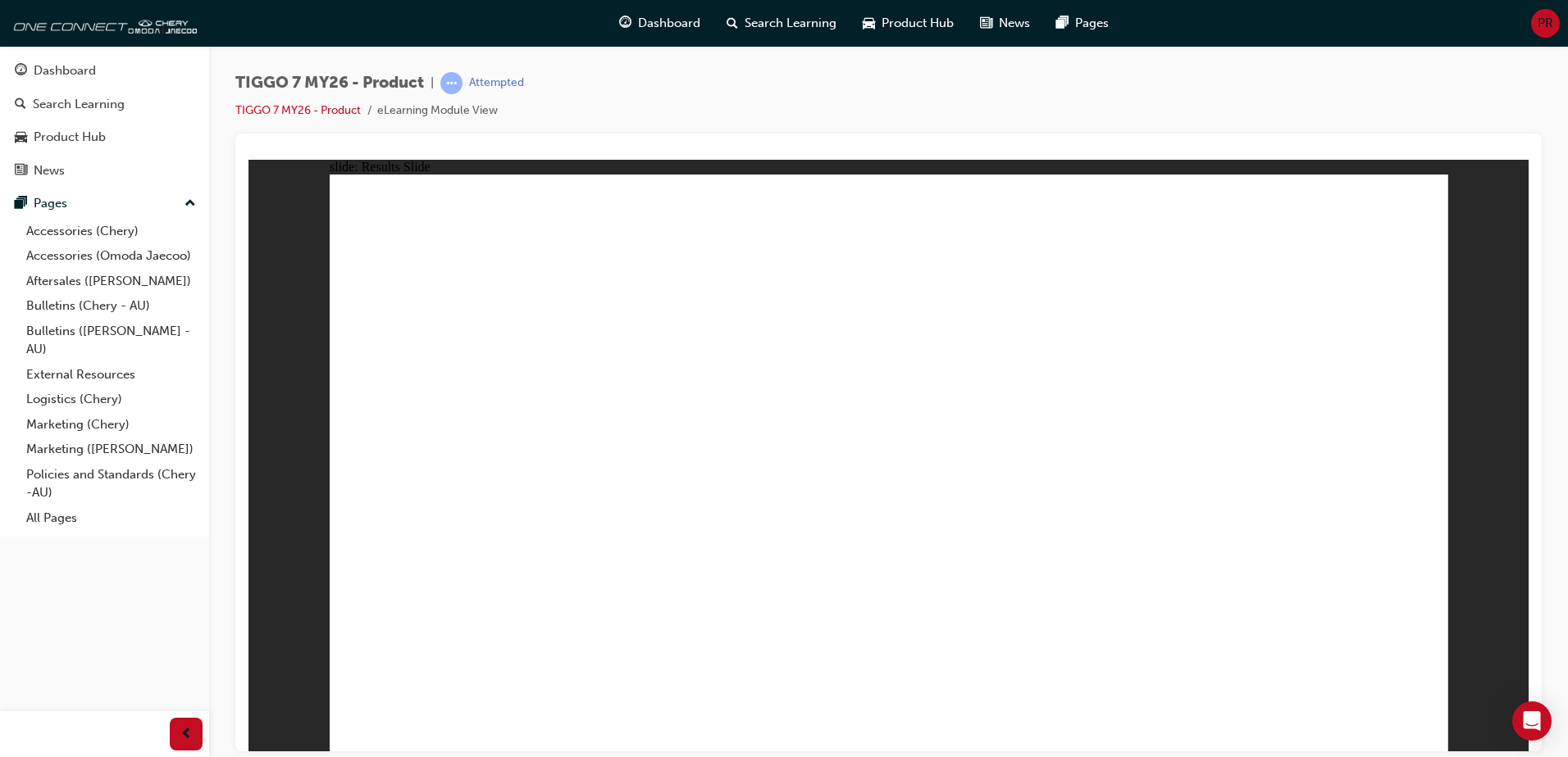
drag, startPoint x: 1014, startPoint y: 335, endPoint x: 503, endPoint y: 478, distance: 530.6
drag, startPoint x: 867, startPoint y: 237, endPoint x: 691, endPoint y: 496, distance: 313.1
drag, startPoint x: 463, startPoint y: 496, endPoint x: 870, endPoint y: 310, distance: 447.5
drag, startPoint x: 1095, startPoint y: 229, endPoint x: 487, endPoint y: 472, distance: 654.8
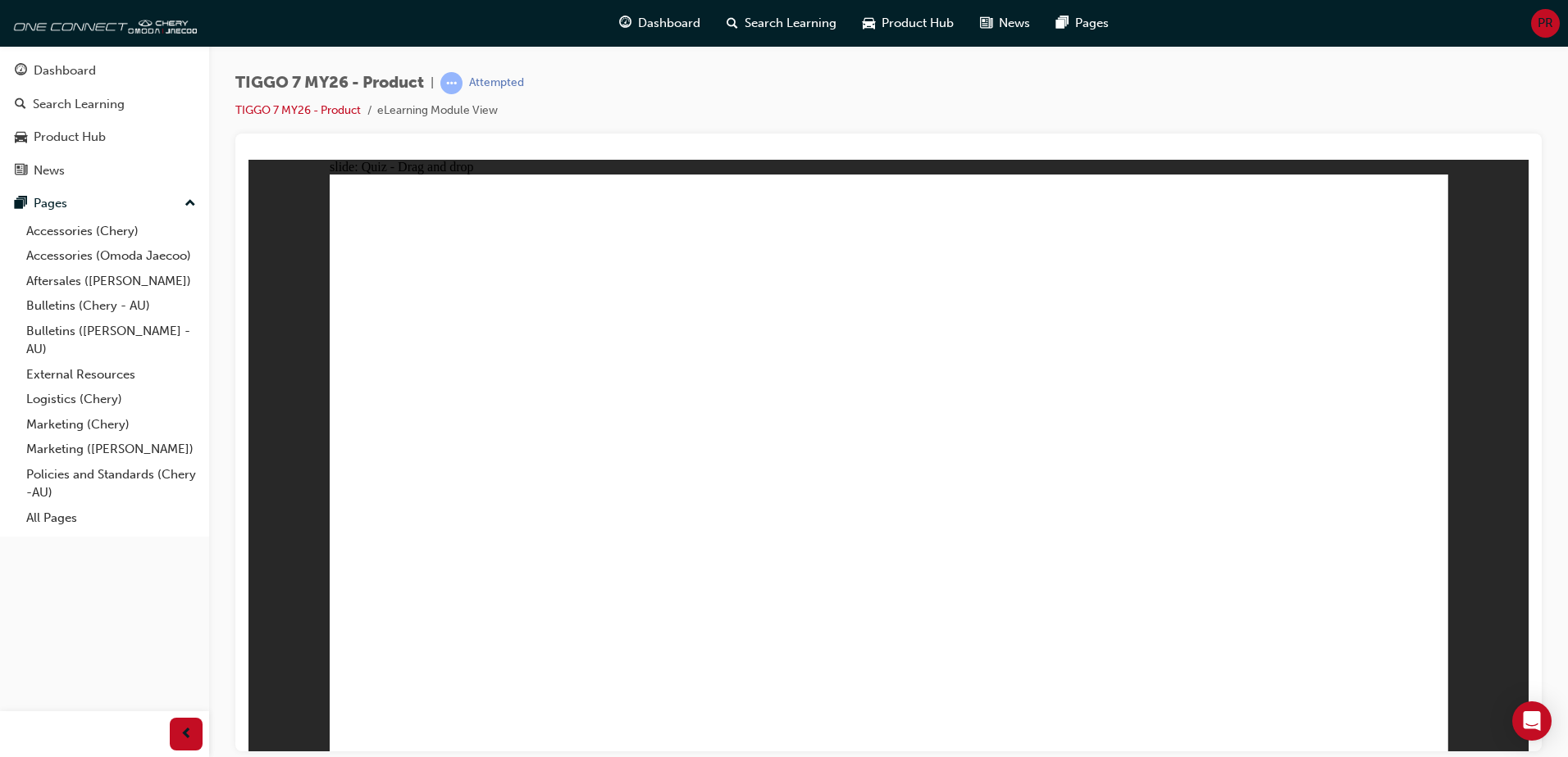
drag, startPoint x: 1285, startPoint y: 227, endPoint x: 1329, endPoint y: 230, distance: 44.1
drag, startPoint x: 1208, startPoint y: 342, endPoint x: 894, endPoint y: 481, distance: 343.4
drag, startPoint x: 1357, startPoint y: 232, endPoint x: 1154, endPoint y: 489, distance: 327.5
drag, startPoint x: 1022, startPoint y: 340, endPoint x: 1373, endPoint y: 491, distance: 382.1
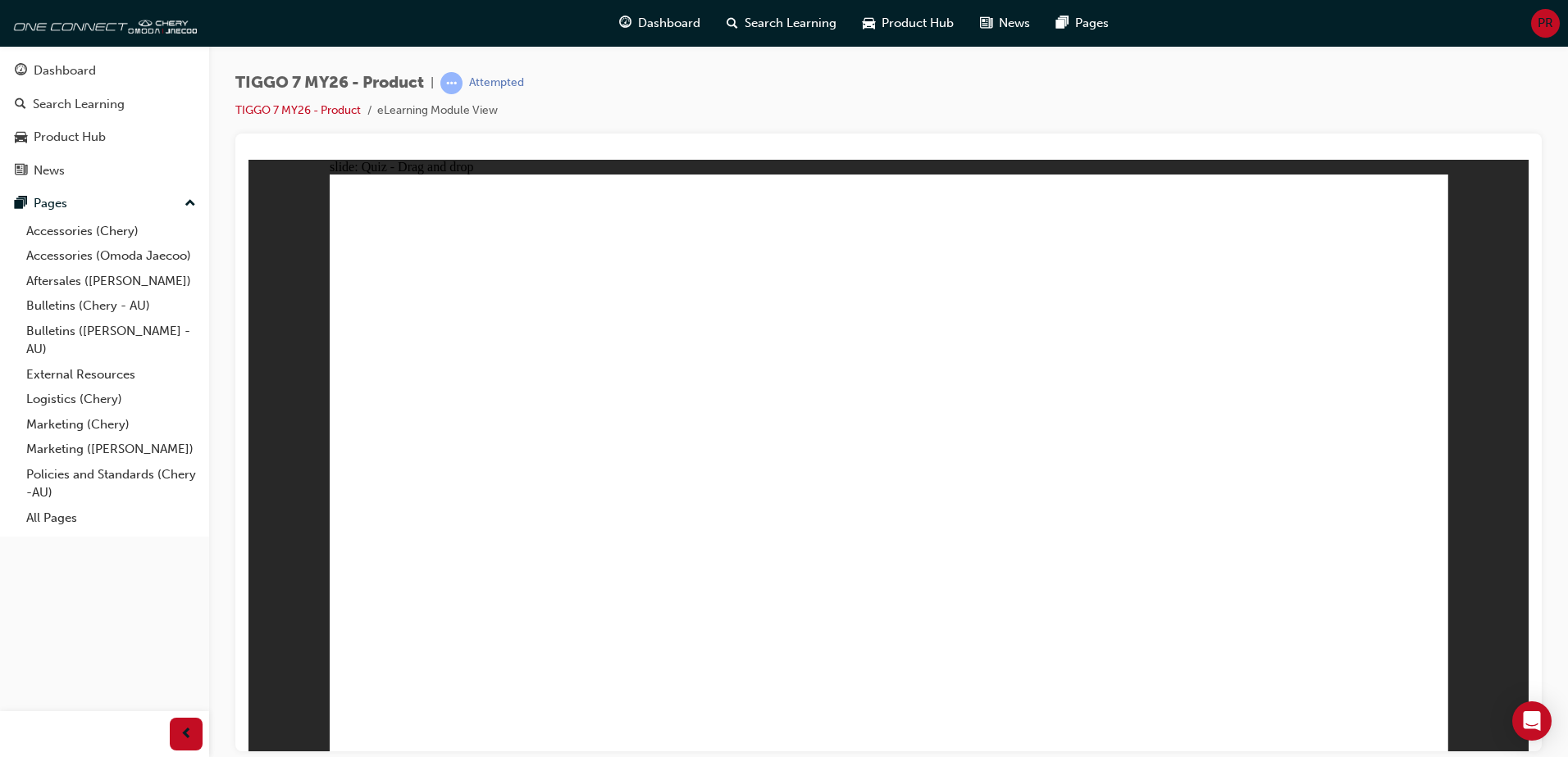
drag, startPoint x: 907, startPoint y: 306, endPoint x: 494, endPoint y: 529, distance: 469.4
drag, startPoint x: 1127, startPoint y: 297, endPoint x: 957, endPoint y: 543, distance: 299.0
drag, startPoint x: 961, startPoint y: 503, endPoint x: 1066, endPoint y: 364, distance: 174.2
drag, startPoint x: 1355, startPoint y: 305, endPoint x: 992, endPoint y: 522, distance: 422.9
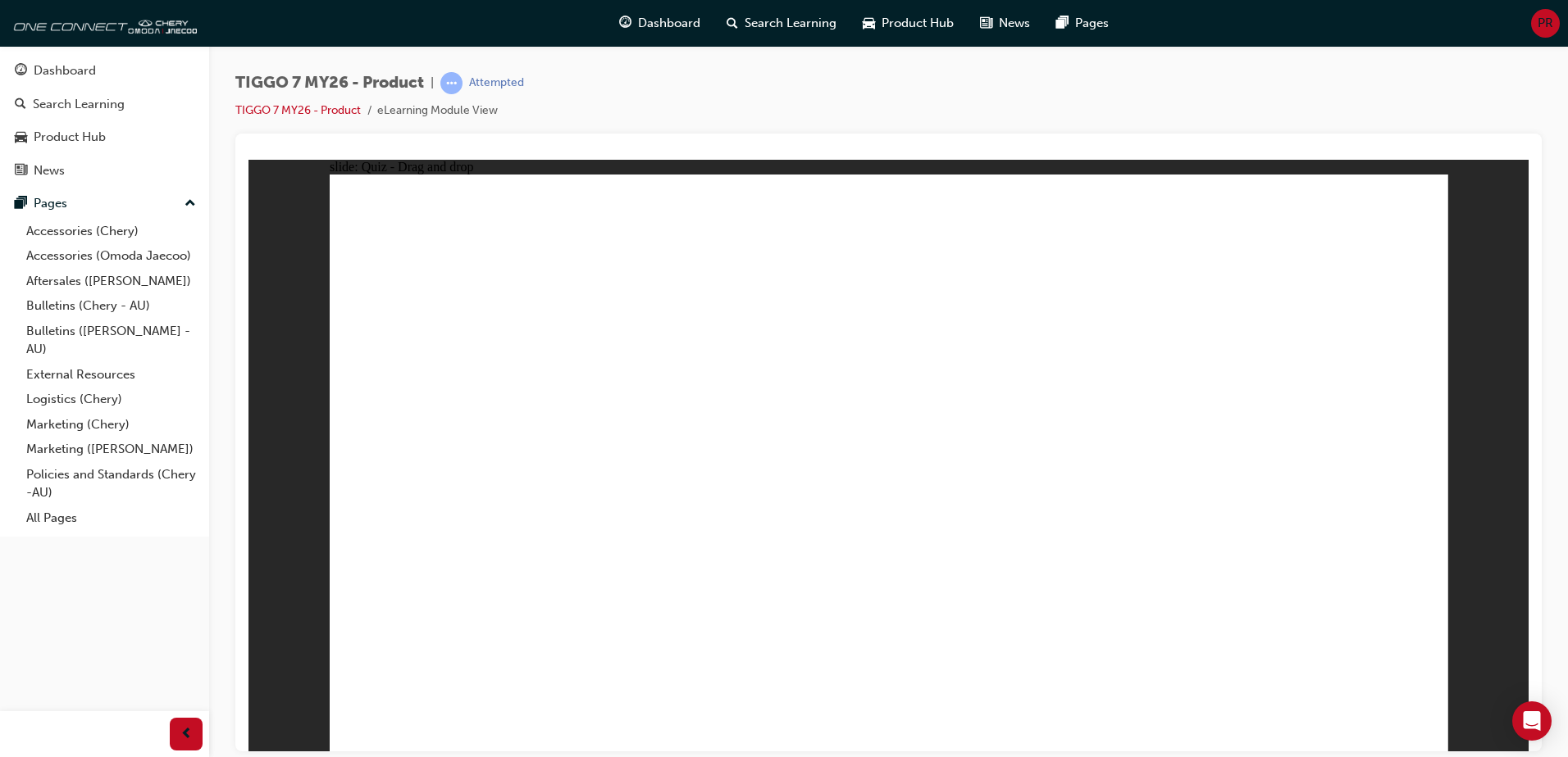
drag, startPoint x: 1200, startPoint y: 331, endPoint x: 467, endPoint y: 549, distance: 764.7
drag, startPoint x: 1107, startPoint y: 235, endPoint x: 540, endPoint y: 560, distance: 653.5
drag, startPoint x: 1355, startPoint y: 230, endPoint x: 689, endPoint y: 543, distance: 735.9
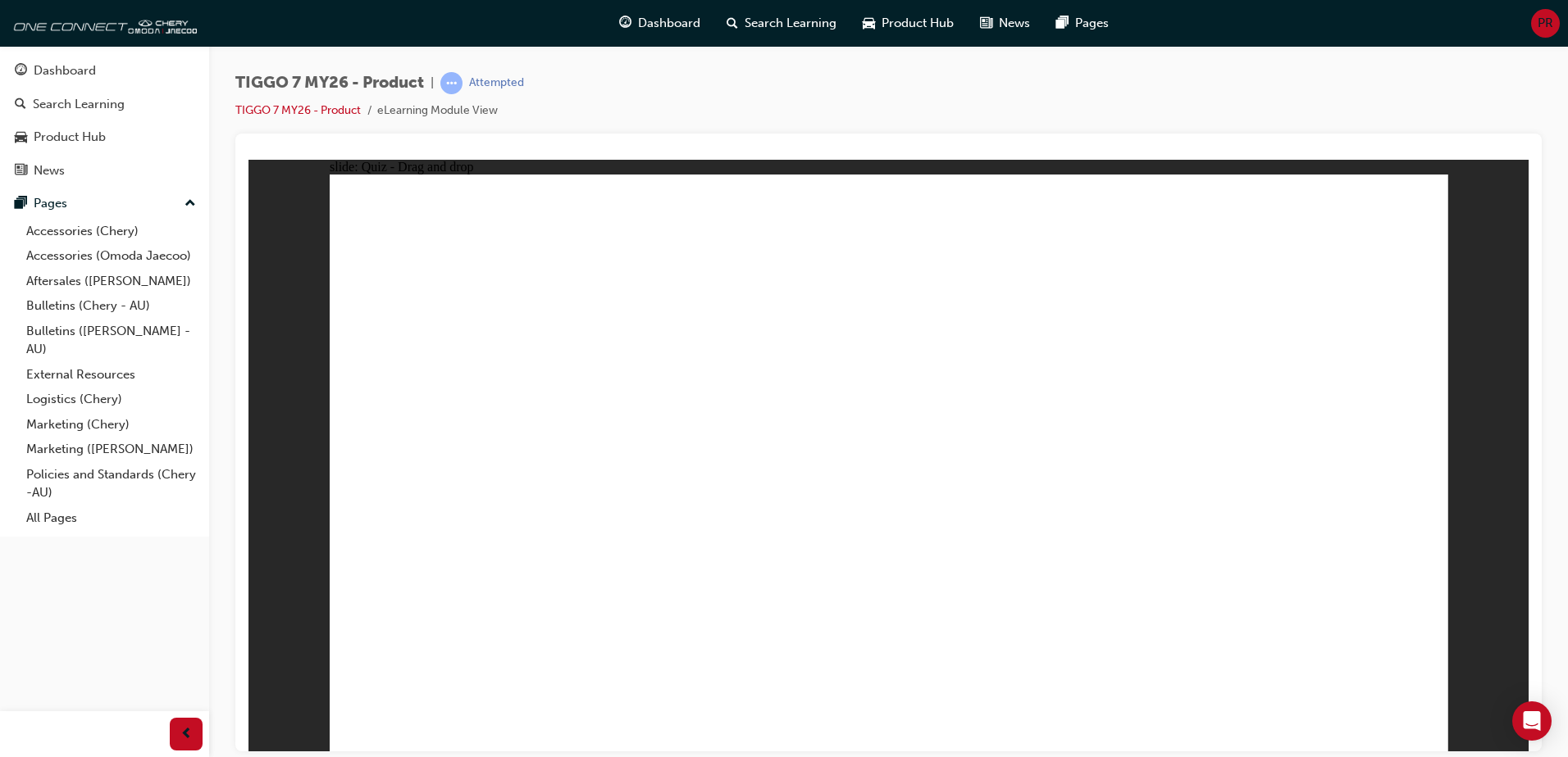
drag, startPoint x: 1120, startPoint y: 333, endPoint x: 945, endPoint y: 563, distance: 289.0
drag, startPoint x: 872, startPoint y: 234, endPoint x: 1022, endPoint y: 533, distance: 334.5
drag, startPoint x: 979, startPoint y: 234, endPoint x: 1096, endPoint y: 539, distance: 326.7
drag, startPoint x: 857, startPoint y: 286, endPoint x: 701, endPoint y: 547, distance: 304.1
drag, startPoint x: 1116, startPoint y: 286, endPoint x: 604, endPoint y: 580, distance: 590.4
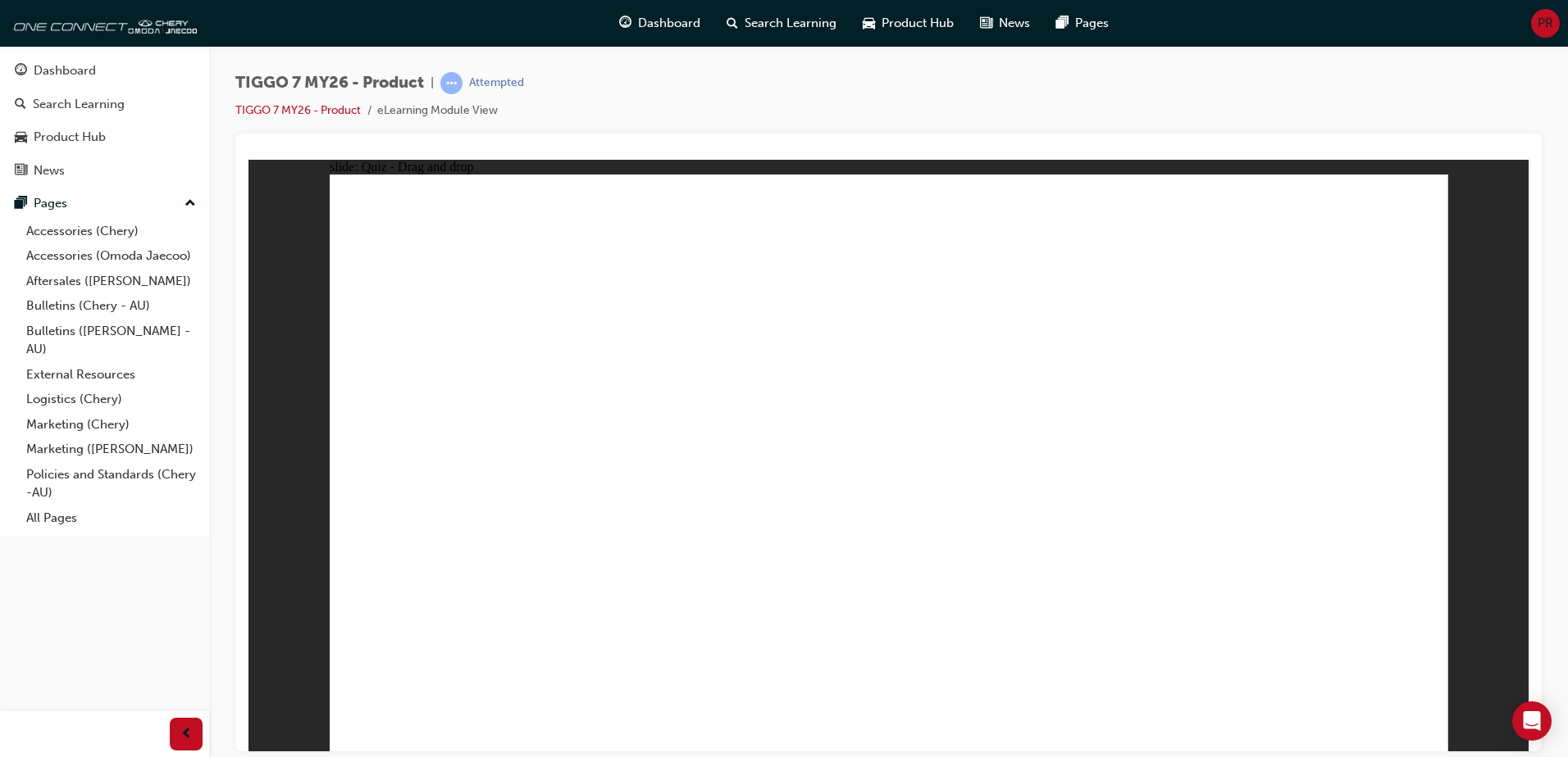
drag, startPoint x: 1345, startPoint y: 281, endPoint x: 915, endPoint y: 564, distance: 514.8
drag, startPoint x: 1249, startPoint y: 287, endPoint x: 680, endPoint y: 597, distance: 648.0
drag, startPoint x: 1215, startPoint y: 232, endPoint x: 946, endPoint y: 584, distance: 443.0
drag, startPoint x: 987, startPoint y: 286, endPoint x: 1033, endPoint y: 596, distance: 313.4
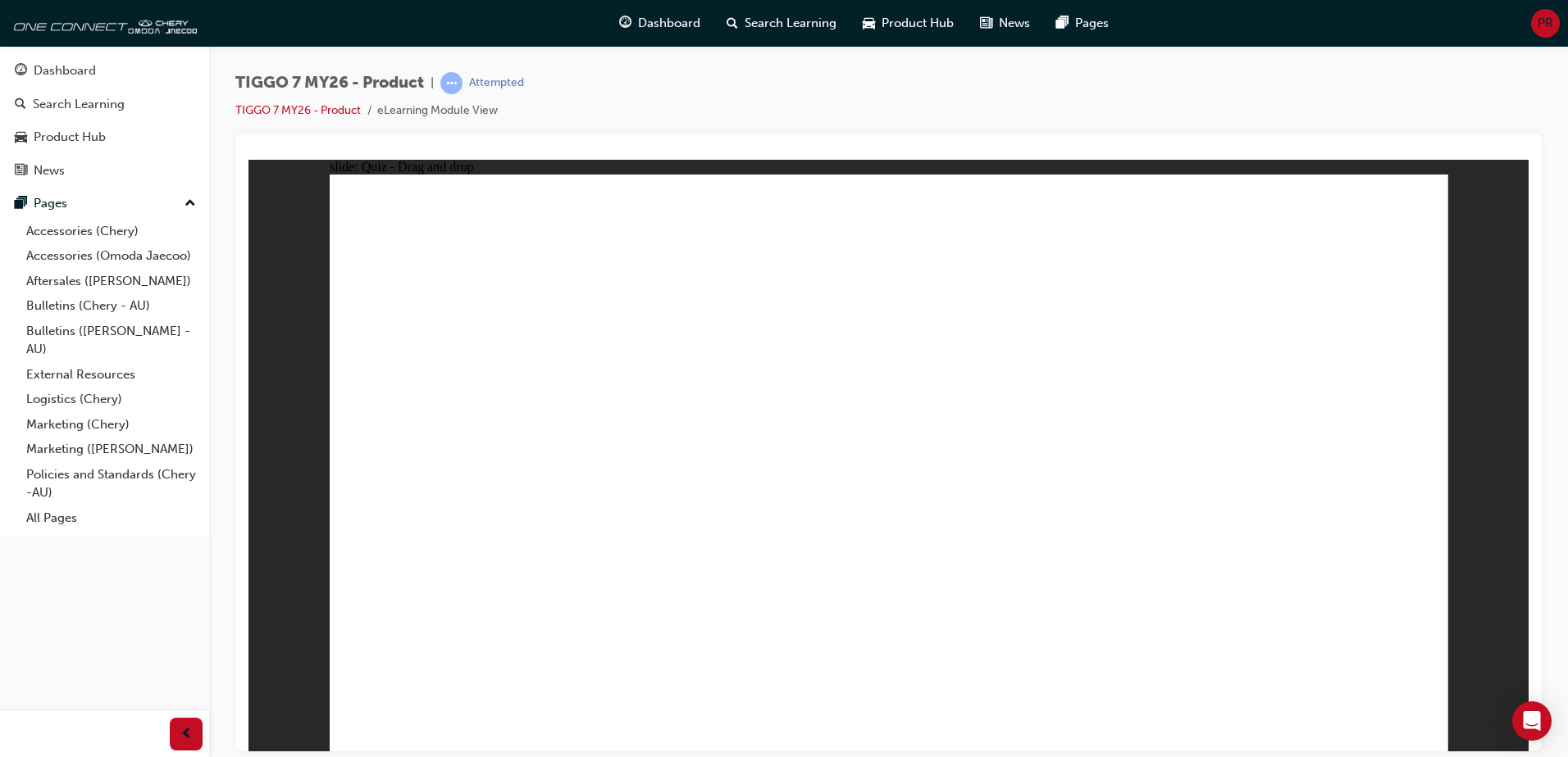
drag, startPoint x: 976, startPoint y: 332, endPoint x: 600, endPoint y: 626, distance: 477.3
drag, startPoint x: 1115, startPoint y: 275, endPoint x: 595, endPoint y: 476, distance: 557.5
drag, startPoint x: 904, startPoint y: 277, endPoint x: 616, endPoint y: 499, distance: 363.6
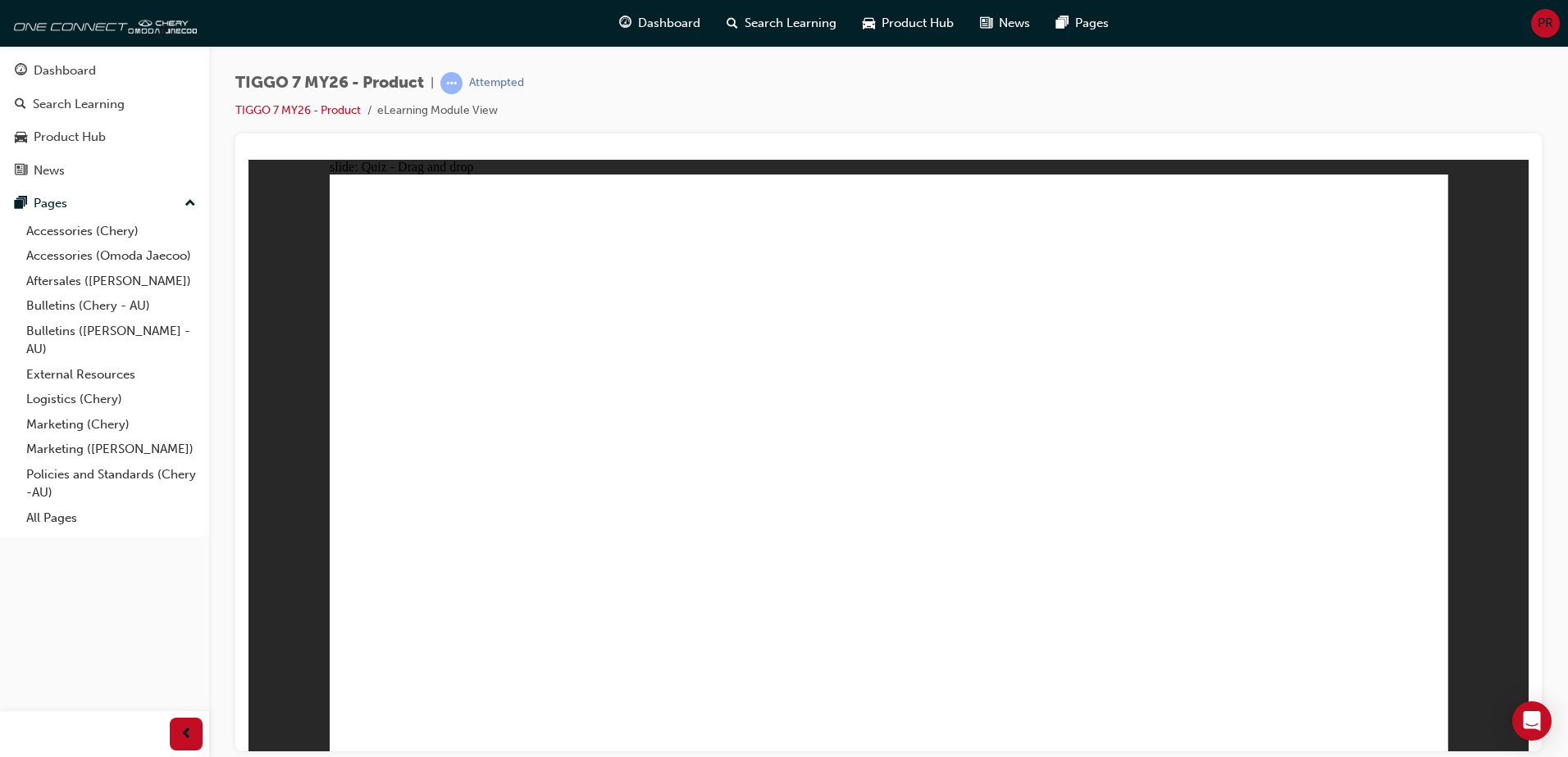
drag, startPoint x: 1362, startPoint y: 272, endPoint x: 1067, endPoint y: 464, distance: 352.0
radio input "true"
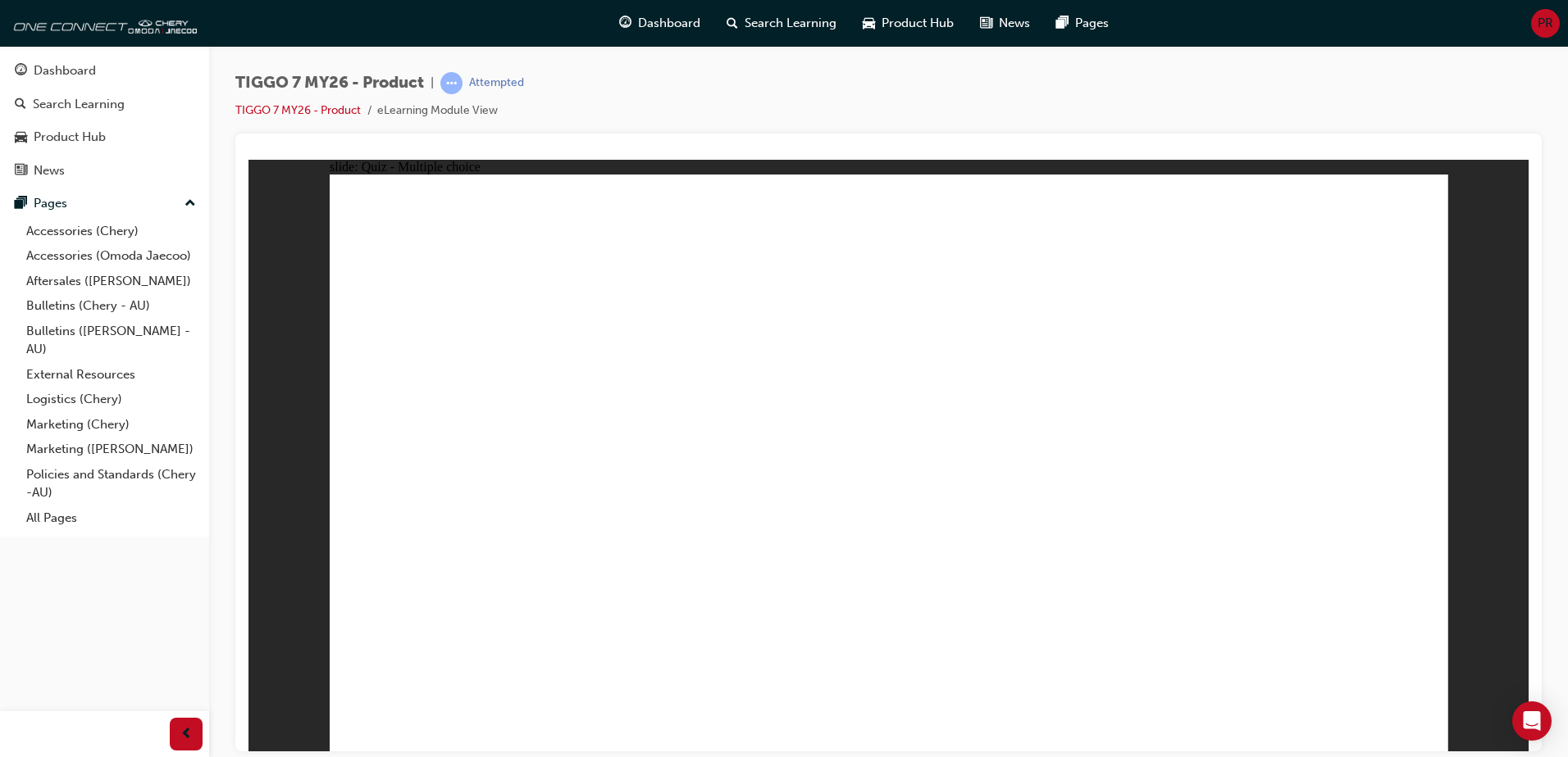
drag, startPoint x: 1073, startPoint y: 322, endPoint x: 991, endPoint y: 582, distance: 272.6
drag, startPoint x: 912, startPoint y: 277, endPoint x: 960, endPoint y: 571, distance: 297.9
drag, startPoint x: 894, startPoint y: 240, endPoint x: 526, endPoint y: 561, distance: 488.3
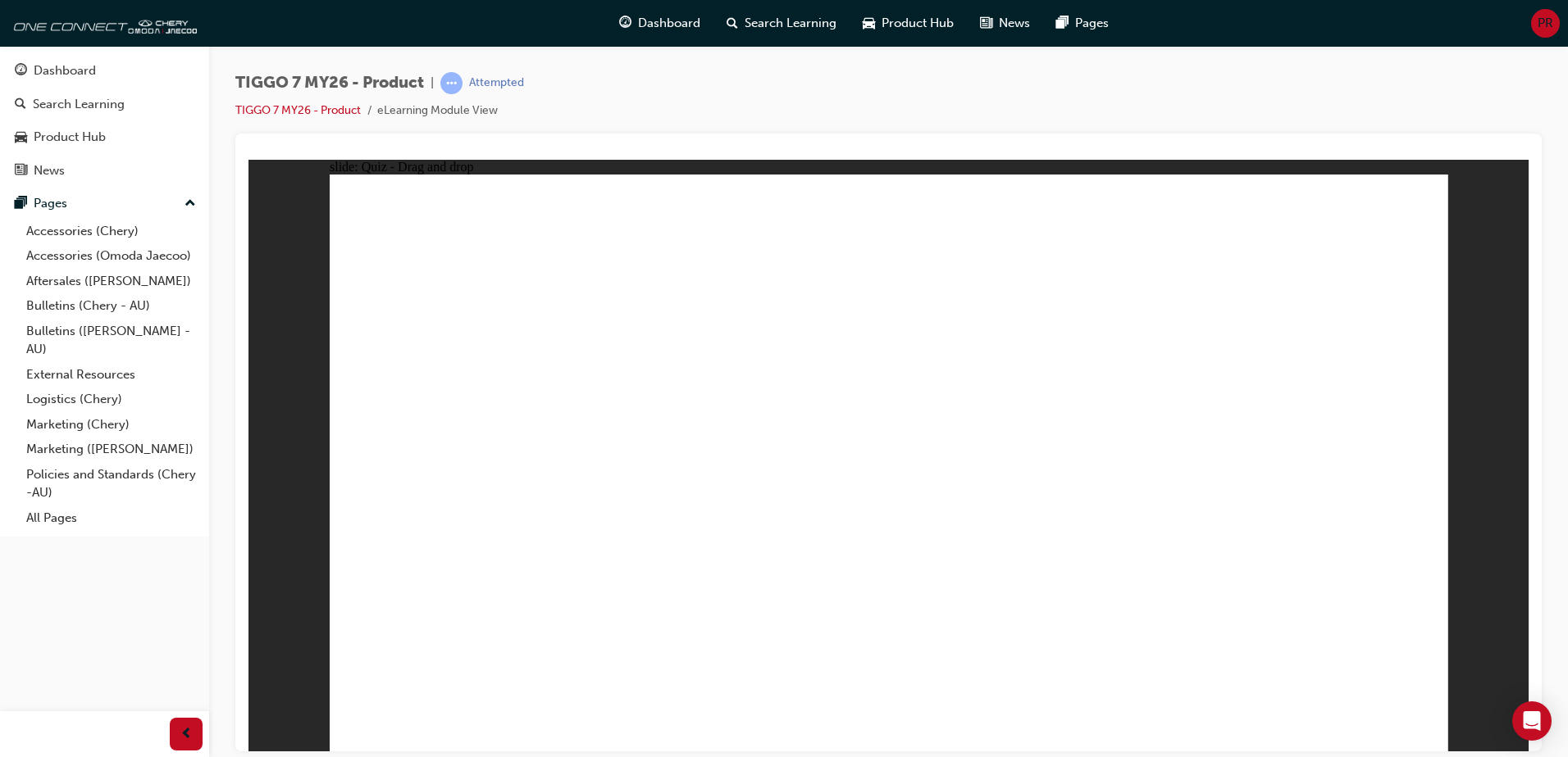
drag, startPoint x: 934, startPoint y: 233, endPoint x: 1015, endPoint y: 563, distance: 339.8
drag, startPoint x: 1087, startPoint y: 260, endPoint x: 1044, endPoint y: 566, distance: 309.0
drag, startPoint x: 1082, startPoint y: 277, endPoint x: 1072, endPoint y: 560, distance: 283.2
drag, startPoint x: 1257, startPoint y: 281, endPoint x: 1105, endPoint y: 546, distance: 305.5
drag, startPoint x: 1269, startPoint y: 243, endPoint x: 1047, endPoint y: 604, distance: 423.8
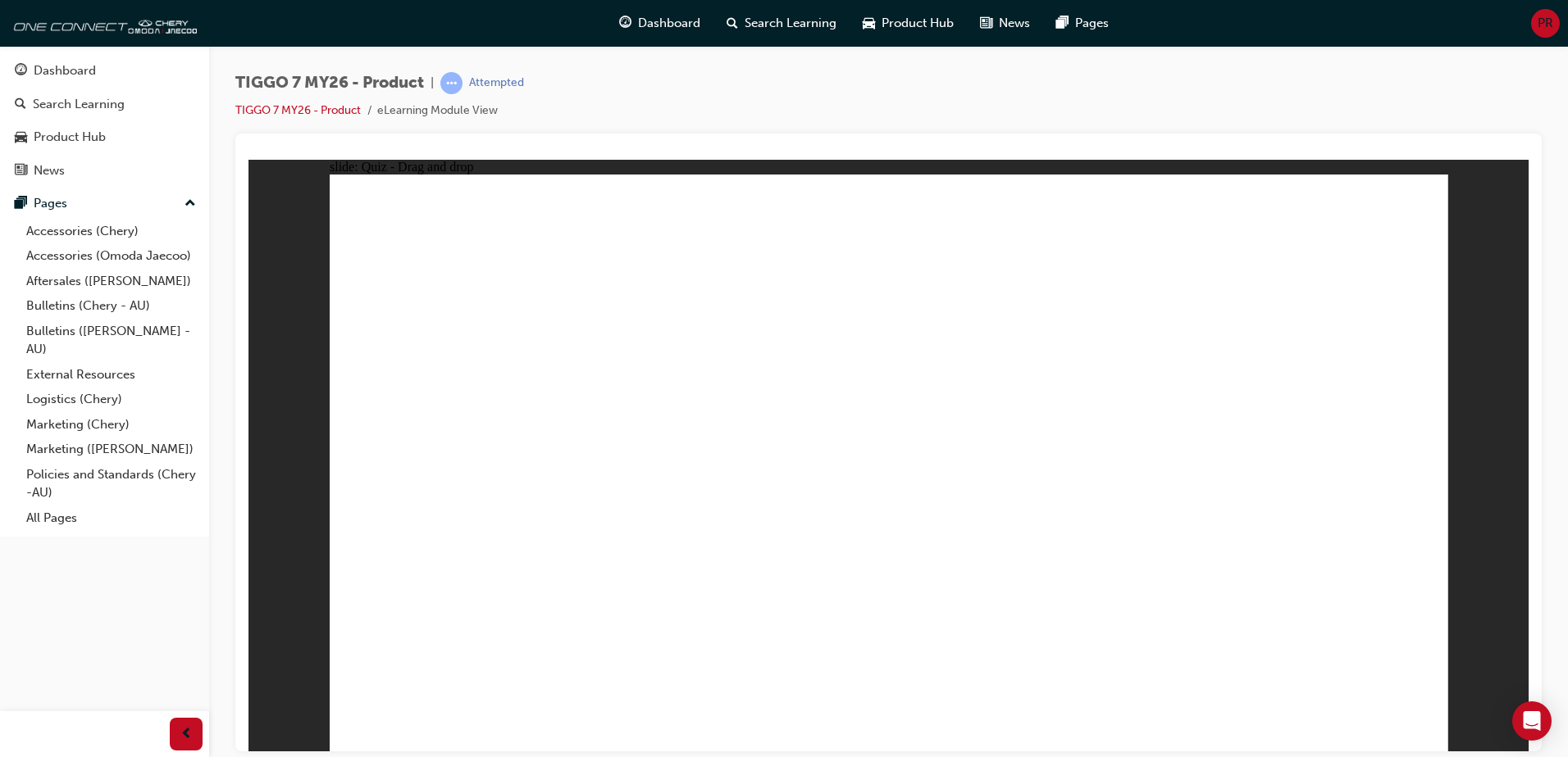
radio input "true"
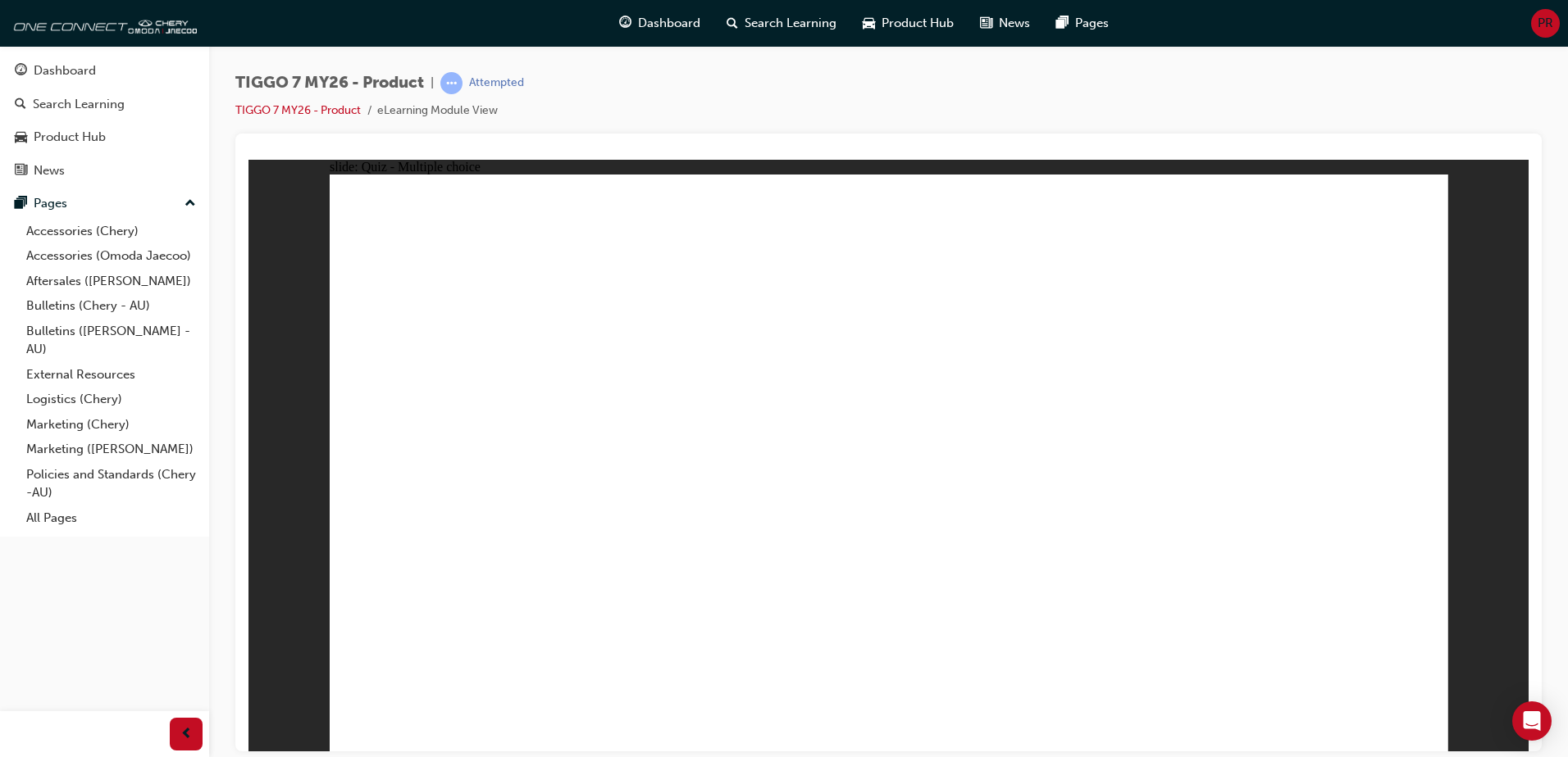
drag, startPoint x: 1172, startPoint y: 331, endPoint x: 1303, endPoint y: 474, distance: 193.9
drag, startPoint x: 1328, startPoint y: 252, endPoint x: 914, endPoint y: 511, distance: 488.3
drag, startPoint x: 1091, startPoint y: 242, endPoint x: 464, endPoint y: 495, distance: 676.1
drag, startPoint x: 464, startPoint y: 484, endPoint x: 621, endPoint y: 480, distance: 157.1
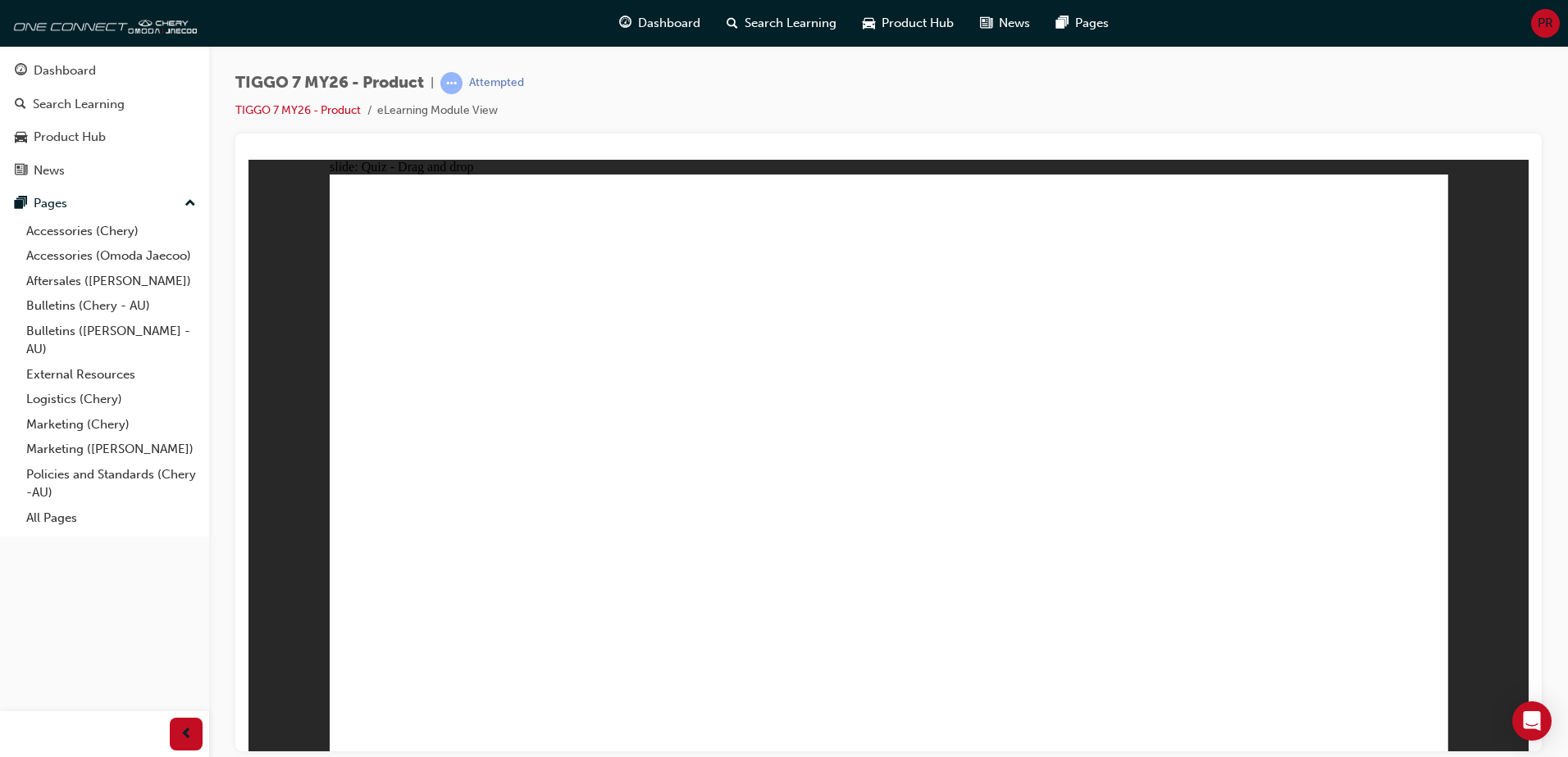
drag, startPoint x: 976, startPoint y: 364, endPoint x: 1074, endPoint y: 392, distance: 101.9
drag, startPoint x: 892, startPoint y: 486, endPoint x: 1134, endPoint y: 482, distance: 242.0
drag, startPoint x: 1046, startPoint y: 340, endPoint x: 963, endPoint y: 481, distance: 163.6
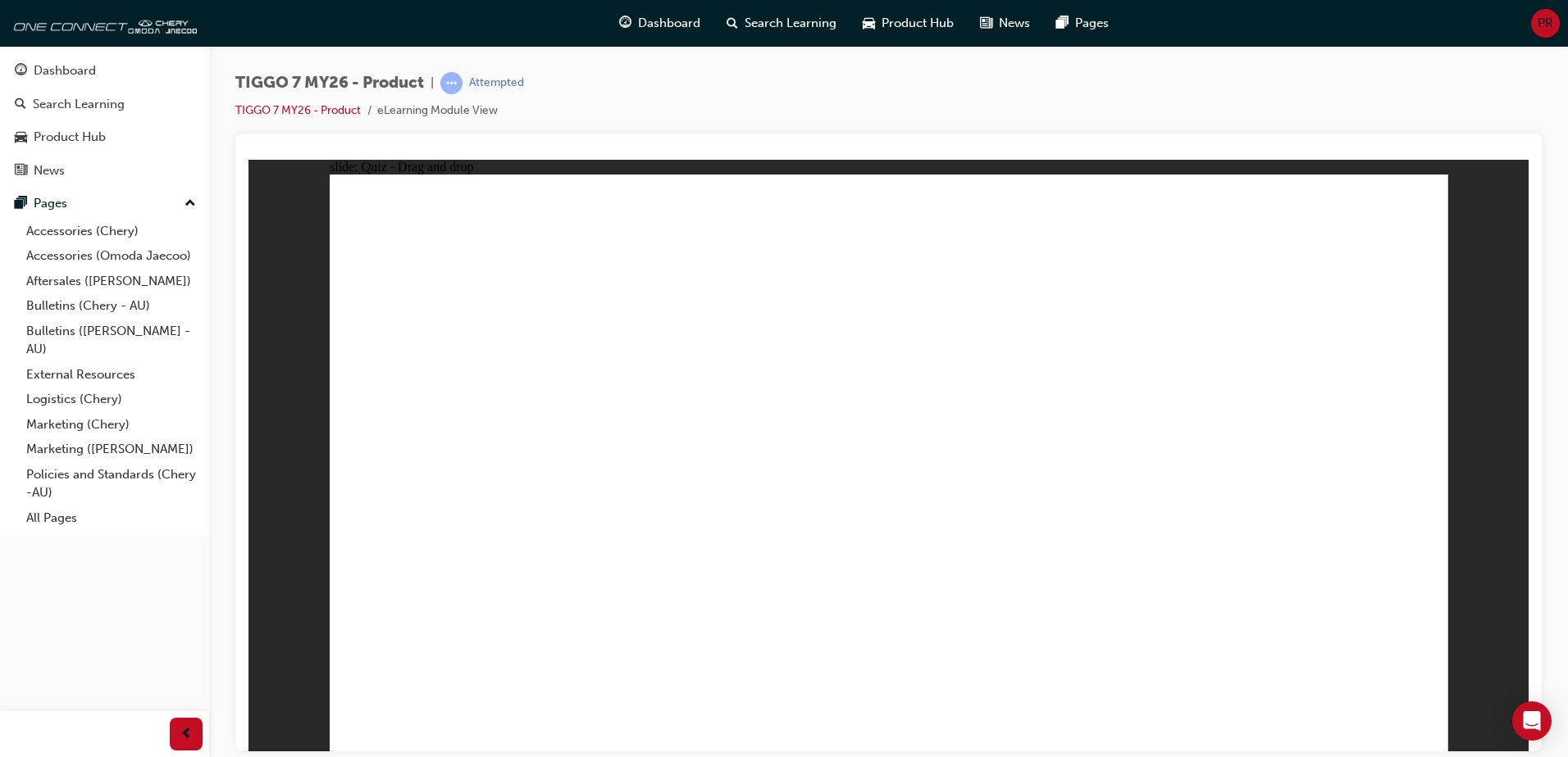
drag, startPoint x: 848, startPoint y: 234, endPoint x: 455, endPoint y: 494, distance: 471.2
drag, startPoint x: 492, startPoint y: 519, endPoint x: 1003, endPoint y: 354, distance: 537.0
drag, startPoint x: 1120, startPoint y: 479, endPoint x: 468, endPoint y: 477, distance: 652.0
drag, startPoint x: 831, startPoint y: 213, endPoint x: 1107, endPoint y: 474, distance: 379.9
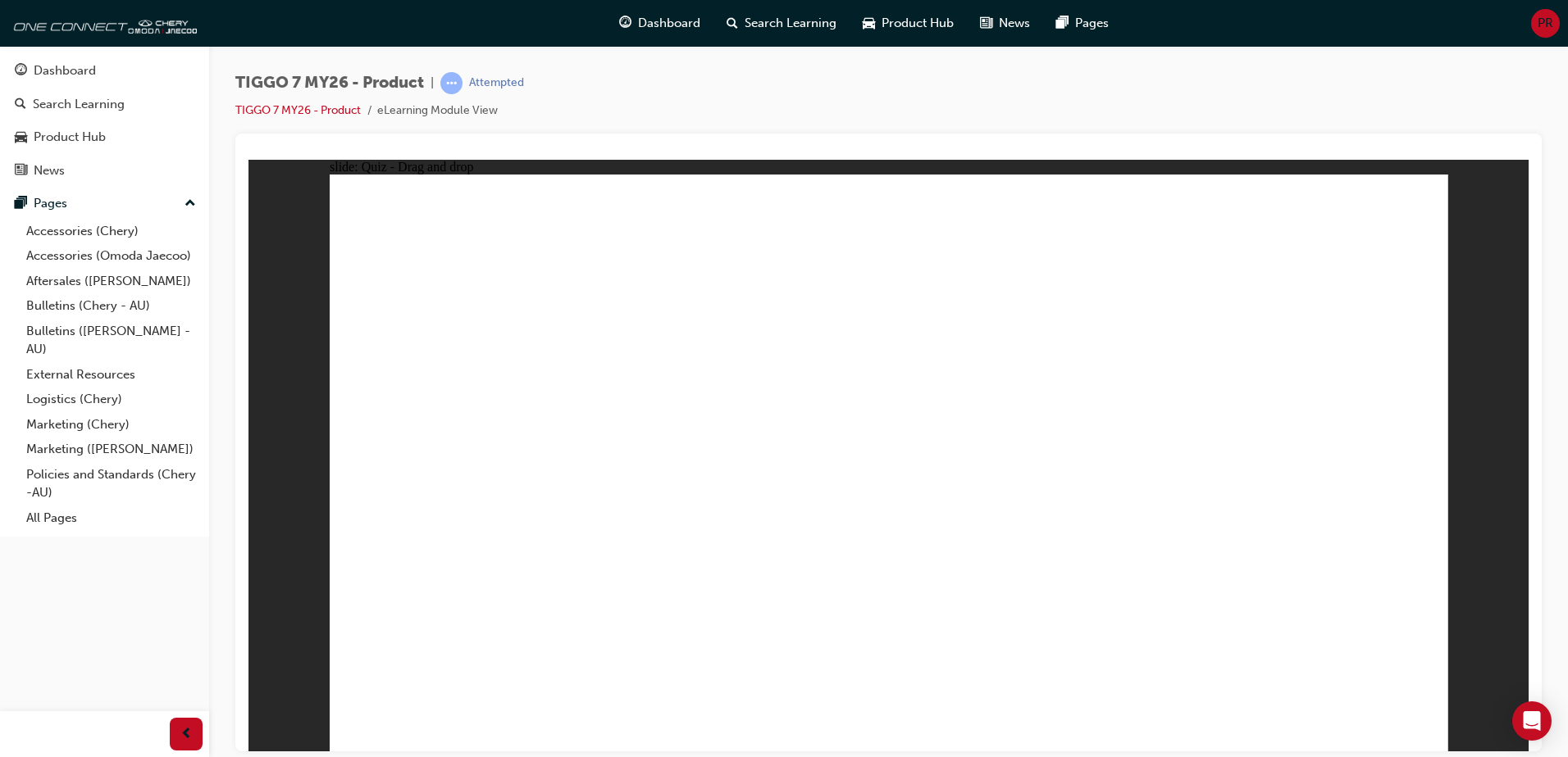
radio input "true"
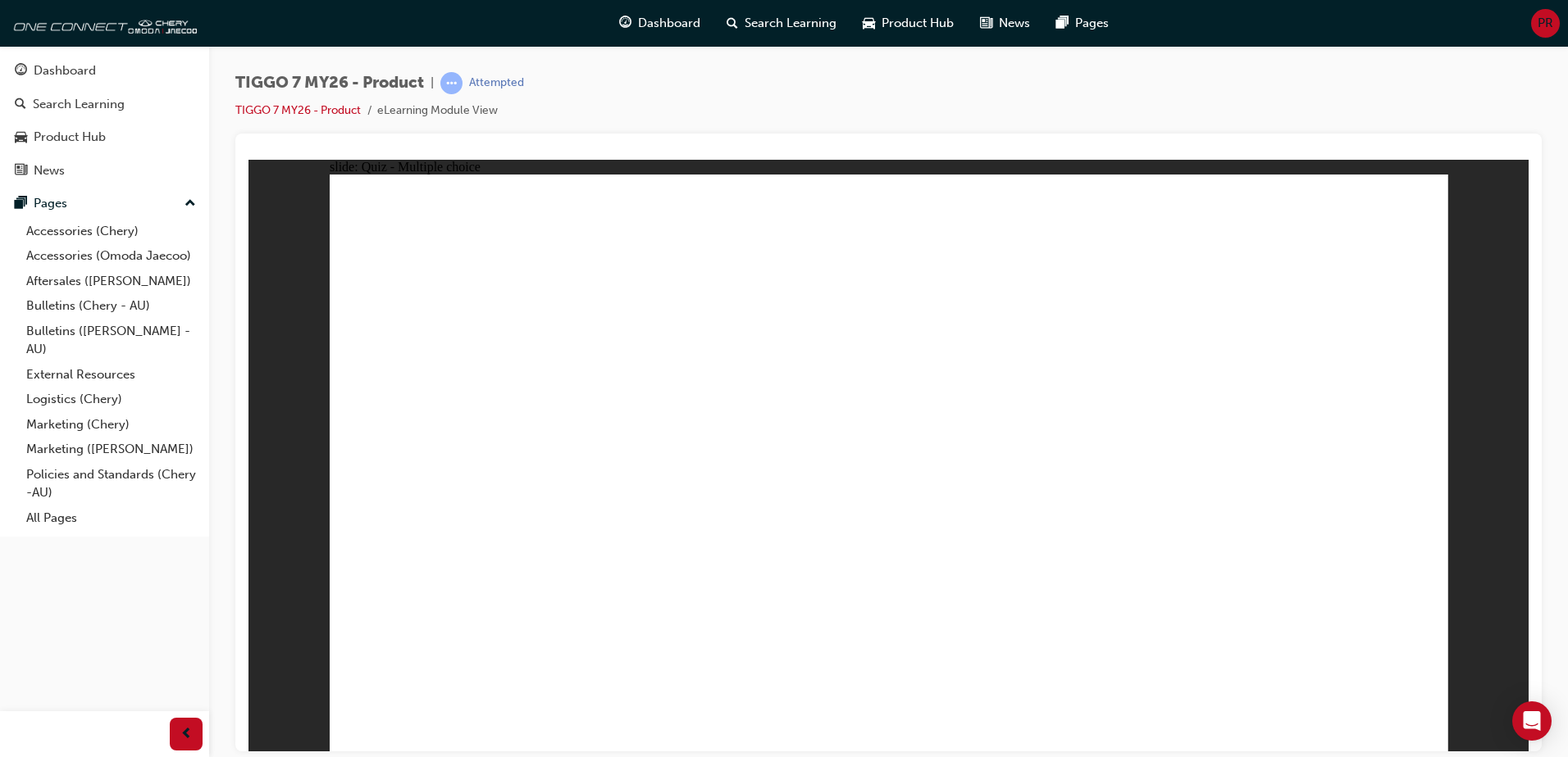
radio input "true"
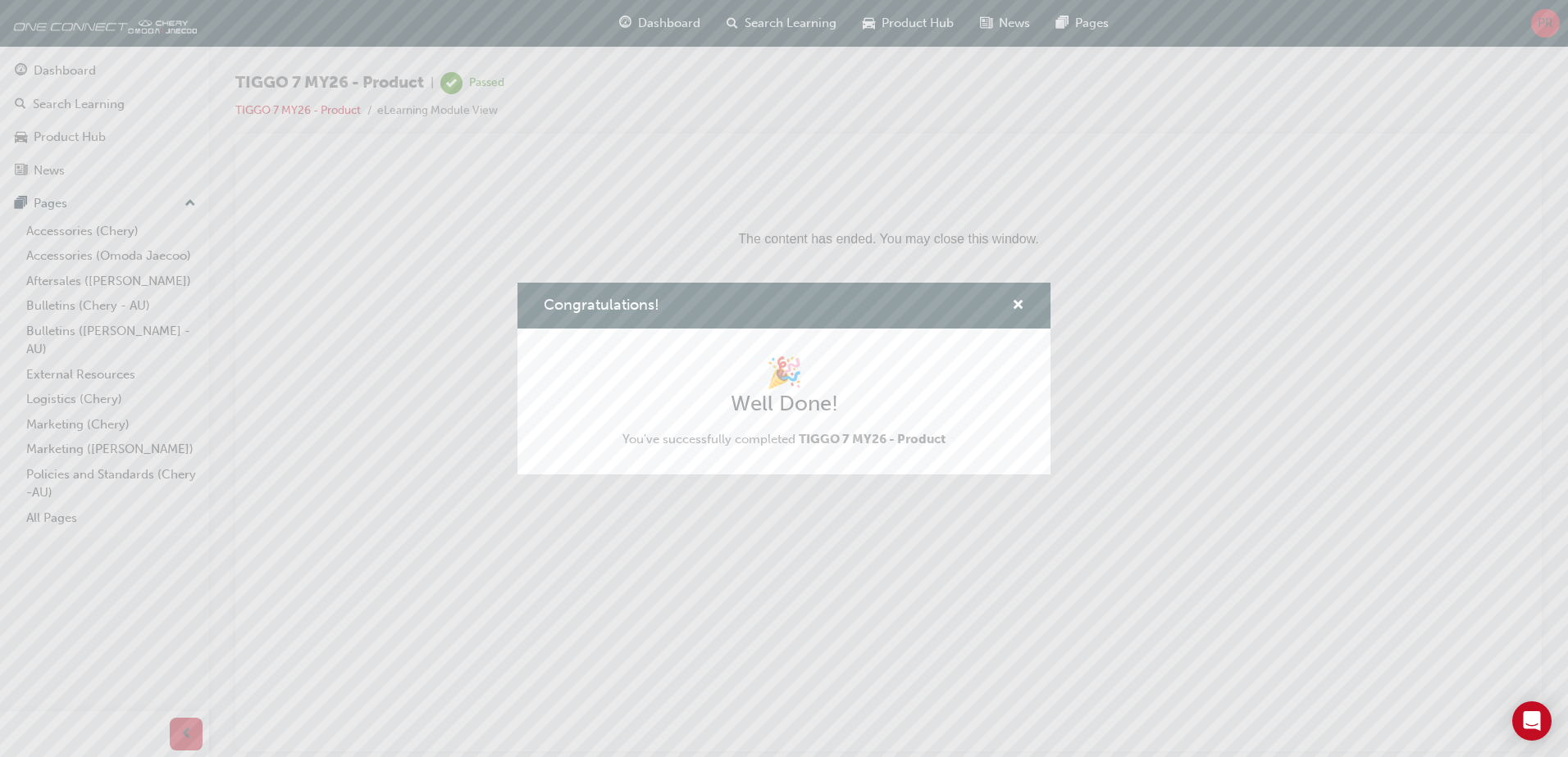
click at [66, 70] on div "Congratulations! 🎉 Well Done! You've successfully completed TIGGO 7 MY26 - Prod…" at bounding box center [784, 378] width 1568 height 757
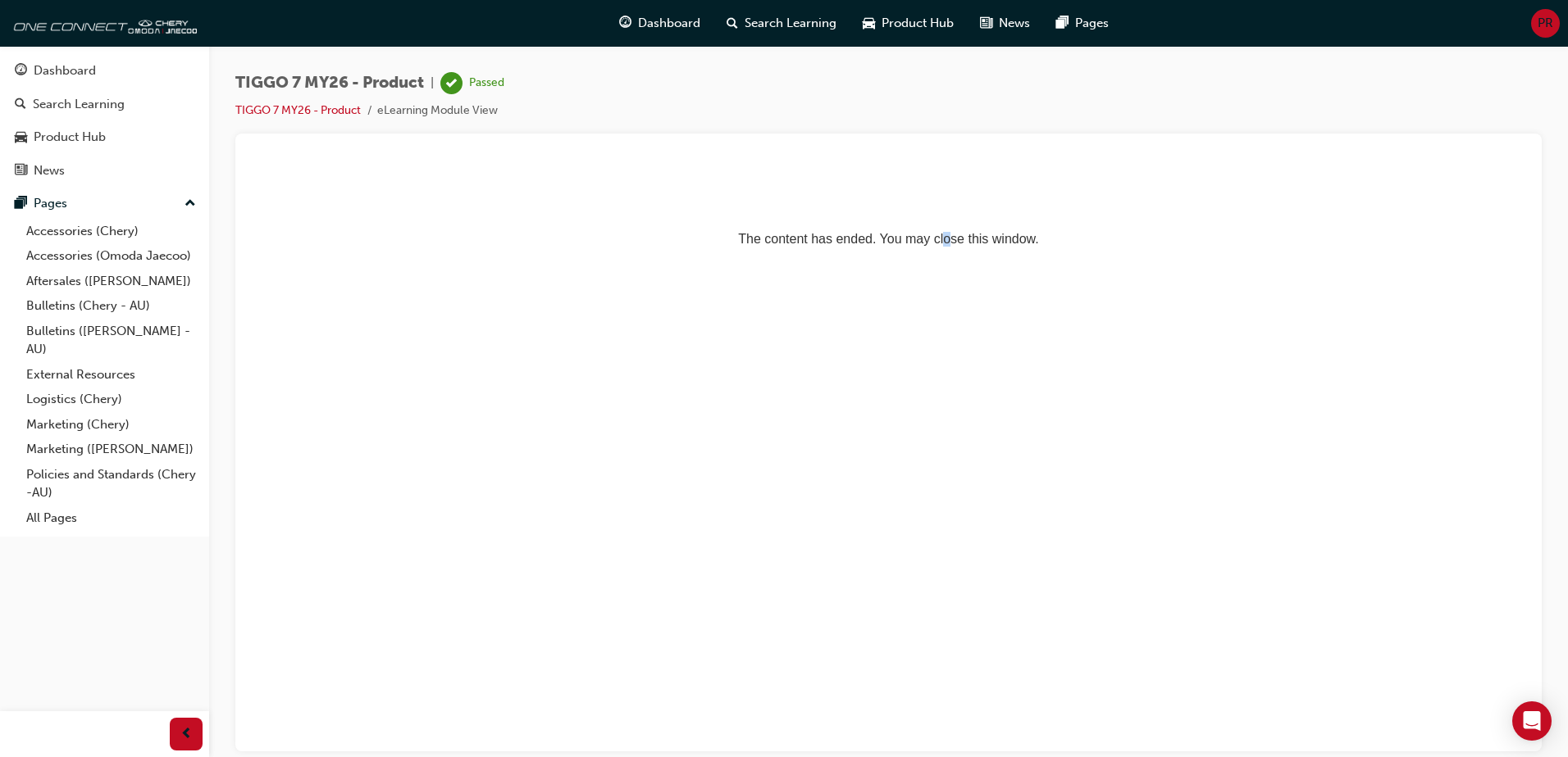
click at [933, 259] on html "The content has ended. You may close this window." at bounding box center [888, 209] width 1280 height 100
click at [84, 70] on div "Dashboard" at bounding box center [64, 71] width 62 height 19
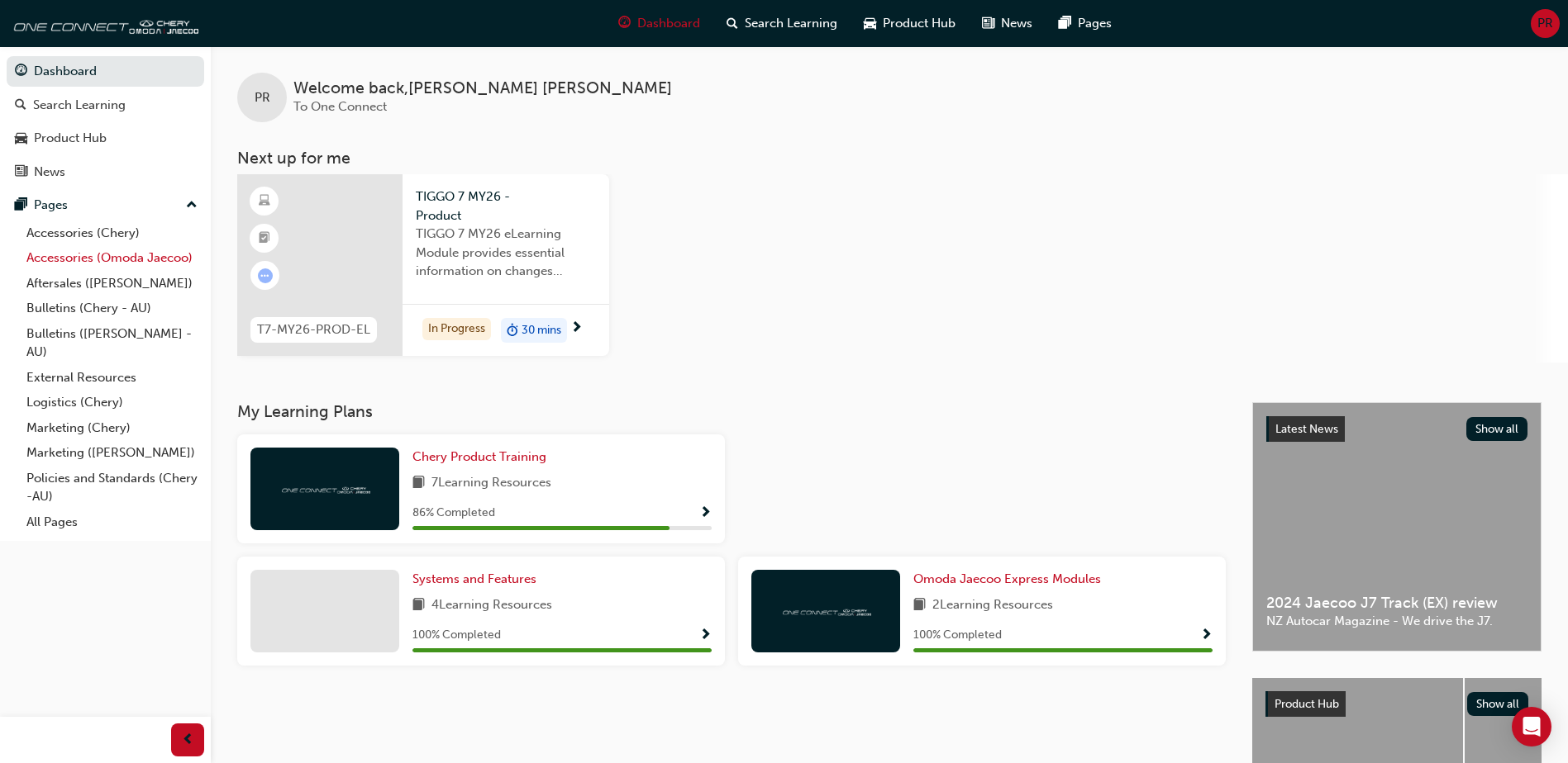
click at [95, 259] on link "Accessories (Omoda Jaecoo)" at bounding box center [112, 258] width 184 height 26
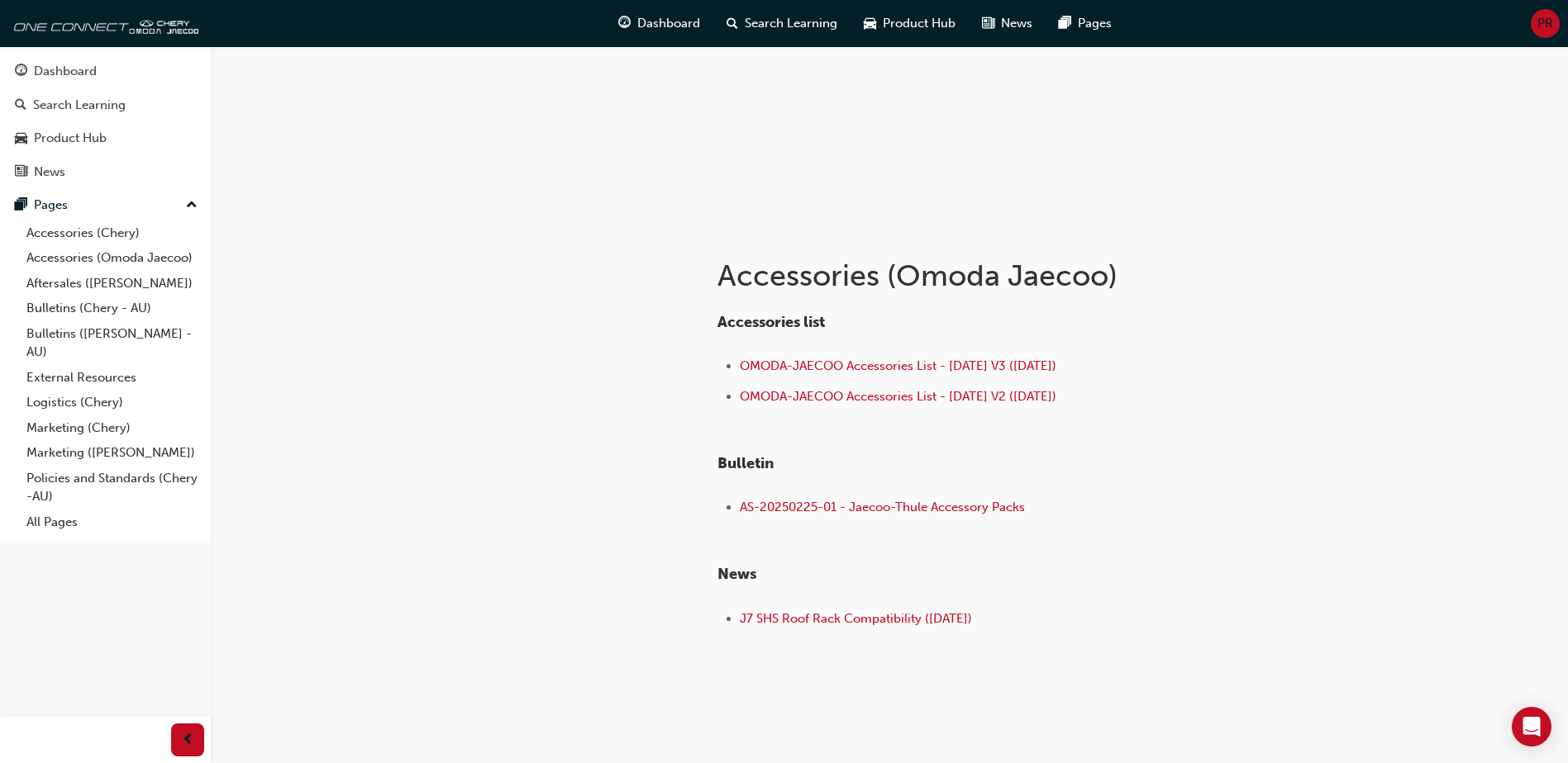
scroll to position [181, 0]
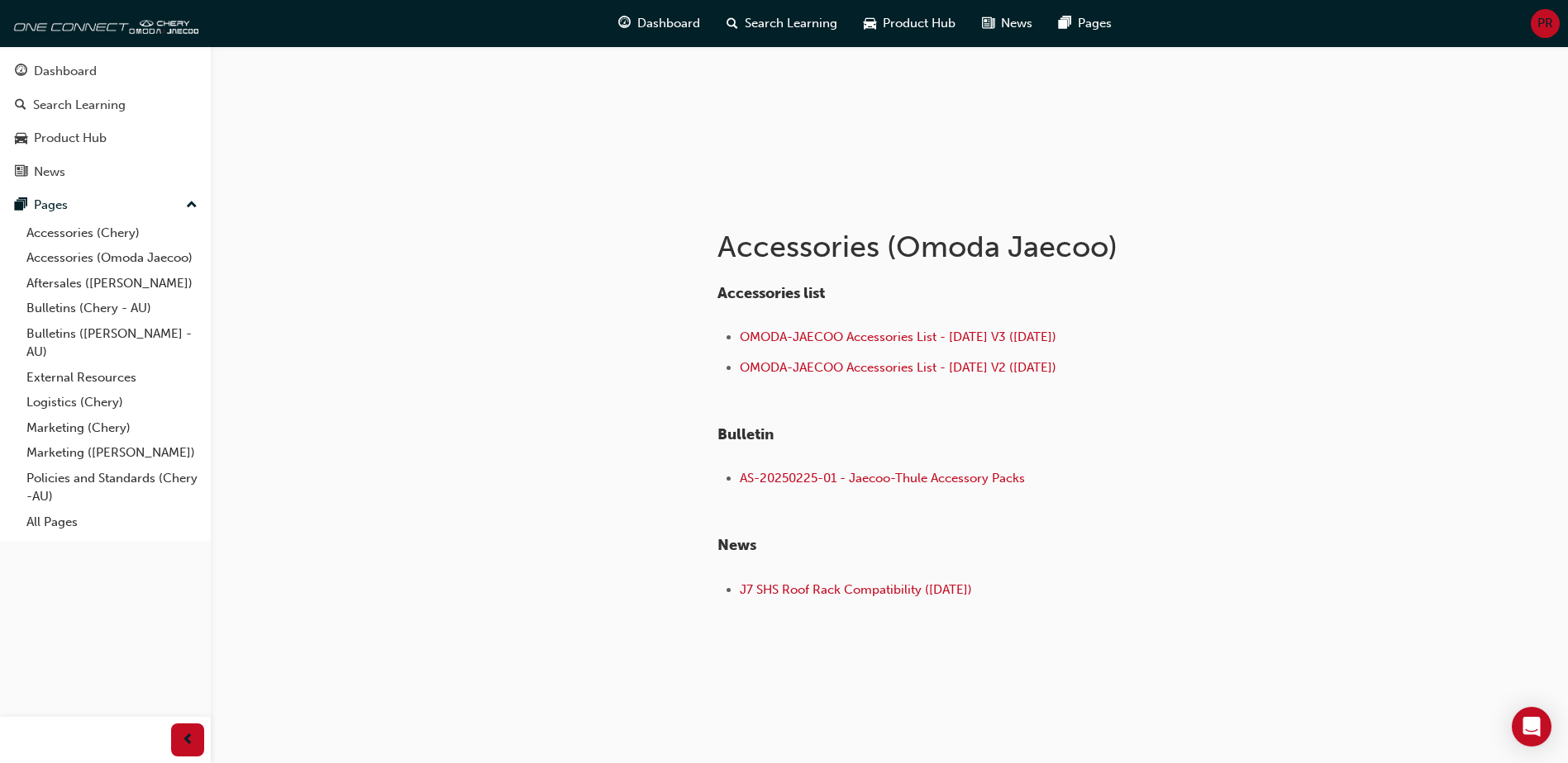
drag, startPoint x: 717, startPoint y: 430, endPoint x: 1126, endPoint y: 569, distance: 432.0
click at [1126, 569] on div "Accessories (Omoda Jaecoo) Accessories list OMODA-JAECOO Accessories List - Sep…" at bounding box center [1037, 406] width 694 height 421
click at [1272, 330] on div "Accessories list OMODA-JAECOO Accessories List - Sep 25 V3 (26.09.25) OMODA-JAE…" at bounding box center [1038, 438] width 641 height 332
click at [858, 592] on span "J7 SHS Roof Rack Compatibility (06.08.2025)" at bounding box center [856, 590] width 232 height 15
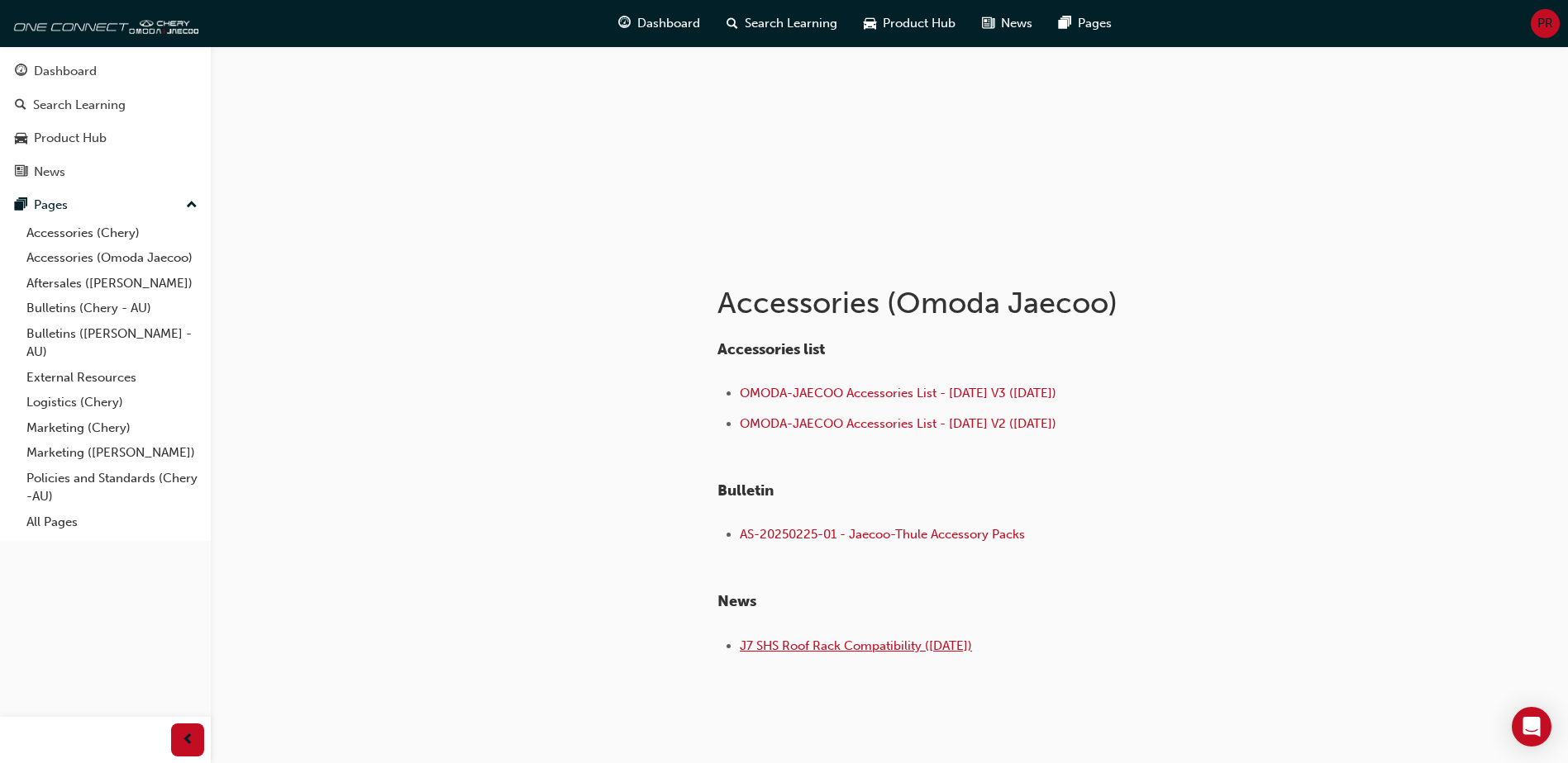
scroll to position [0, 0]
